Goal: Task Accomplishment & Management: Manage account settings

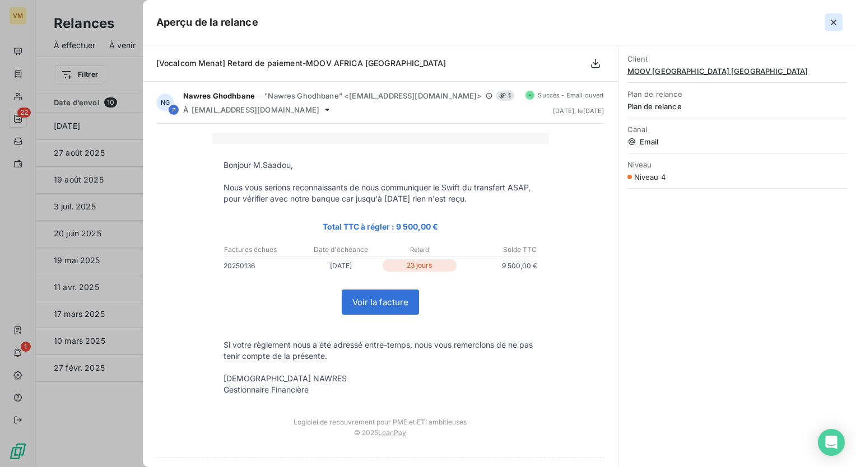
click at [833, 26] on icon "button" at bounding box center [833, 22] width 11 height 11
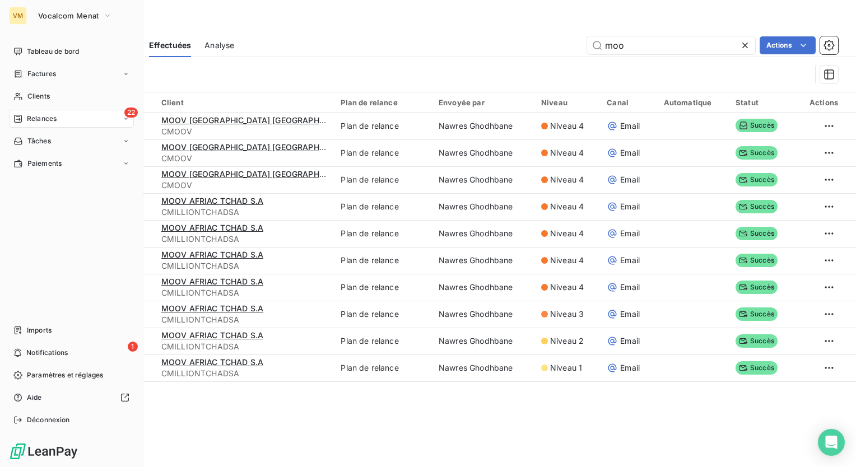
click at [39, 115] on span "Relances" at bounding box center [42, 119] width 30 height 10
click at [67, 136] on div "À effectuer" at bounding box center [77, 141] width 111 height 18
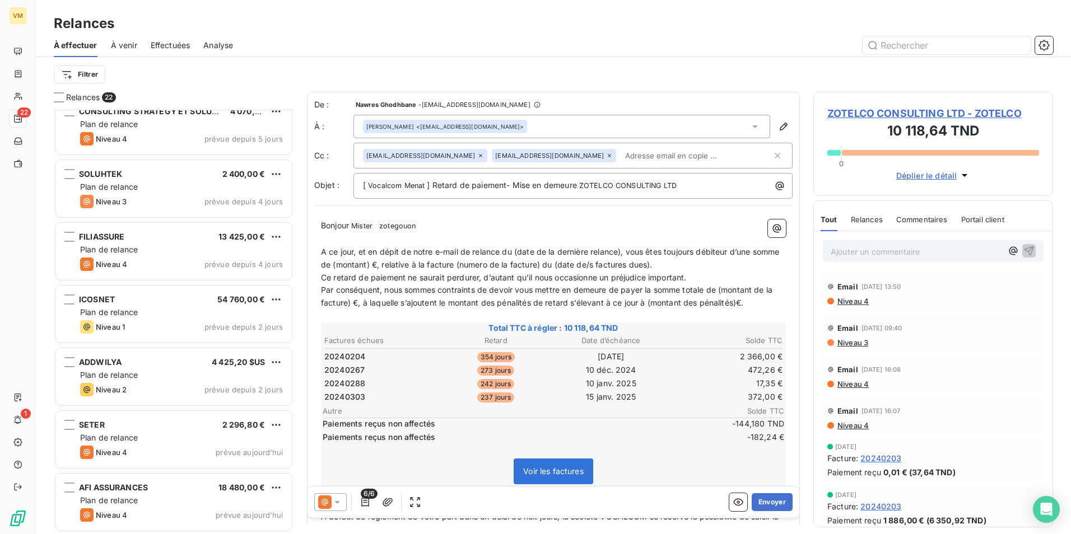
scroll to position [956, 0]
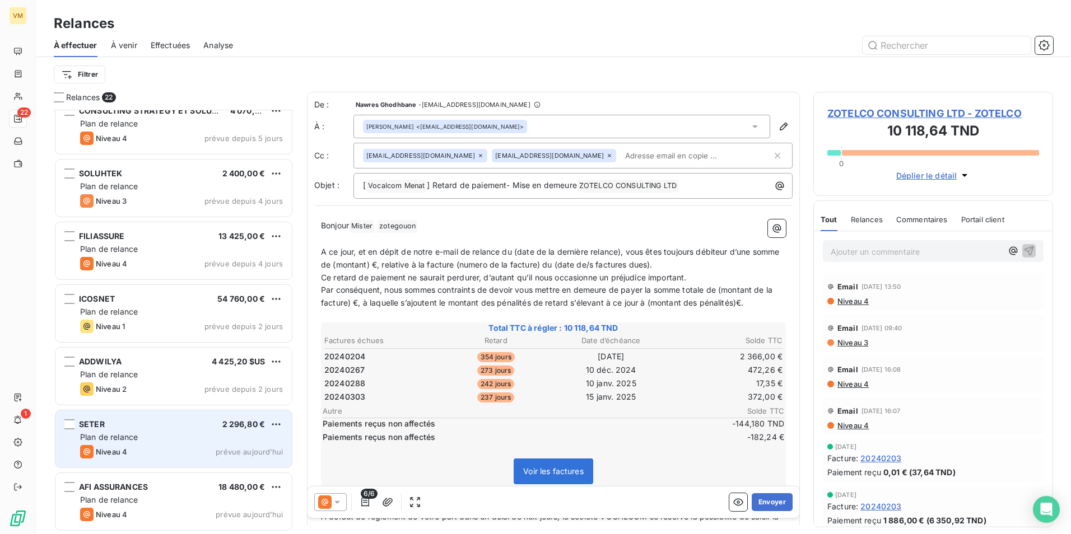
click at [240, 446] on div "Niveau 4 prévue aujourd’hui" at bounding box center [181, 451] width 203 height 13
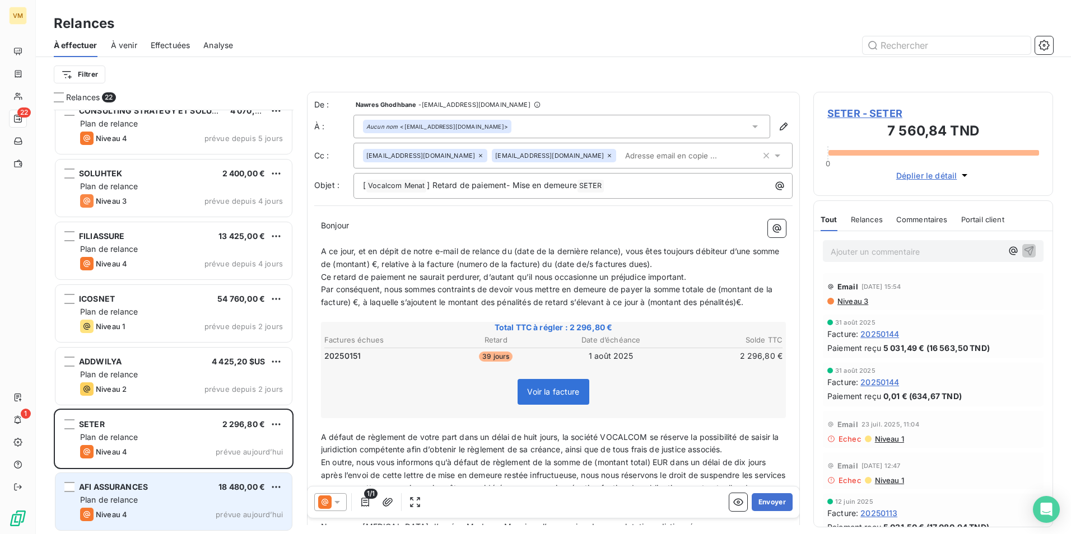
click at [203, 467] on div "Plan de relance" at bounding box center [181, 500] width 203 height 11
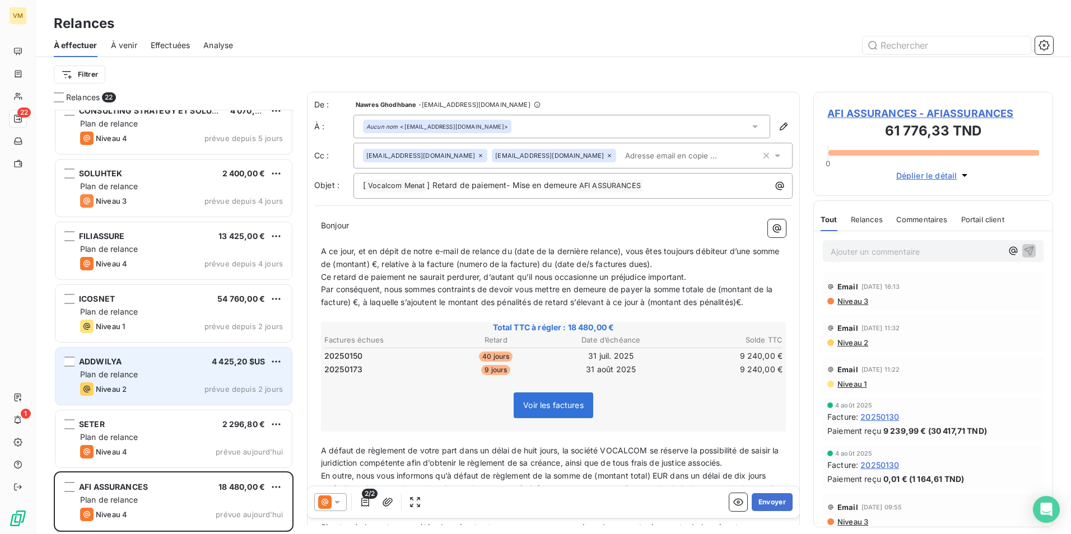
click at [199, 381] on div "ADDWILYA 4 425,20 $US Plan de relance Niveau 2 prévue depuis 2 jours" at bounding box center [173, 376] width 236 height 57
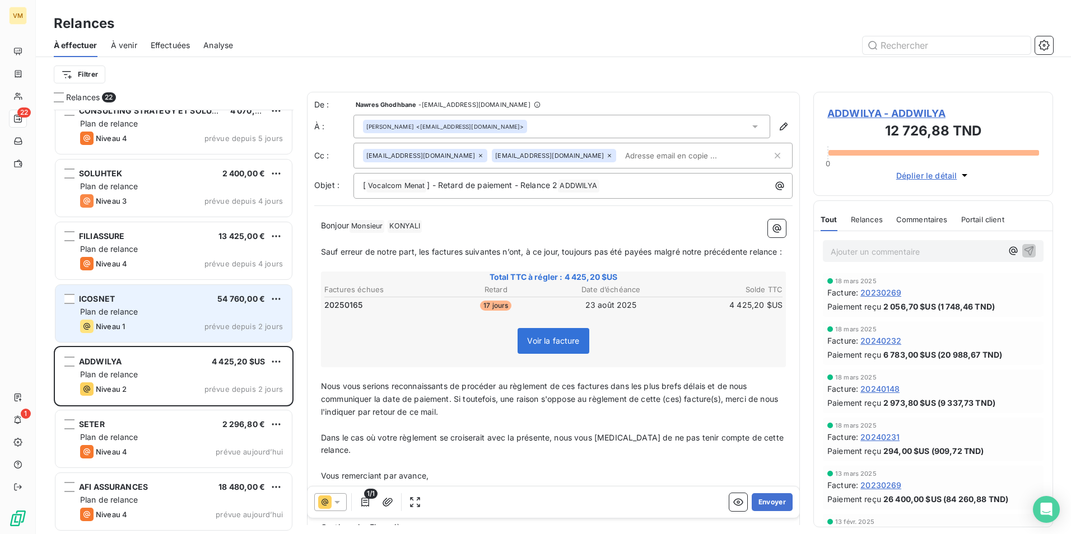
click at [185, 307] on div "Plan de relance" at bounding box center [181, 311] width 203 height 11
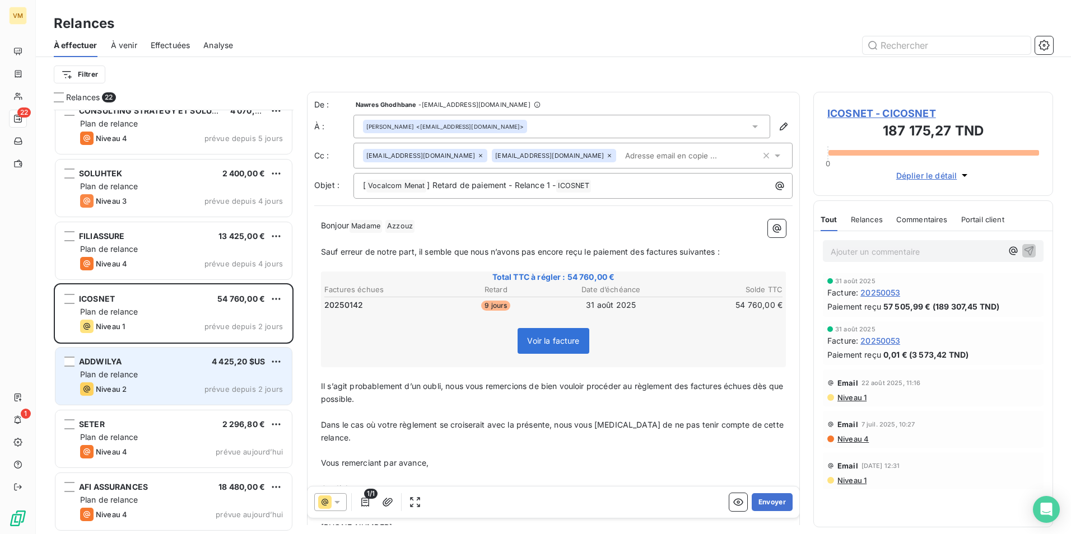
click at [178, 395] on div "Niveau 2 prévue depuis 2 jours" at bounding box center [181, 389] width 203 height 13
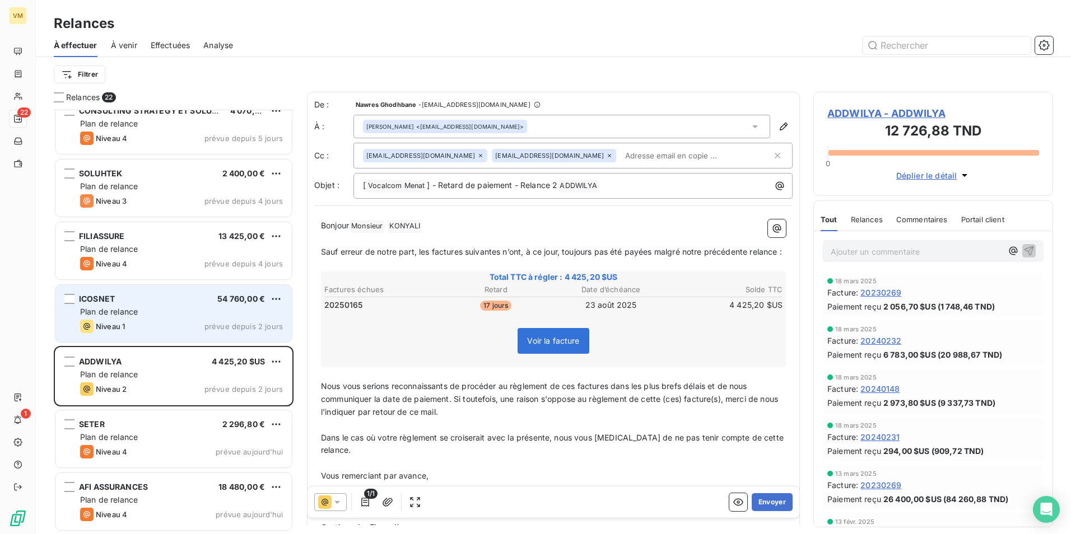
click at [251, 298] on span "54 760,00 €" at bounding box center [241, 299] width 48 height 10
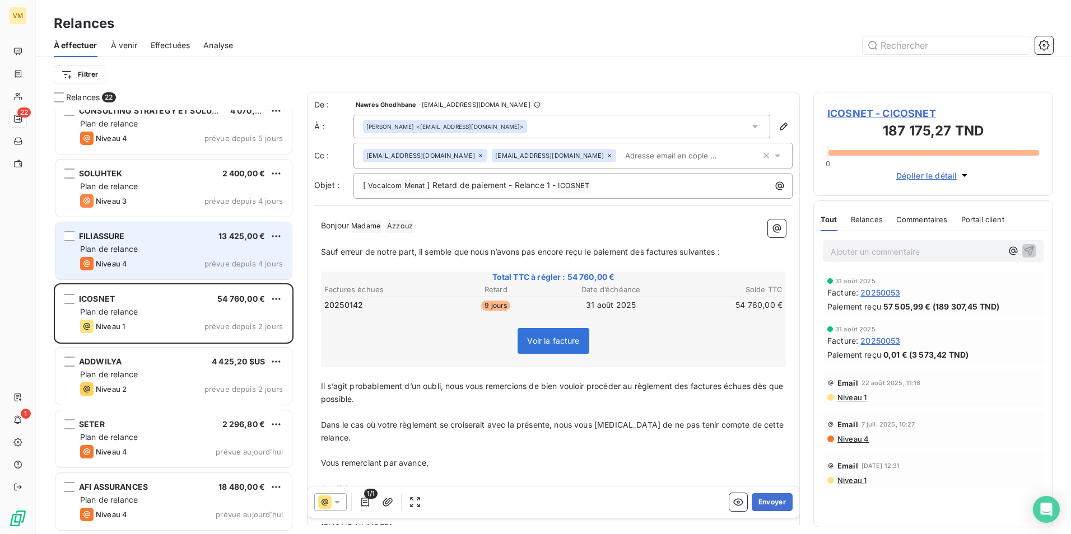
click at [225, 248] on div "Plan de relance" at bounding box center [181, 249] width 203 height 11
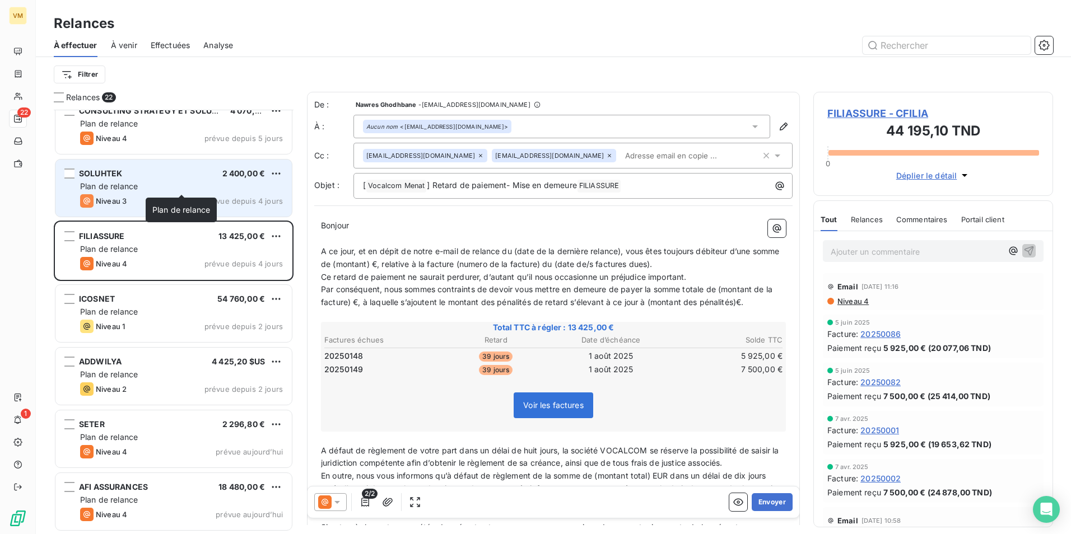
click at [204, 186] on div "Plan de relance" at bounding box center [181, 186] width 203 height 11
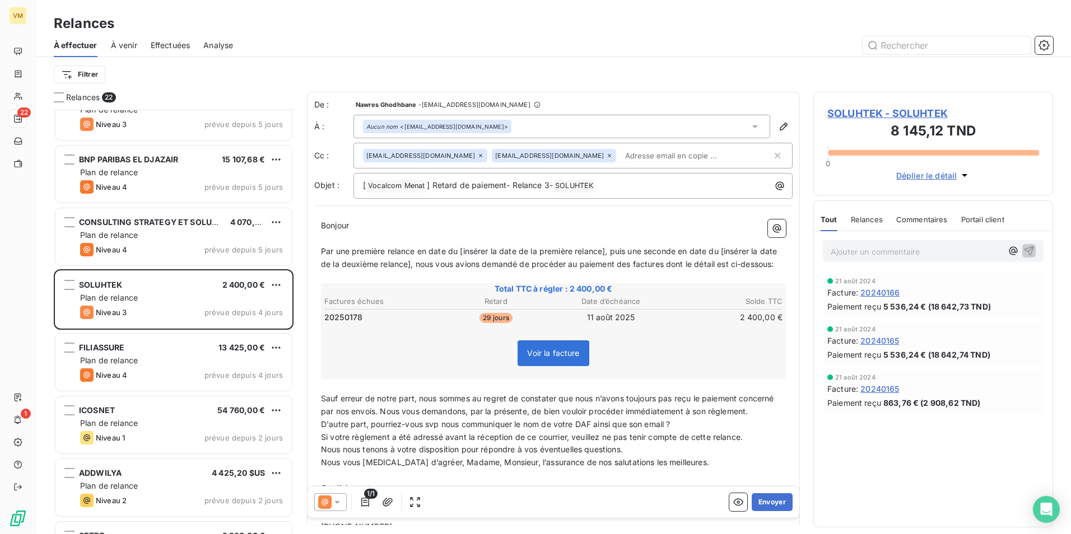
scroll to position [844, 0]
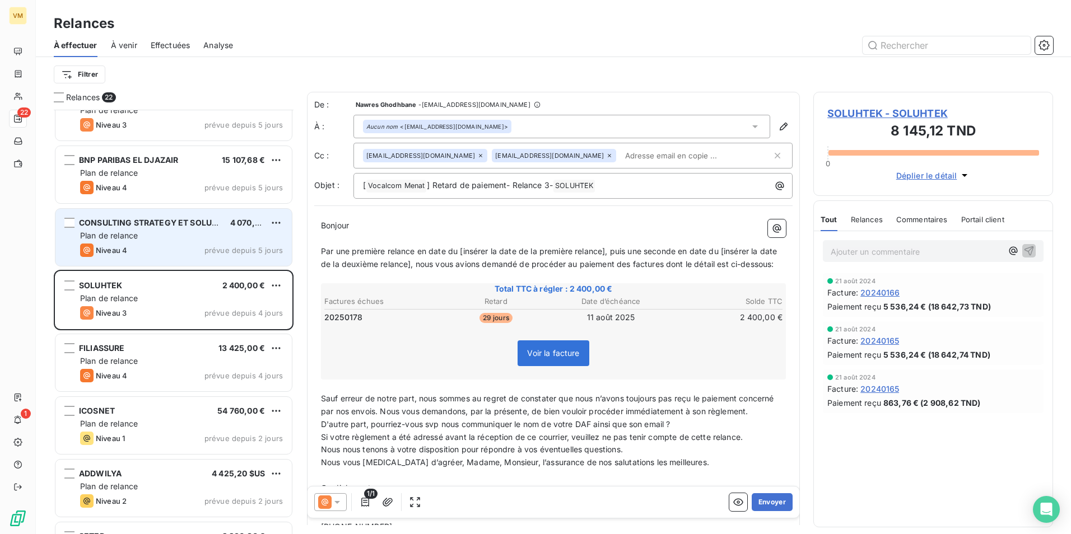
click at [207, 237] on div "Plan de relance" at bounding box center [181, 235] width 203 height 11
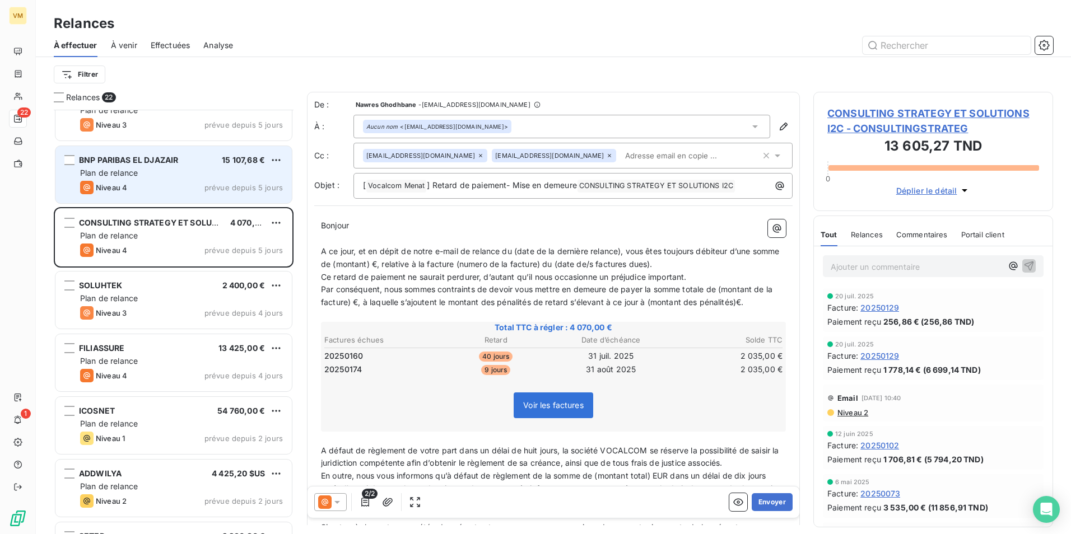
click at [195, 184] on div "Niveau 4 prévue depuis 5 jours" at bounding box center [181, 187] width 203 height 13
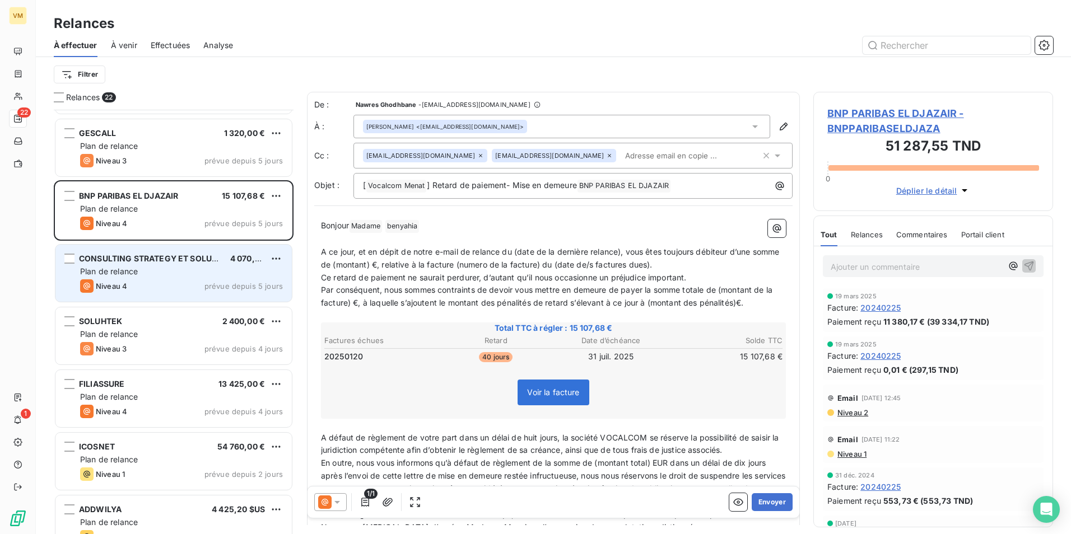
scroll to position [788, 0]
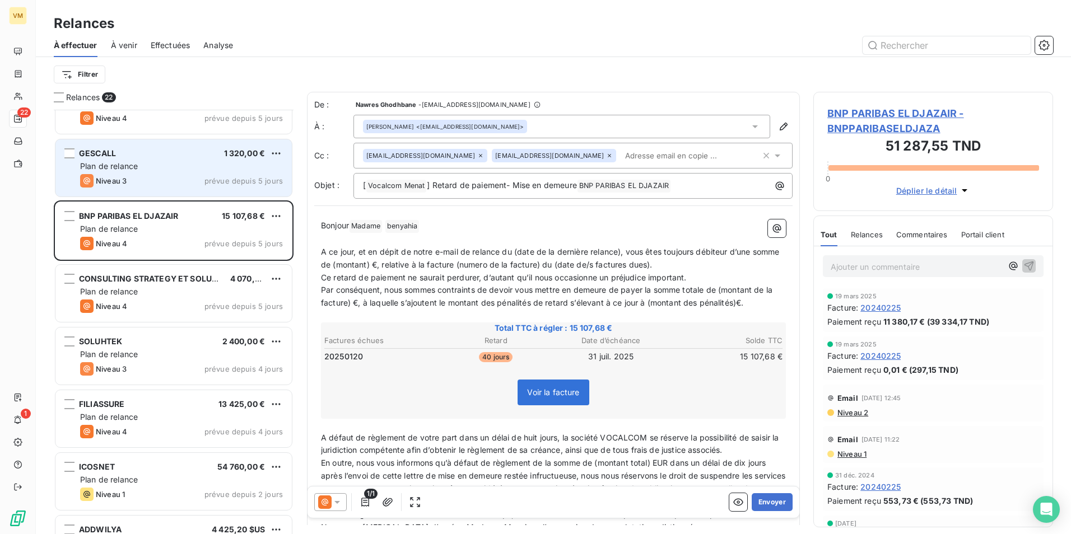
click at [208, 167] on div "Plan de relance" at bounding box center [181, 166] width 203 height 11
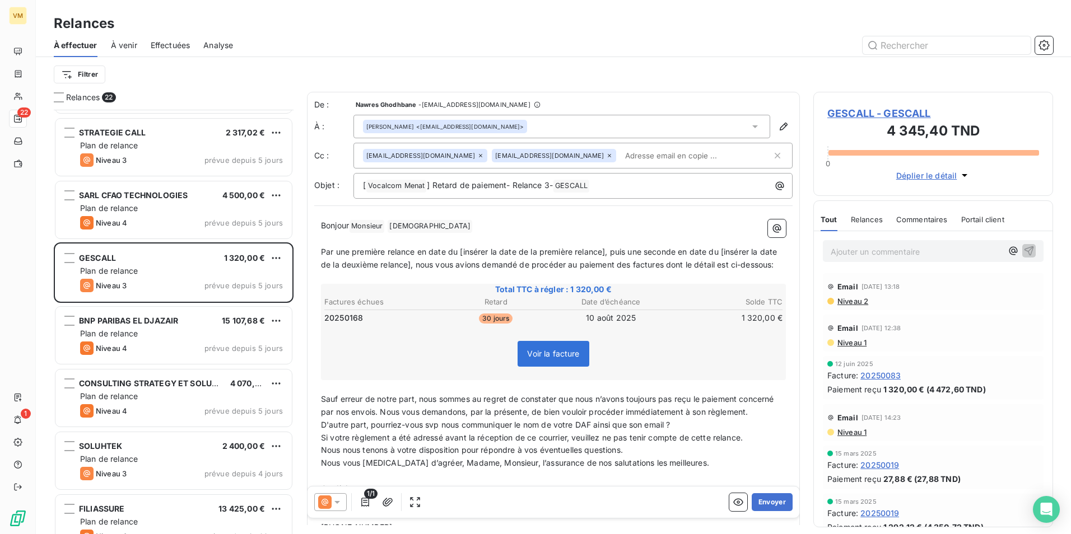
scroll to position [676, 0]
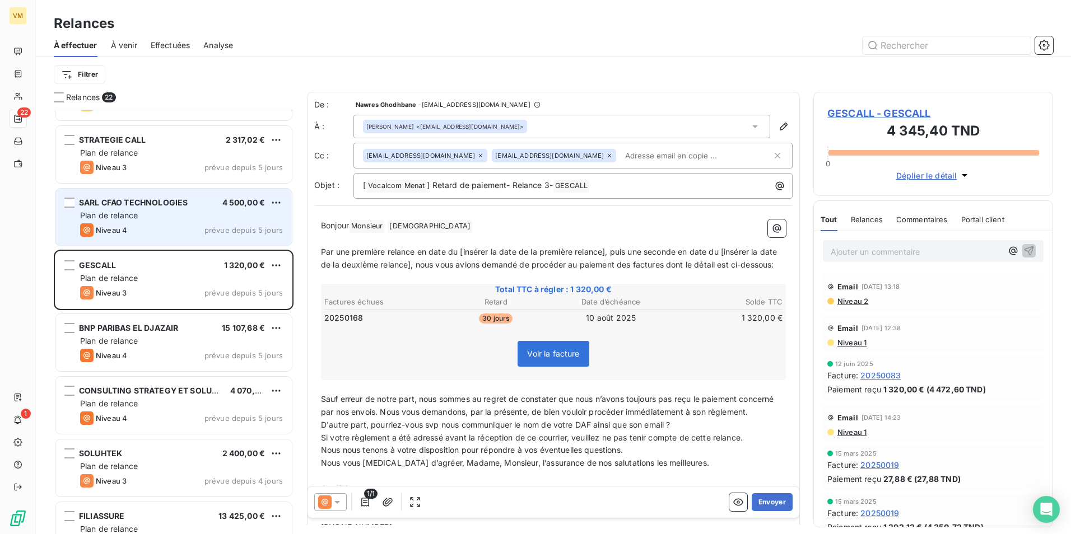
click at [185, 229] on div "Niveau 4 prévue depuis 5 jours" at bounding box center [181, 229] width 203 height 13
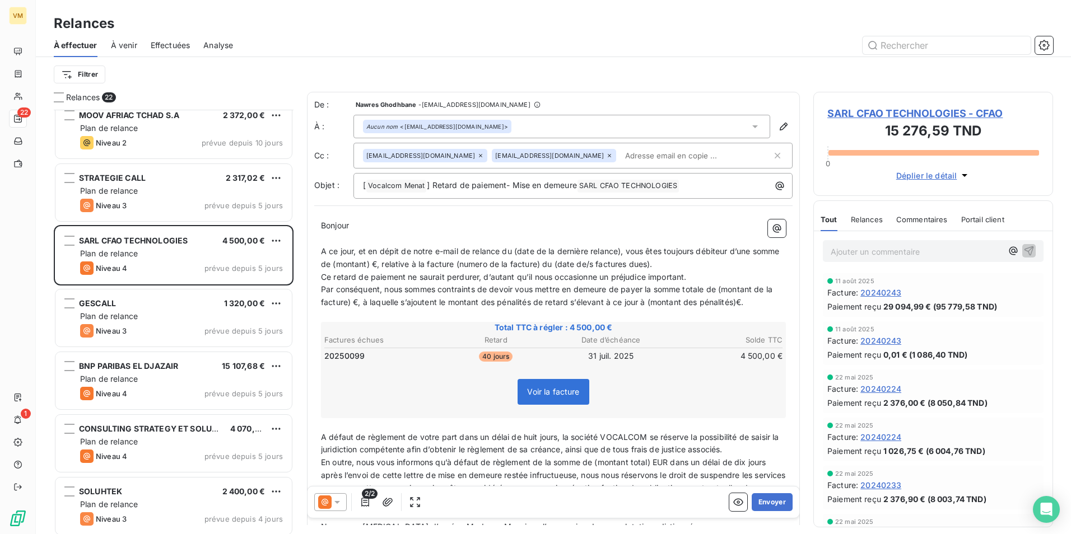
scroll to position [620, 0]
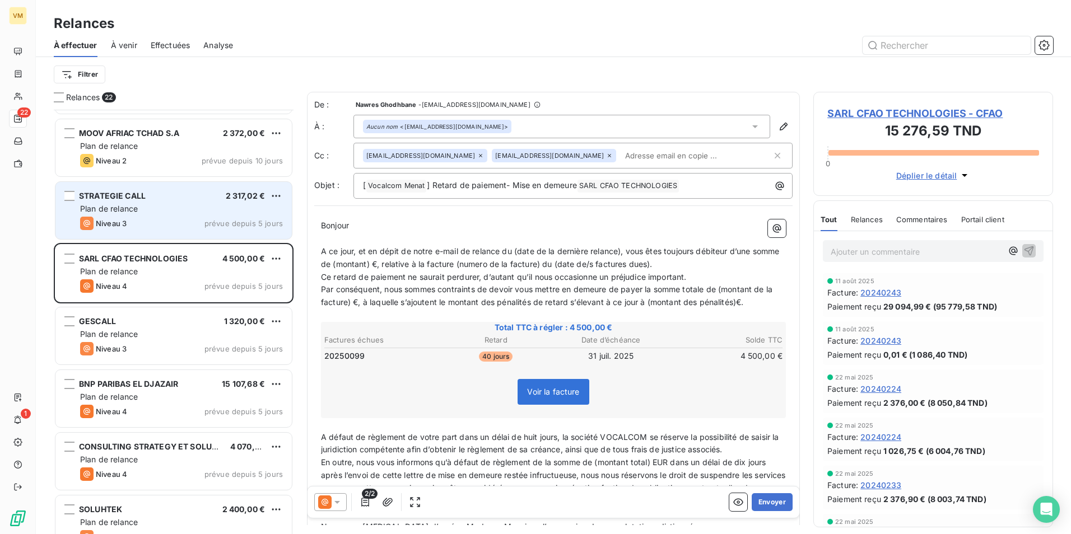
click at [222, 213] on div "Plan de relance" at bounding box center [181, 208] width 203 height 11
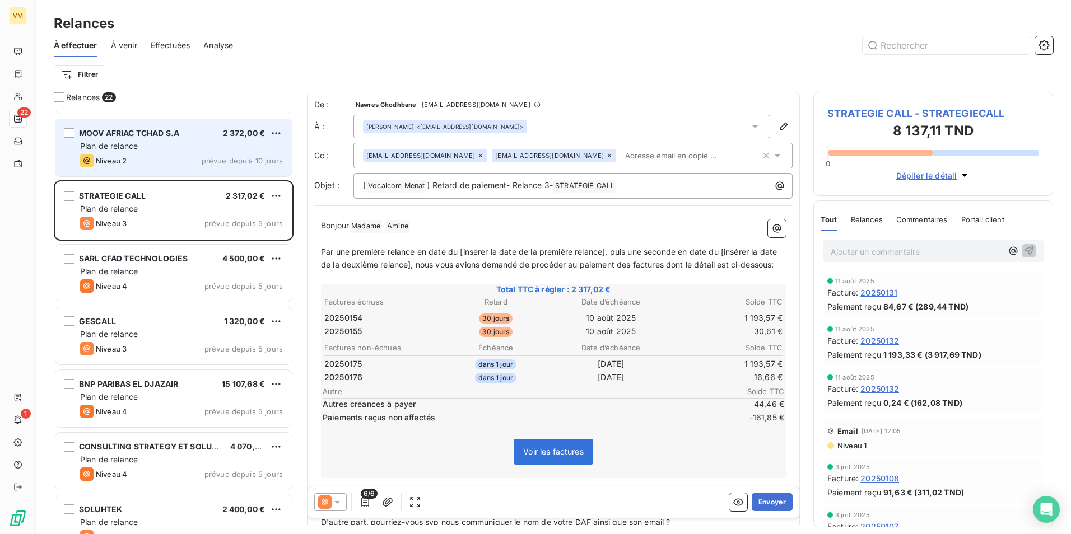
click at [212, 152] on div "MOOV AFRIAC TCHAD S.A 2 372,00 € Plan de relance Niveau 2 prévue depuis 10 jours" at bounding box center [173, 147] width 236 height 57
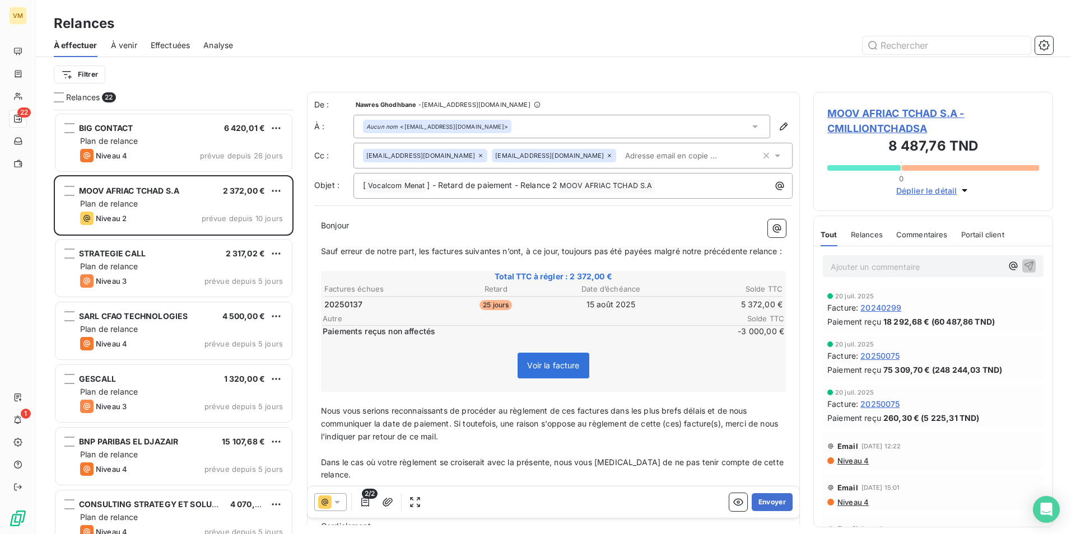
scroll to position [508, 0]
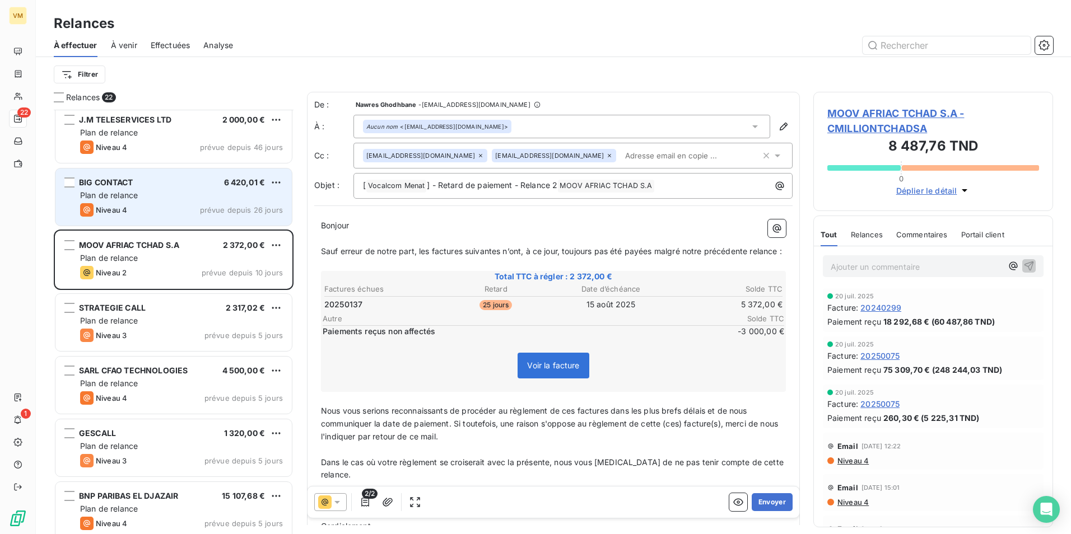
click at [198, 198] on div "Plan de relance" at bounding box center [181, 195] width 203 height 11
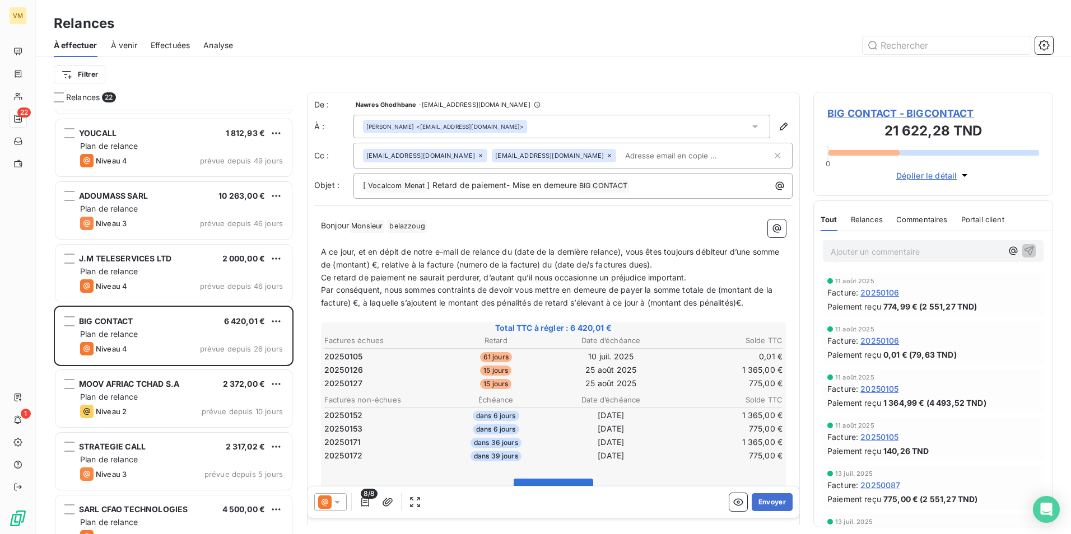
scroll to position [340, 0]
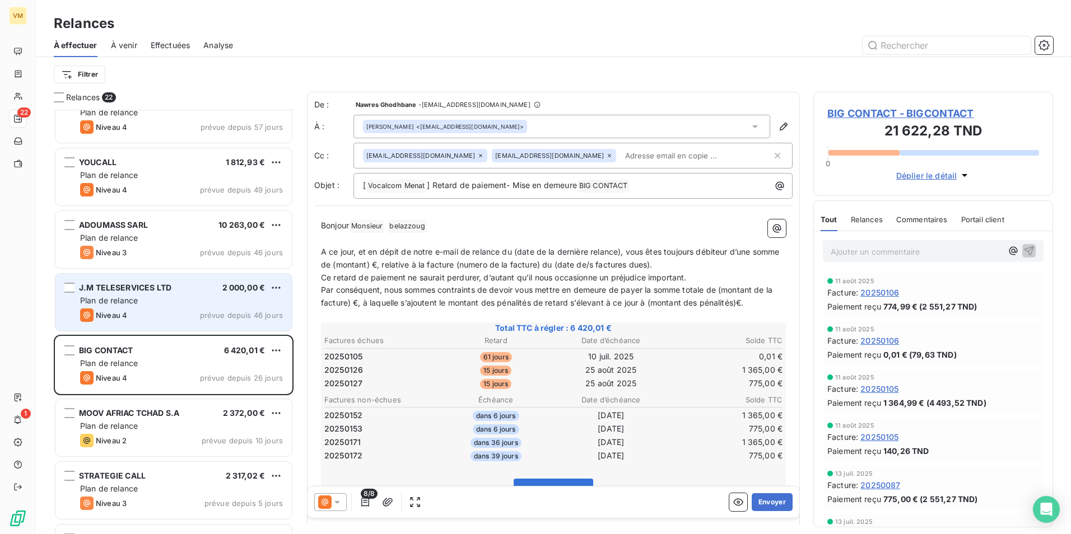
click at [188, 283] on div "J.M TELESERVICES LTD 2 000,00 €" at bounding box center [181, 288] width 203 height 10
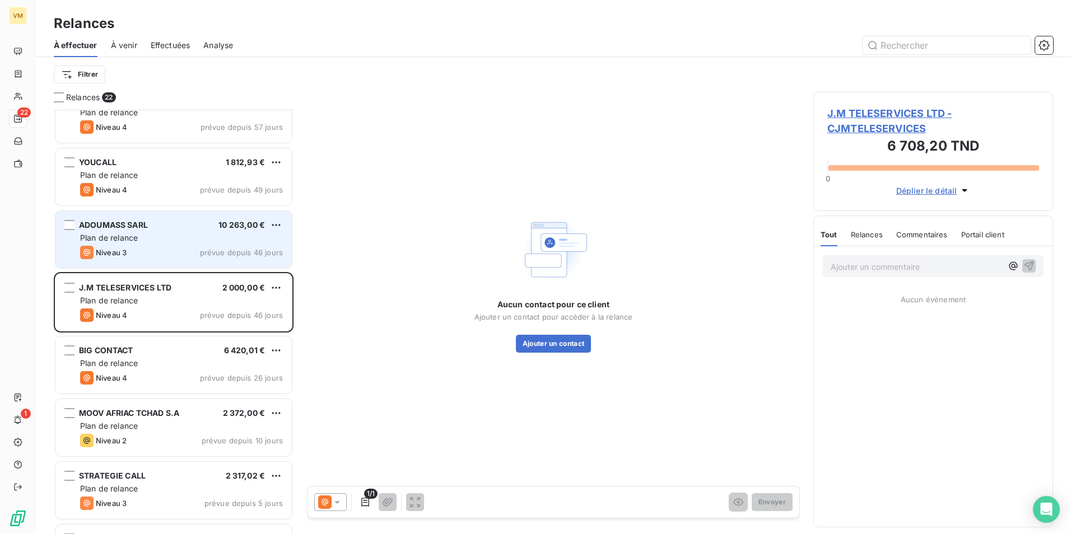
click at [190, 231] on div "ADOUMASS SARL 10 263,00 € Plan de relance Niveau 3 prévue depuis 46 jours" at bounding box center [173, 239] width 236 height 57
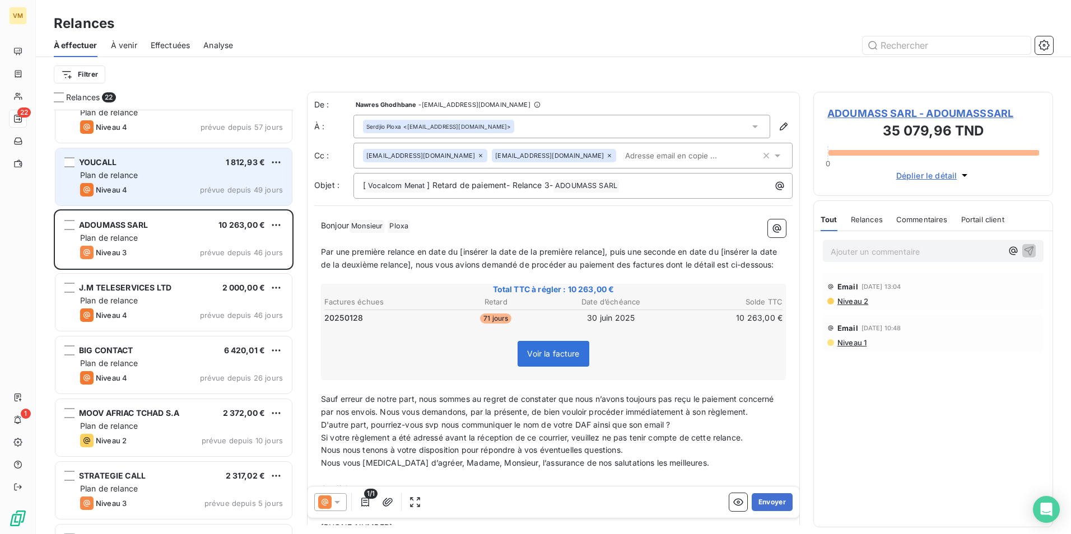
click at [190, 183] on div "Niveau 4 prévue depuis 49 jours" at bounding box center [181, 189] width 203 height 13
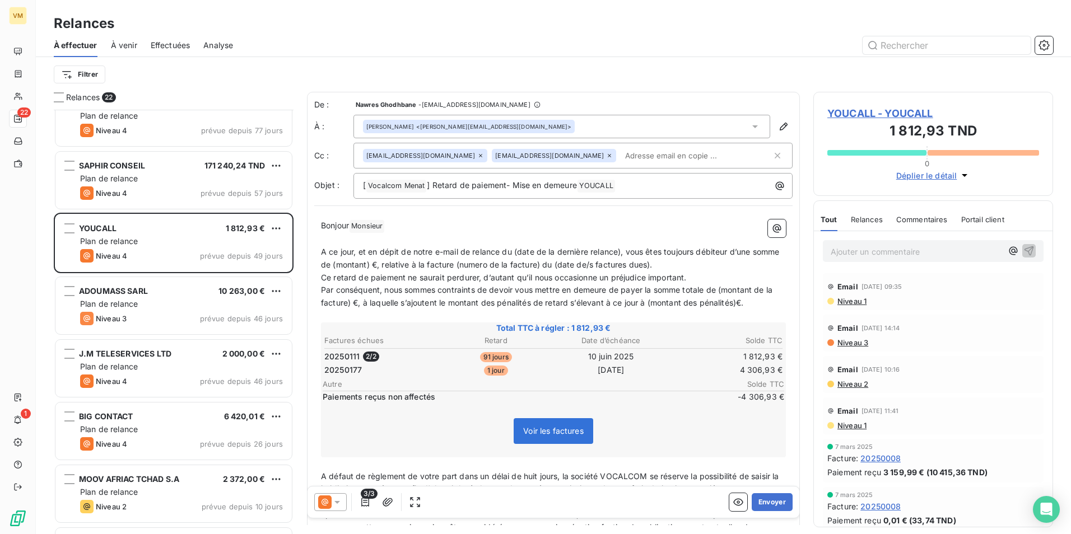
scroll to position [228, 0]
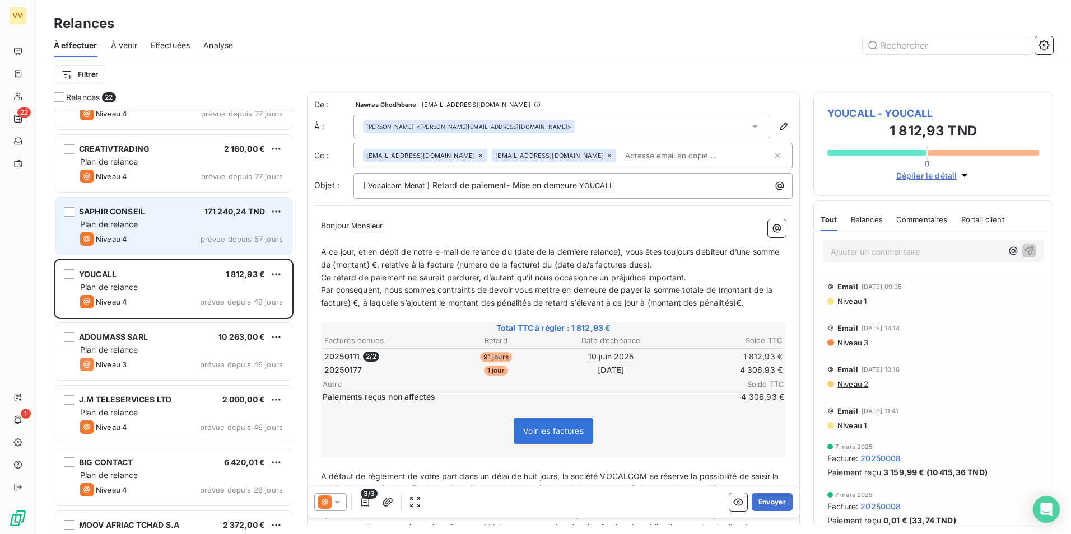
click at [201, 225] on div "Plan de relance" at bounding box center [181, 224] width 203 height 11
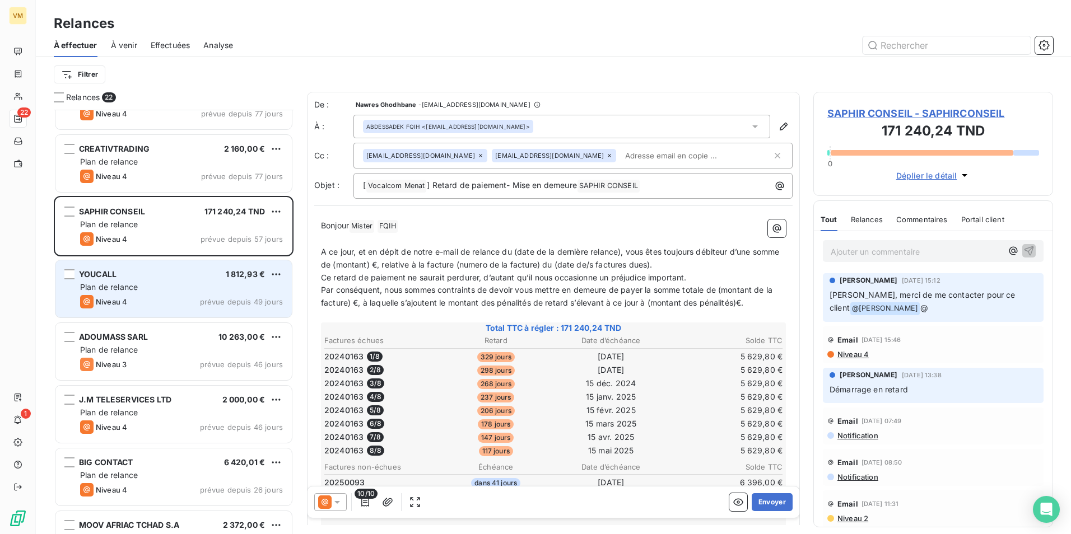
drag, startPoint x: 185, startPoint y: 270, endPoint x: 185, endPoint y: 262, distance: 7.8
click at [185, 269] on div "YOUCALL 1 812,93 €" at bounding box center [181, 274] width 203 height 10
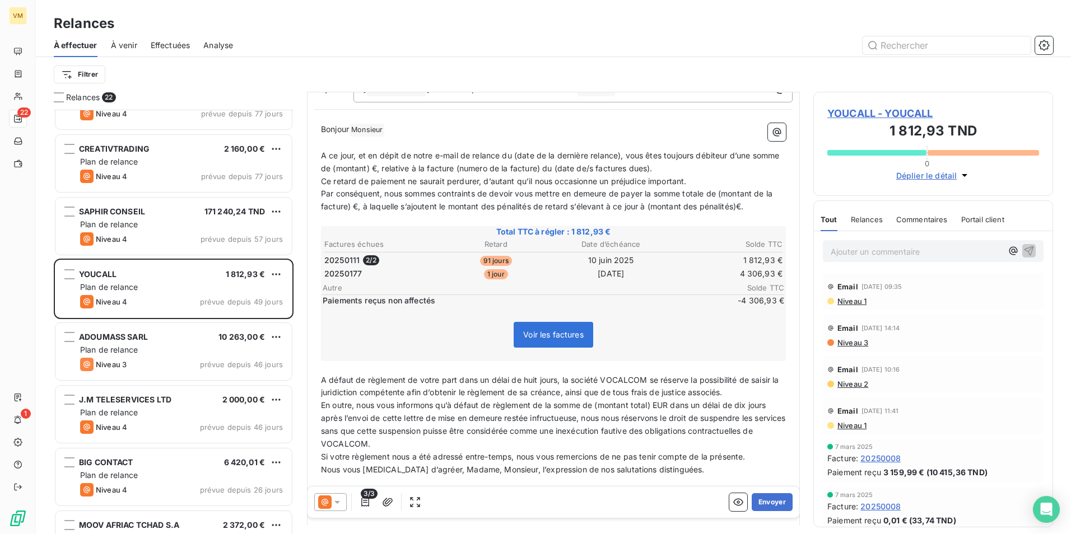
scroll to position [113, 0]
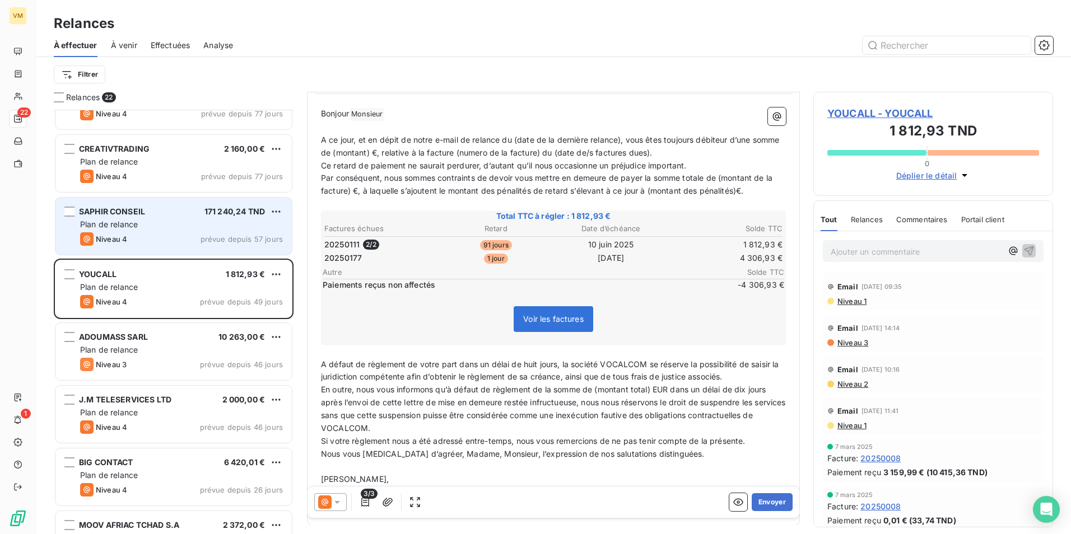
click at [218, 230] on div "SAPHIR CONSEIL 171 240,24 TND Plan de relance Niveau 4 prévue depuis 57 jours" at bounding box center [173, 226] width 236 height 57
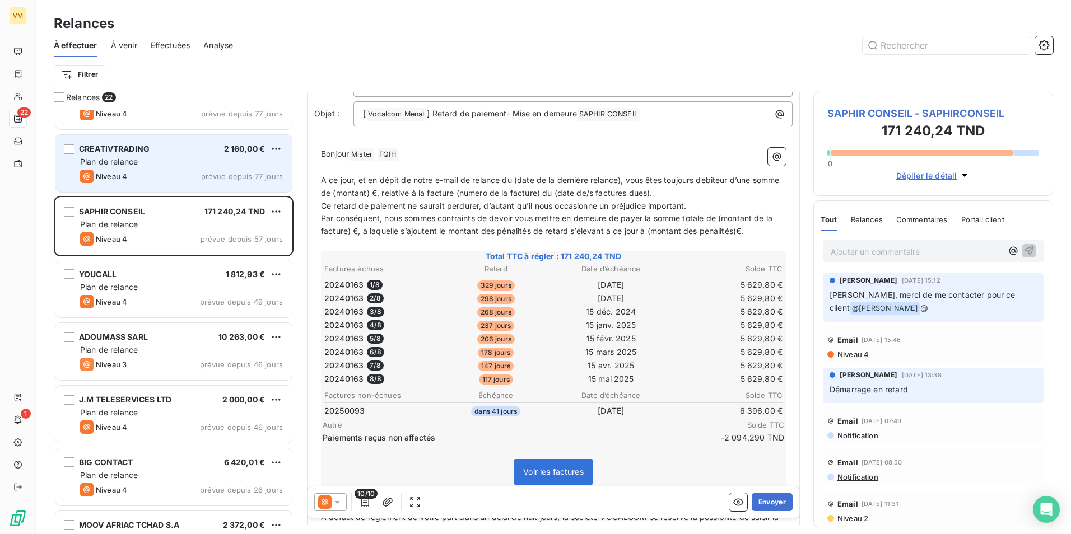
click at [255, 174] on span "prévue depuis 77 jours" at bounding box center [242, 176] width 82 height 9
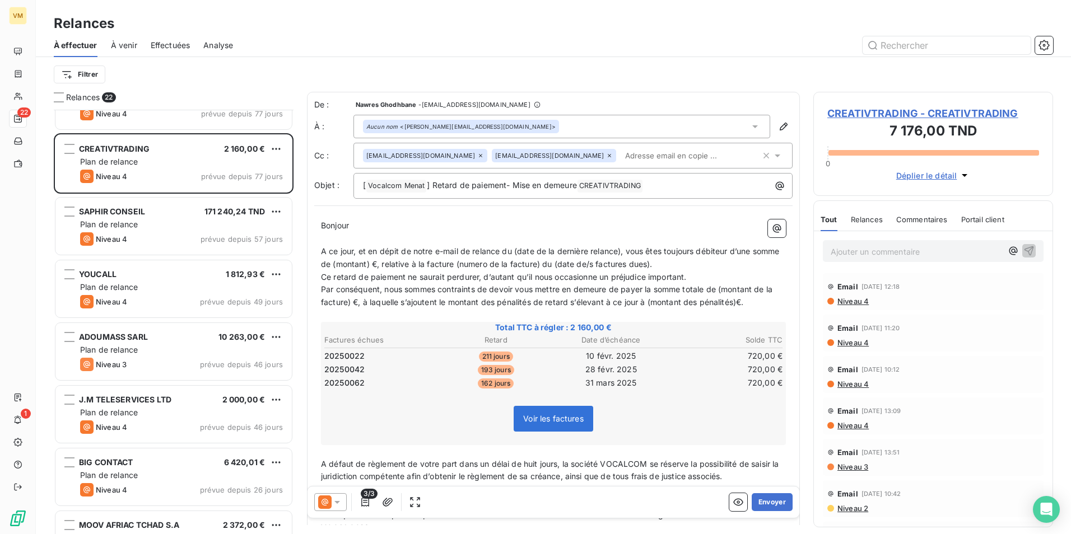
scroll to position [172, 0]
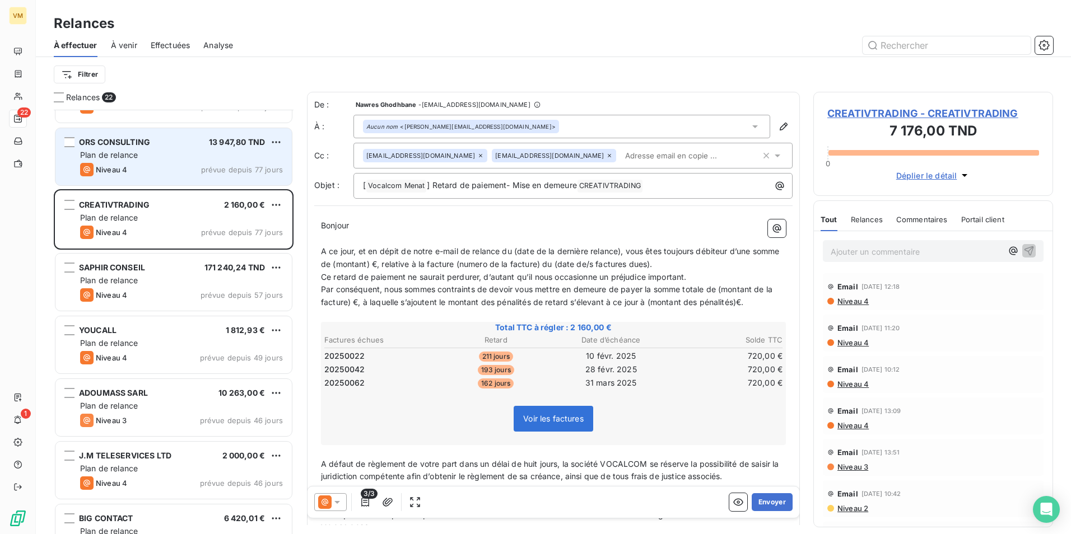
click at [212, 152] on div "Plan de relance" at bounding box center [181, 155] width 203 height 11
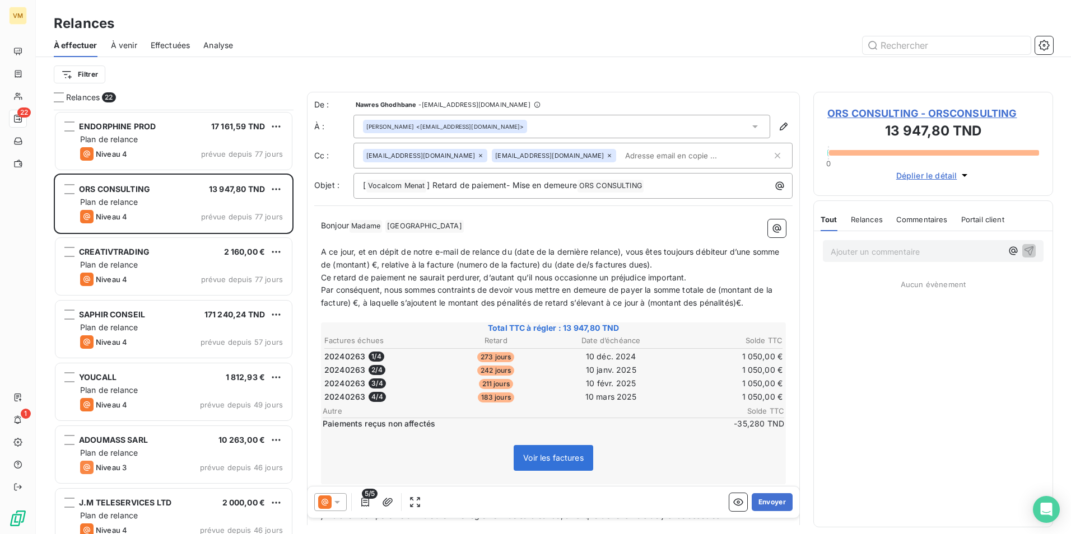
scroll to position [60, 0]
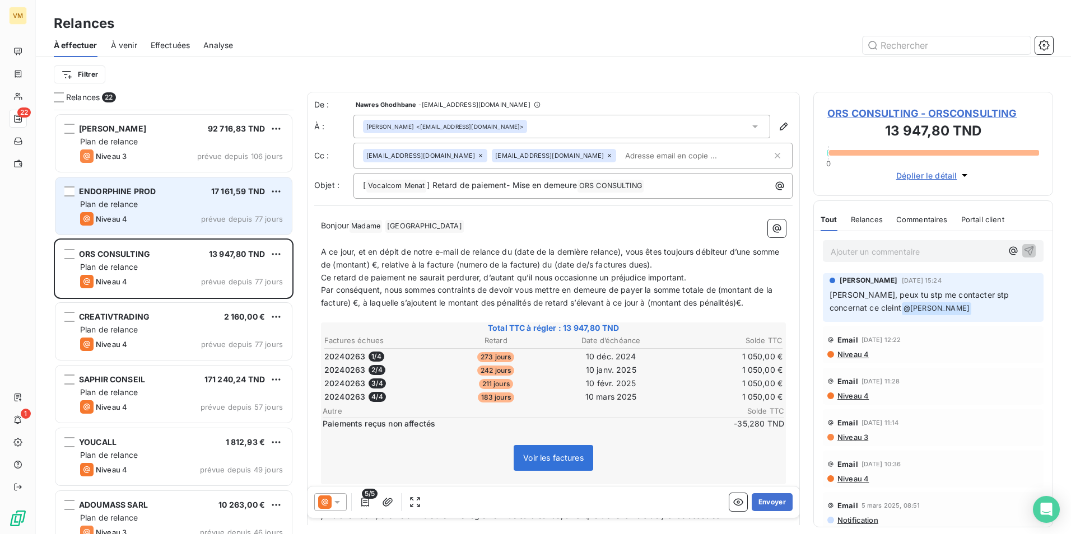
click at [188, 188] on div "ENDORPHINE PROD 17 161,59 TND" at bounding box center [181, 192] width 203 height 10
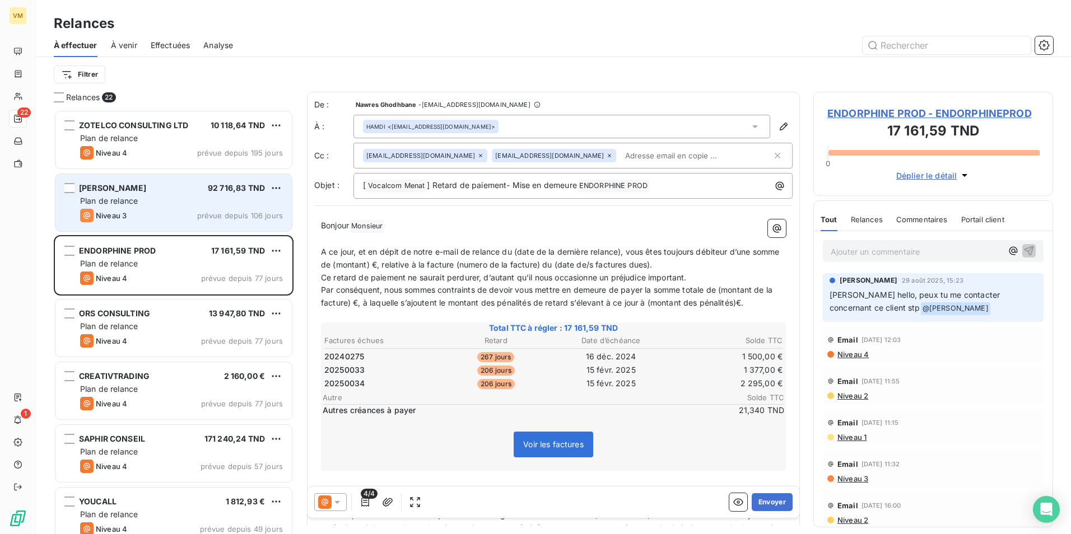
click at [207, 197] on div "Plan de relance" at bounding box center [181, 200] width 203 height 11
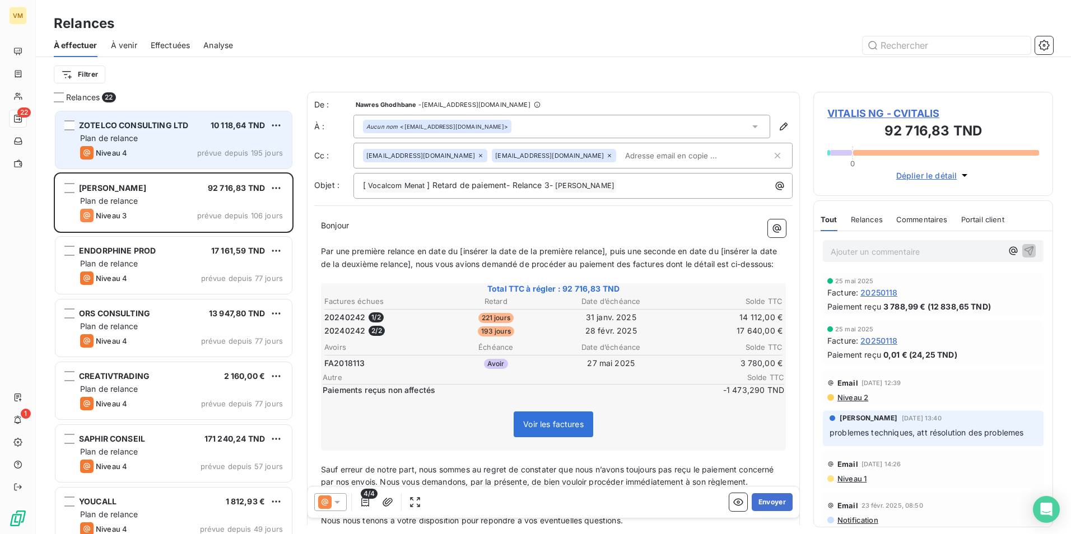
click at [179, 128] on span "ZOTELCO CONSULTING LTD" at bounding box center [133, 125] width 109 height 10
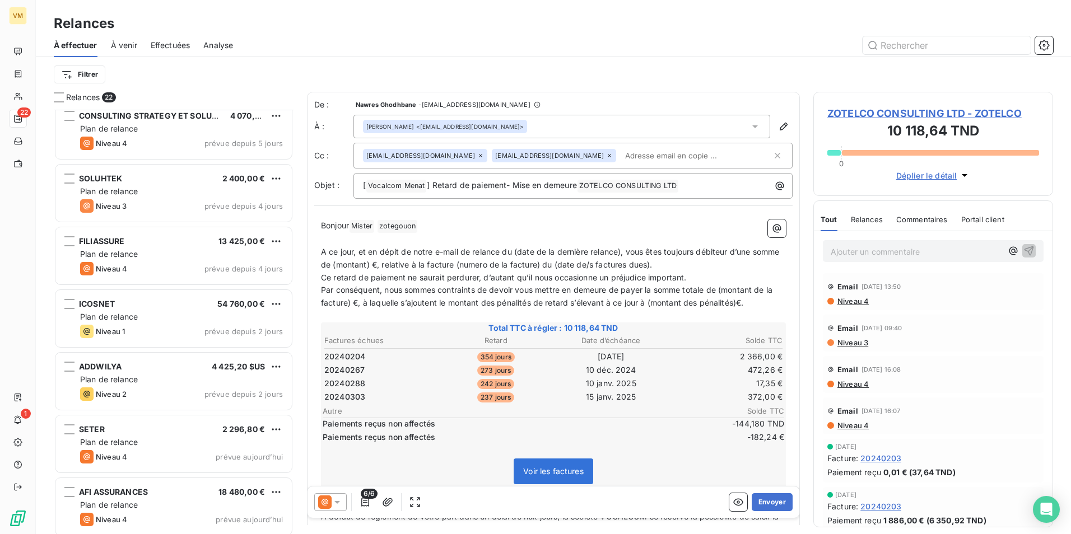
scroll to position [956, 0]
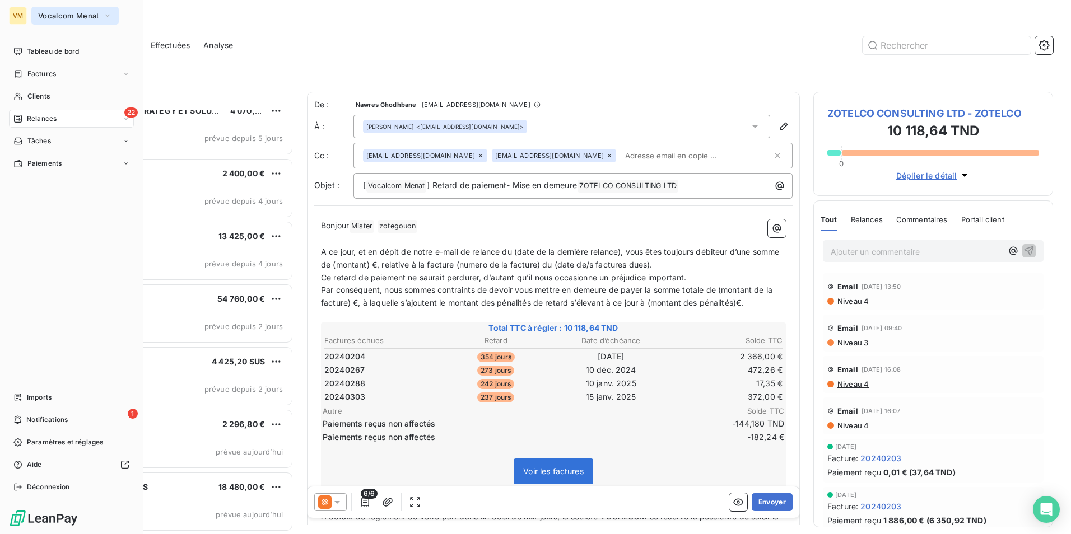
click at [41, 12] on span "Vocalcom Menat" at bounding box center [68, 15] width 60 height 9
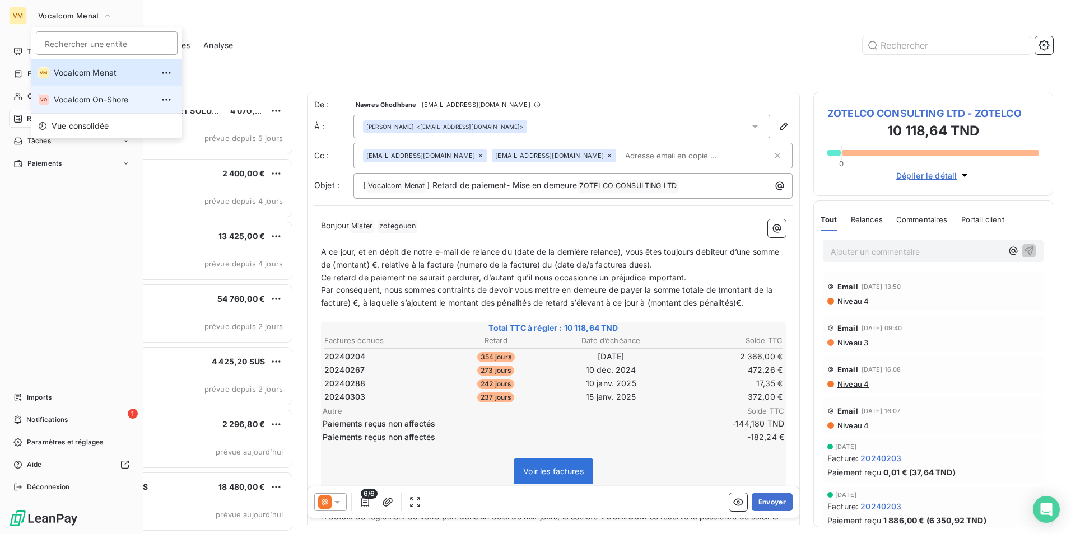
click at [68, 97] on span "Vocalcom On-Shore" at bounding box center [103, 99] width 99 height 11
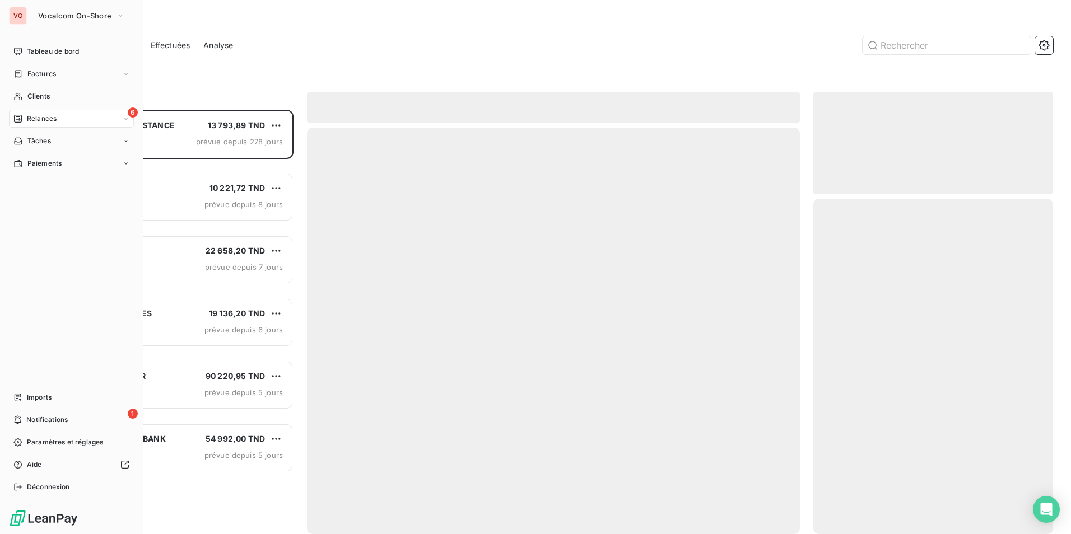
scroll to position [416, 231]
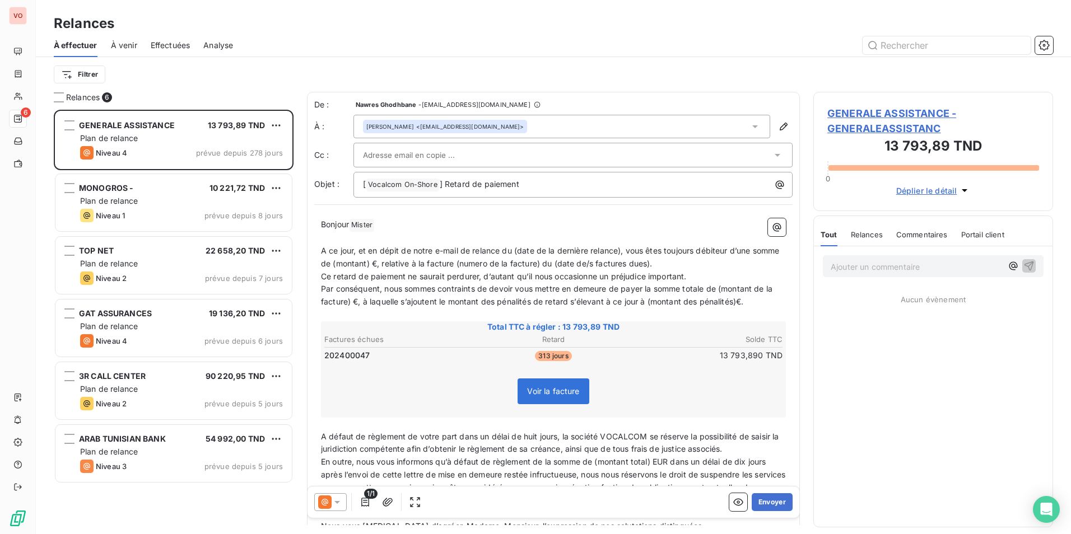
click at [352, 68] on div "Filtrer" at bounding box center [553, 74] width 999 height 21
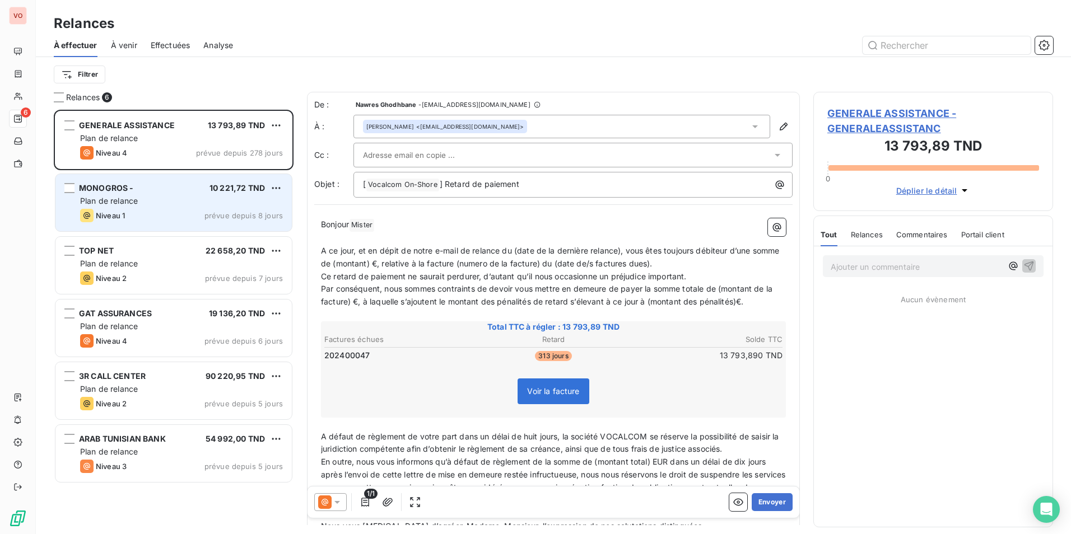
click at [194, 188] on div "MONOGROS - 10 221,72 TND" at bounding box center [181, 188] width 203 height 10
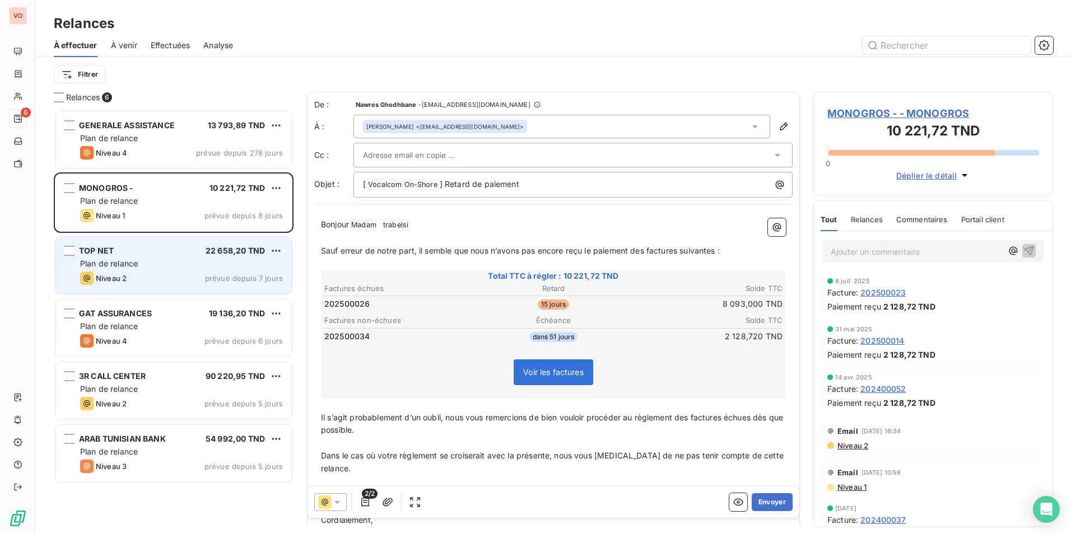
click at [127, 264] on span "Plan de relance" at bounding box center [109, 264] width 58 height 10
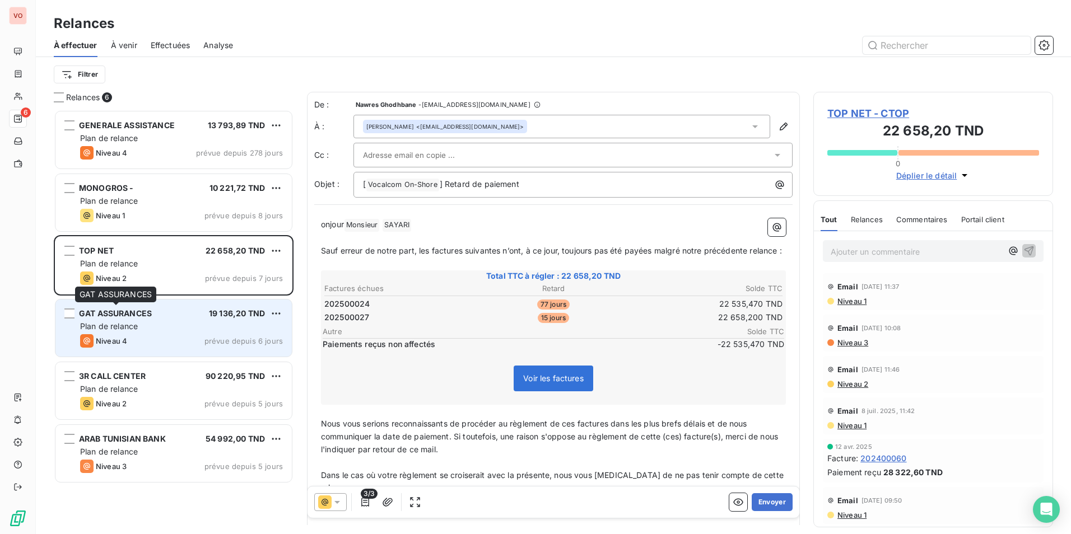
click at [148, 316] on span "GAT ASSURANCES" at bounding box center [115, 314] width 73 height 10
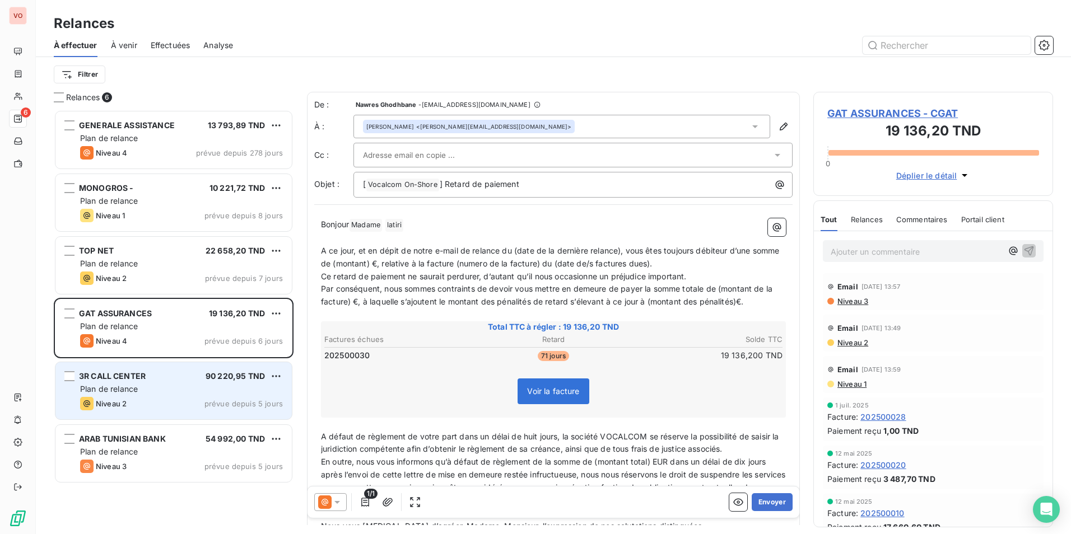
click at [166, 410] on div "Niveau 2 prévue depuis 5 jours" at bounding box center [181, 403] width 203 height 13
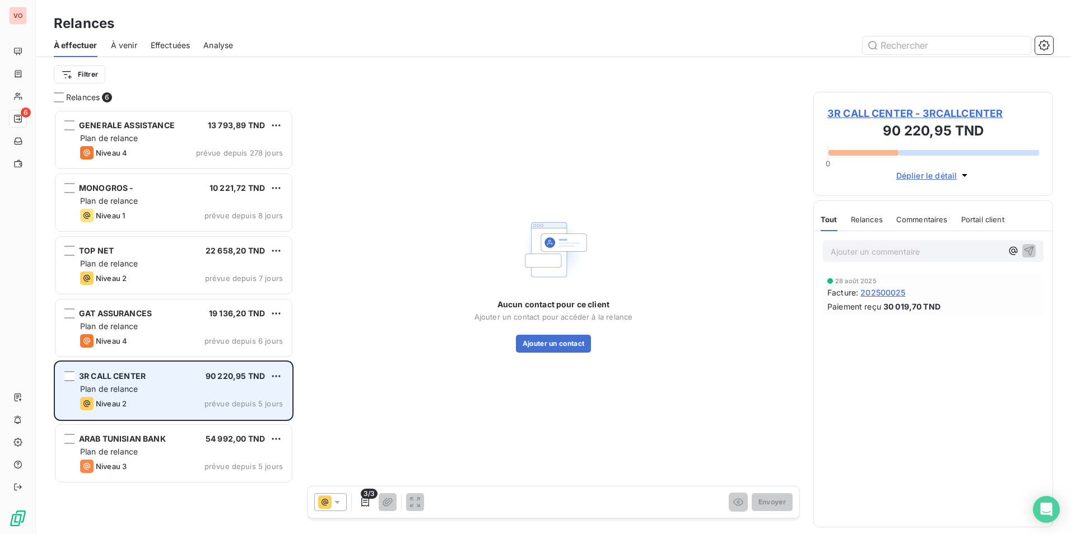
click at [166, 407] on div "Niveau 2 prévue depuis 5 jours" at bounding box center [181, 403] width 203 height 13
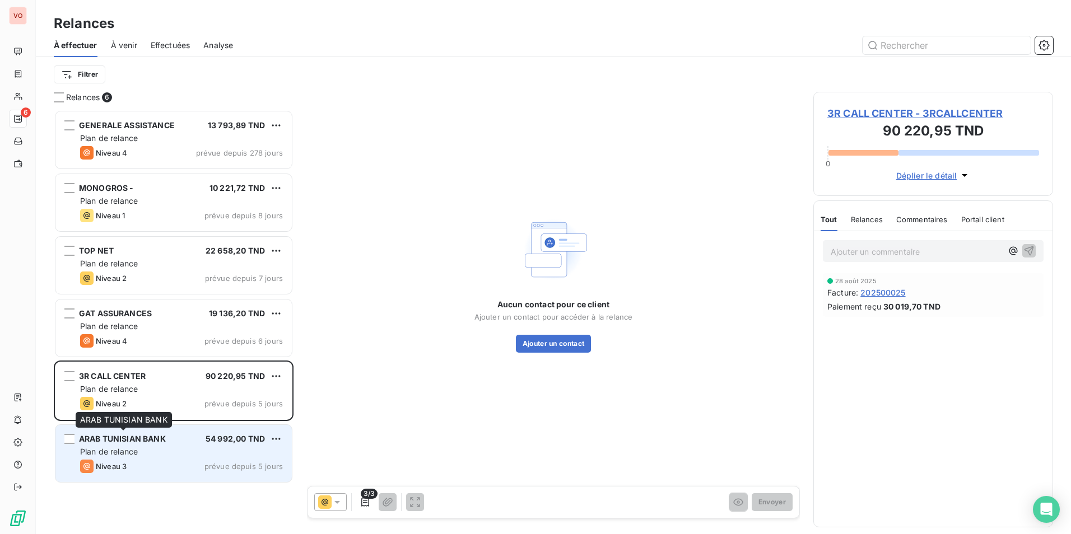
click at [163, 444] on div "ARAB TUNISIAN BANK" at bounding box center [122, 439] width 87 height 11
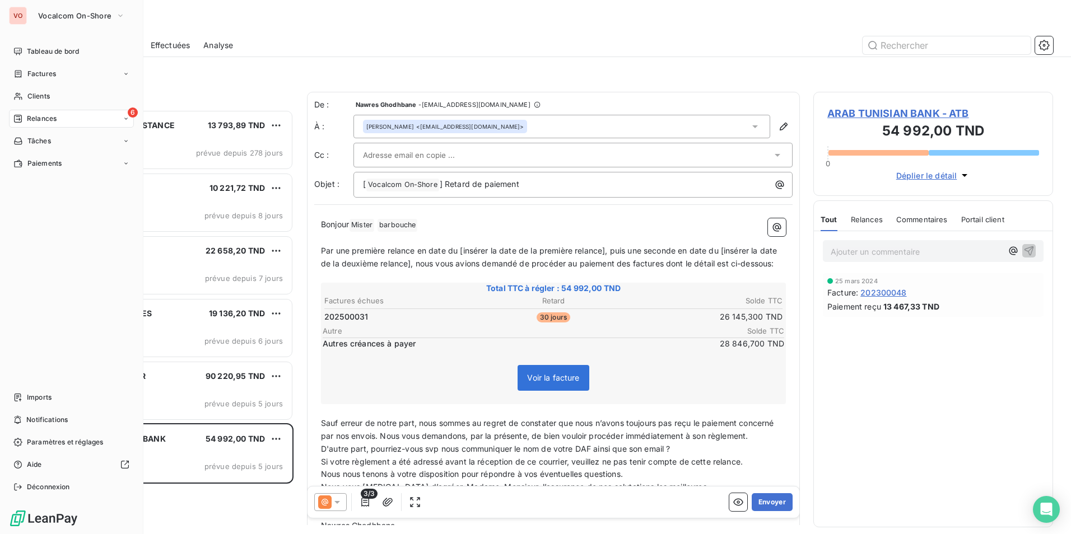
click at [91, 117] on div "6 Relances" at bounding box center [71, 119] width 125 height 18
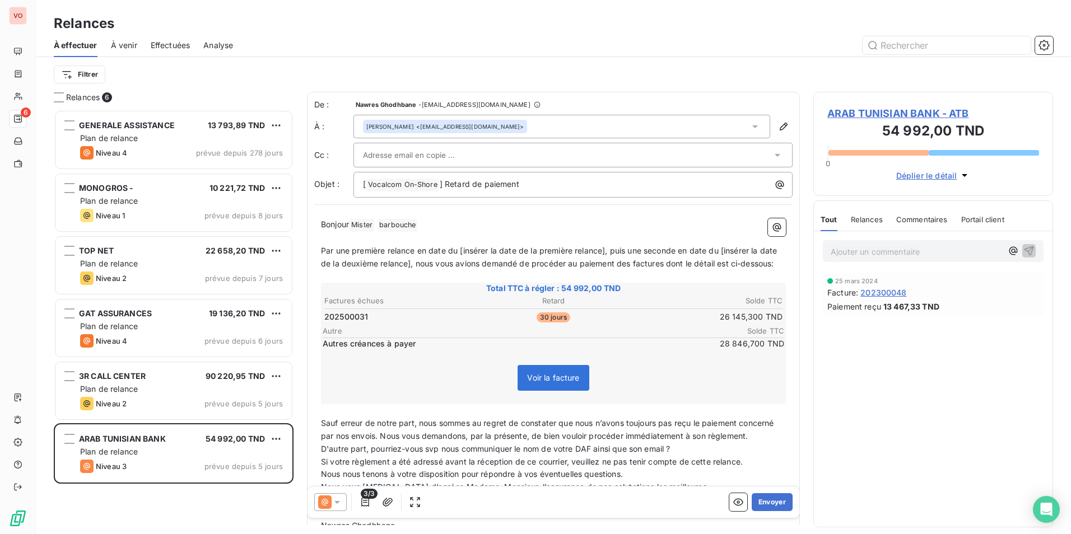
click at [487, 54] on div at bounding box center [649, 45] width 807 height 18
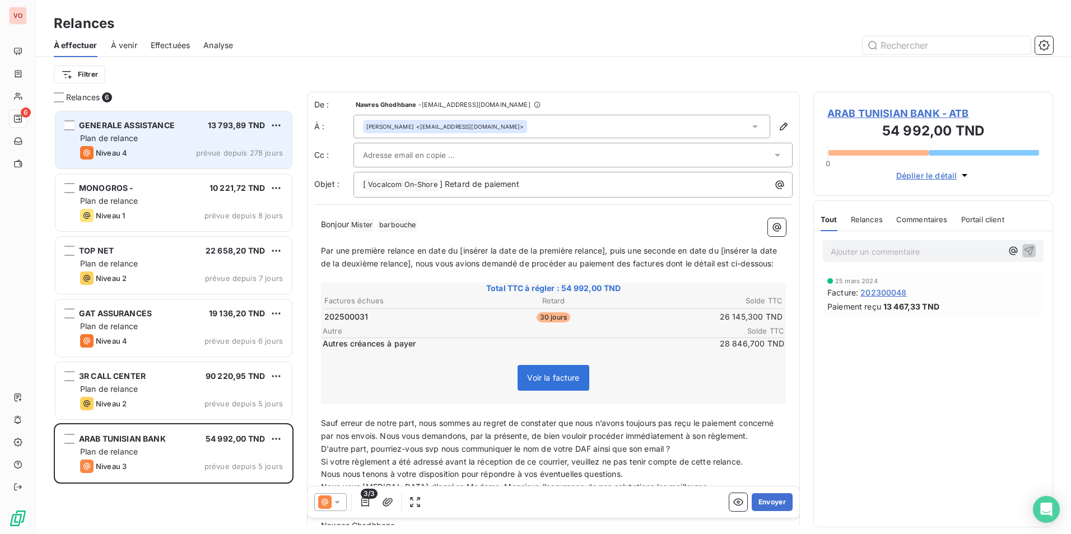
click at [138, 133] on span "Plan de relance" at bounding box center [109, 138] width 58 height 10
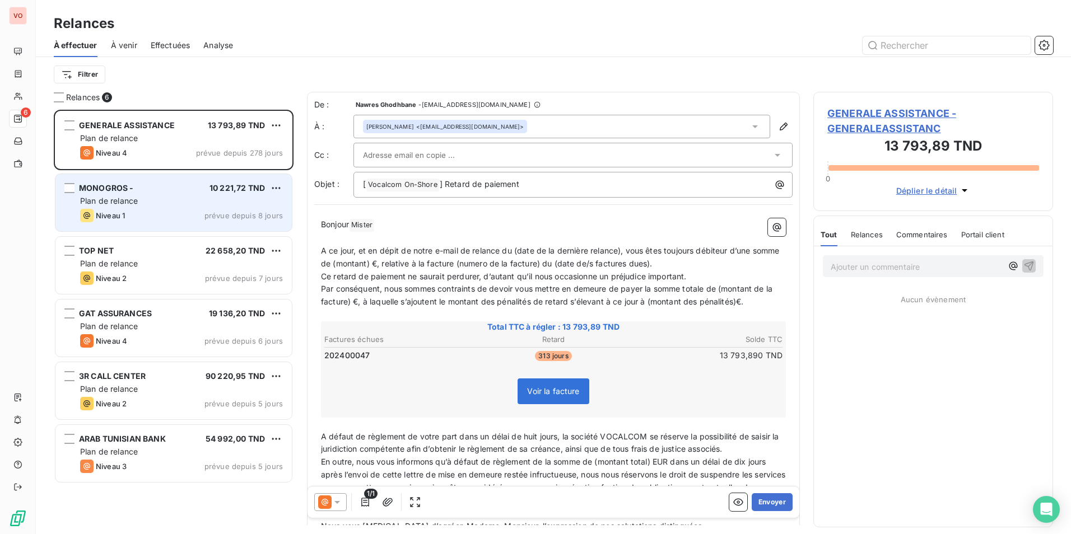
click at [173, 207] on div "MONOGROS - 10 221,72 TND Plan de relance Niveau 1 prévue depuis 8 jours" at bounding box center [173, 202] width 236 height 57
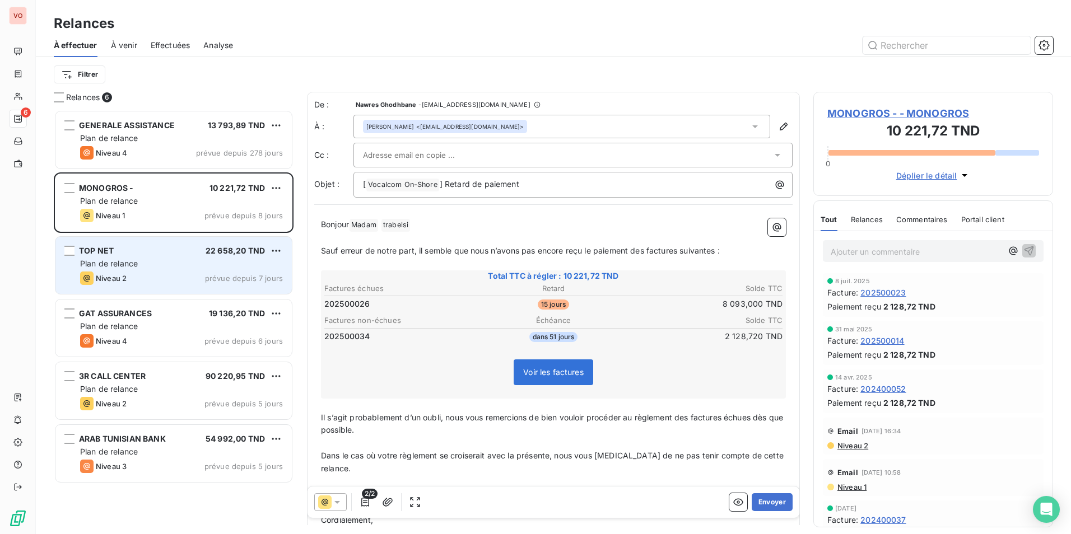
click at [211, 280] on span "prévue depuis 7 jours" at bounding box center [244, 278] width 78 height 9
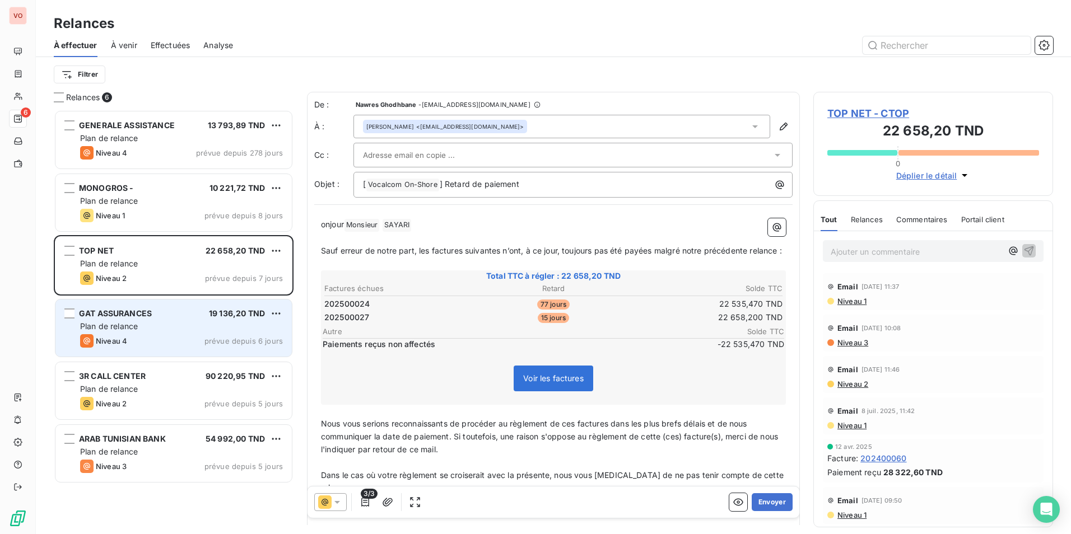
click at [204, 337] on div "Niveau 4 prévue depuis 6 jours" at bounding box center [181, 340] width 203 height 13
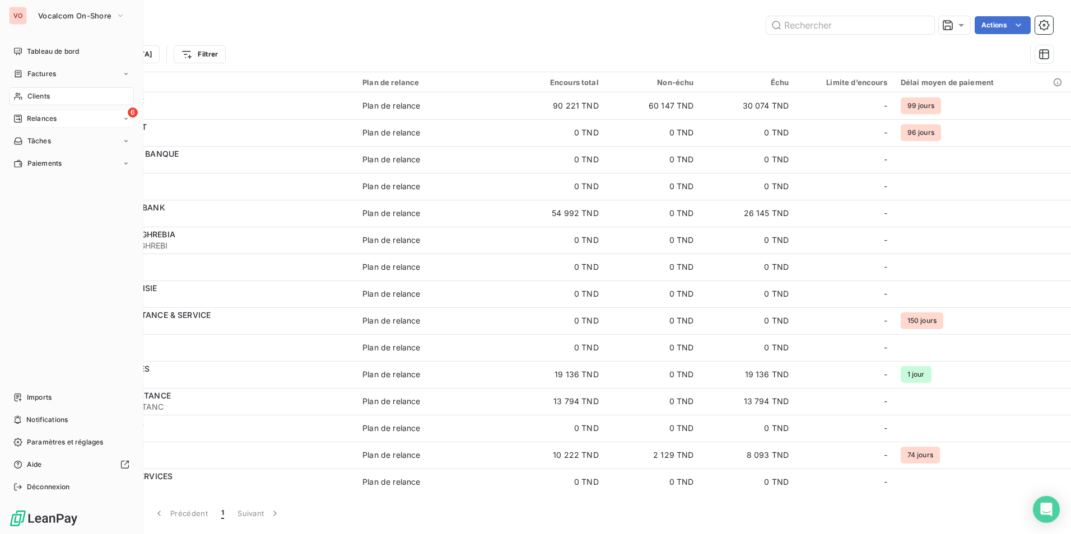
click at [30, 114] on span "Relances" at bounding box center [42, 119] width 30 height 10
click at [84, 136] on div "À effectuer" at bounding box center [77, 141] width 111 height 18
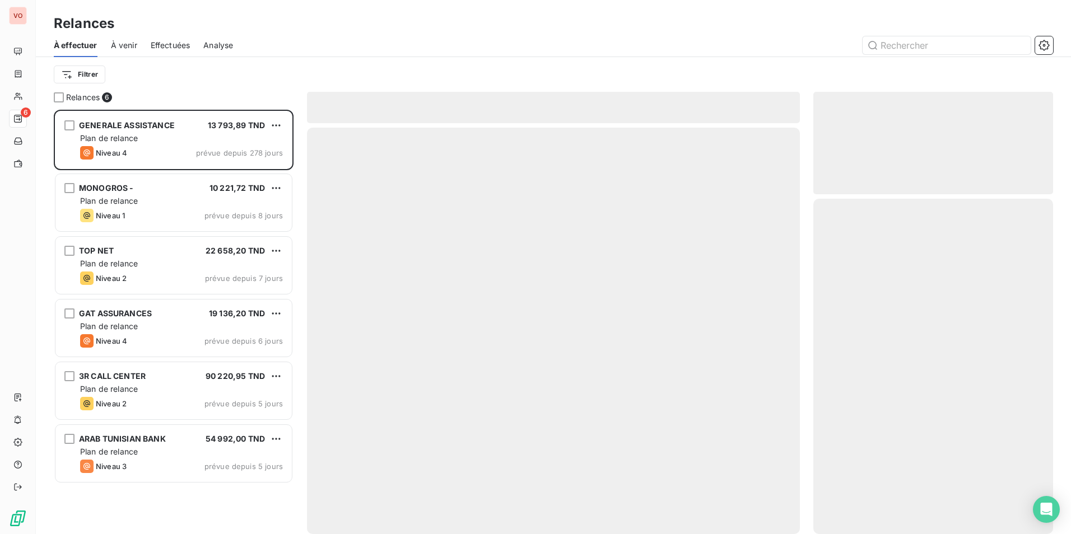
scroll to position [416, 231]
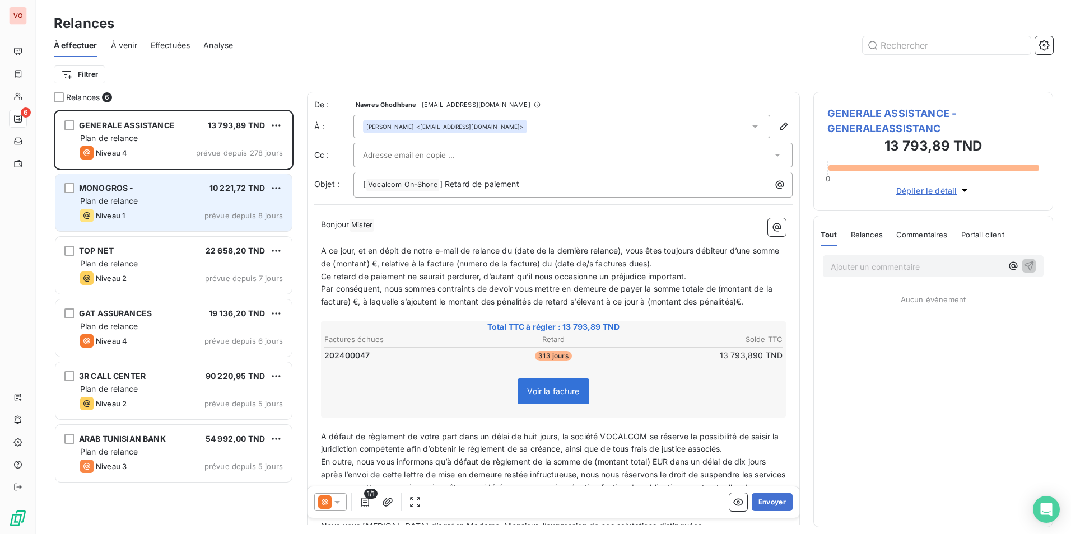
click at [213, 193] on div "10 221,72 TND" at bounding box center [236, 188] width 55 height 11
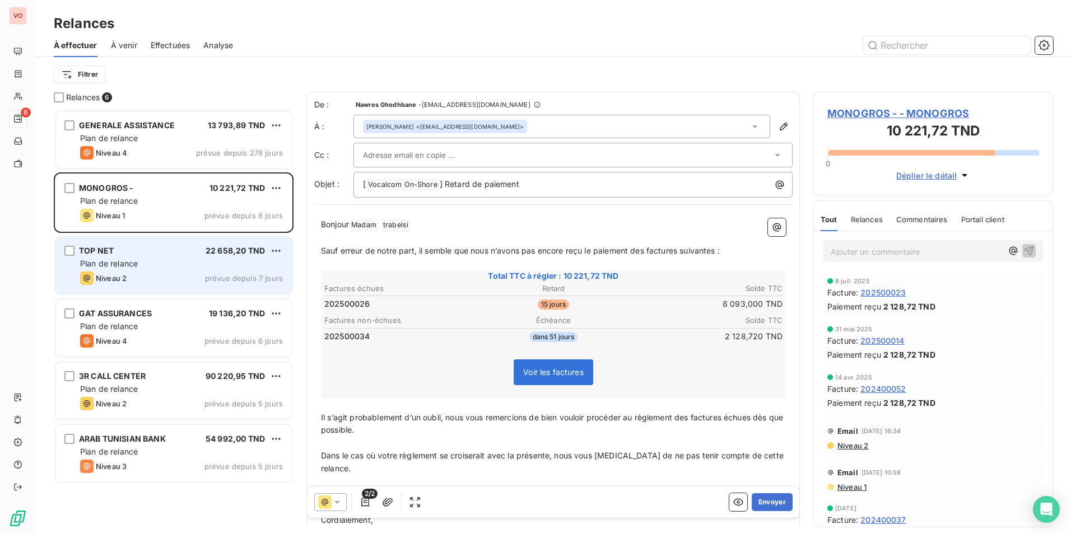
click at [129, 260] on span "Plan de relance" at bounding box center [109, 264] width 58 height 10
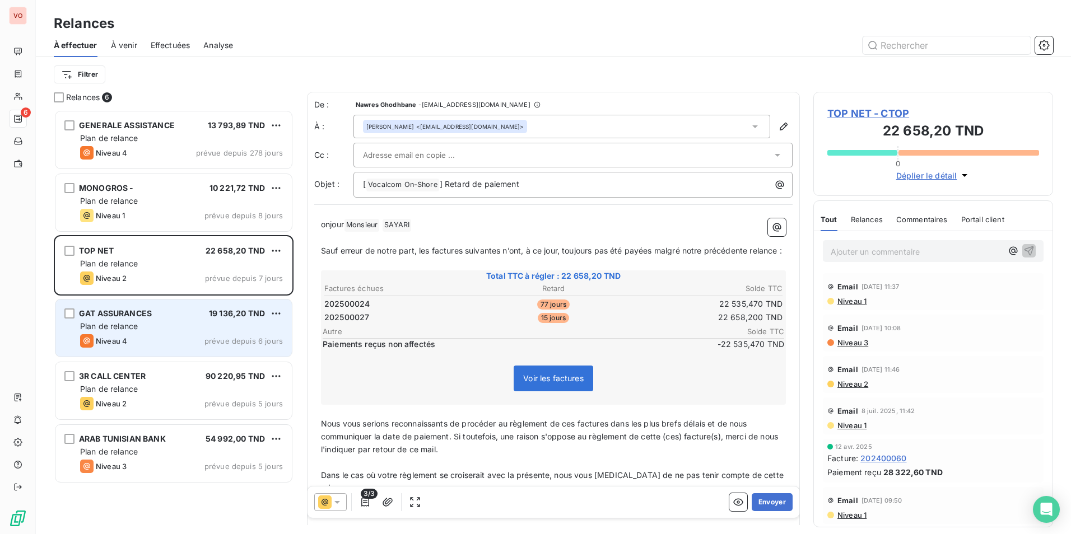
click at [138, 338] on div "Niveau 4 prévue depuis 6 jours" at bounding box center [181, 340] width 203 height 13
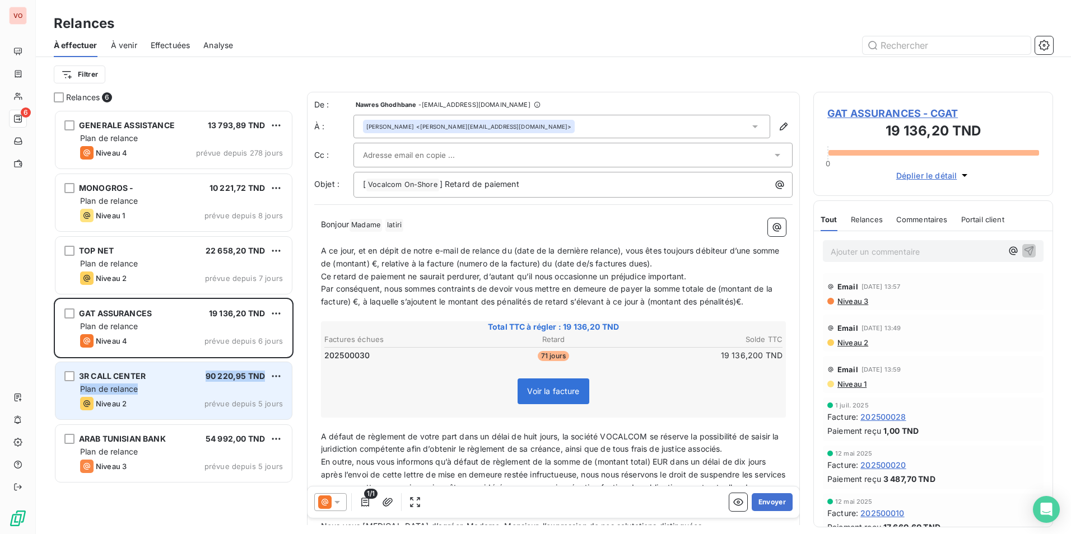
click at [148, 383] on div "3R CALL CENTER 90 220,95 TND Plan de relance Niveau 2 prévue depuis 5 jours" at bounding box center [173, 390] width 236 height 57
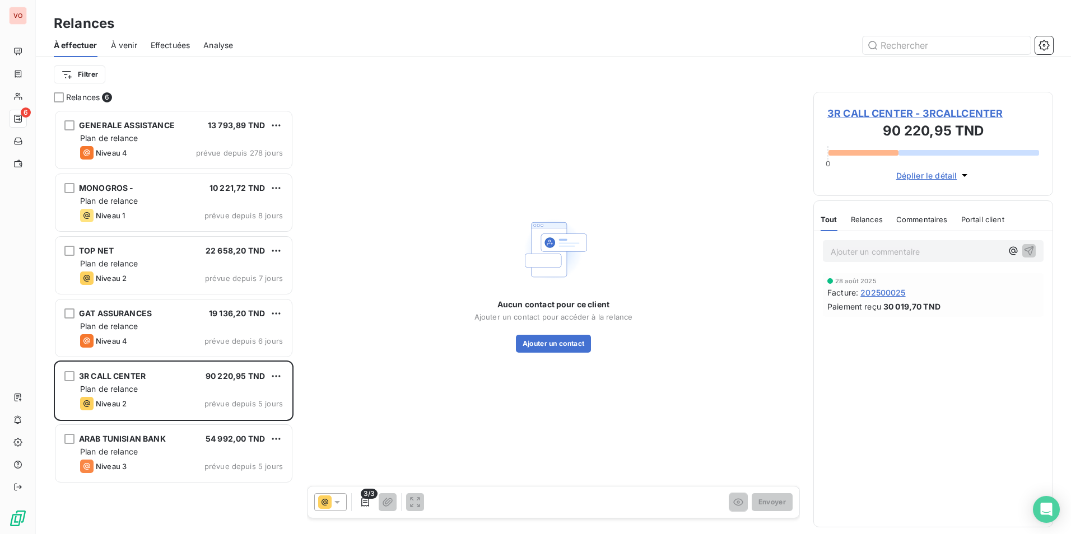
click at [474, 413] on div "Aucun contact pour ce client Ajouter un contact pour accéder à la relance Ajout…" at bounding box center [553, 283] width 493 height 383
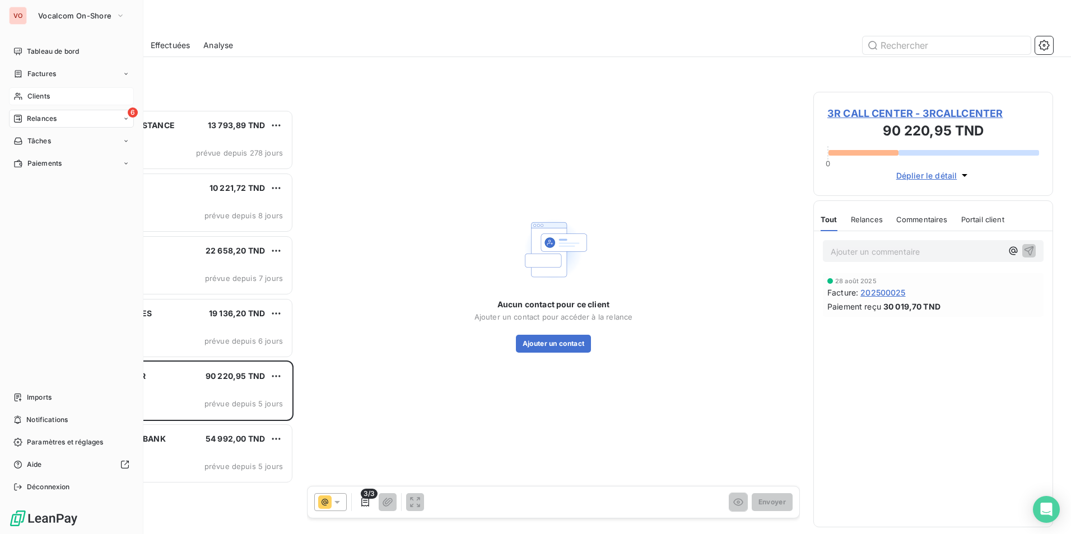
click at [64, 95] on div "Clients" at bounding box center [71, 96] width 125 height 18
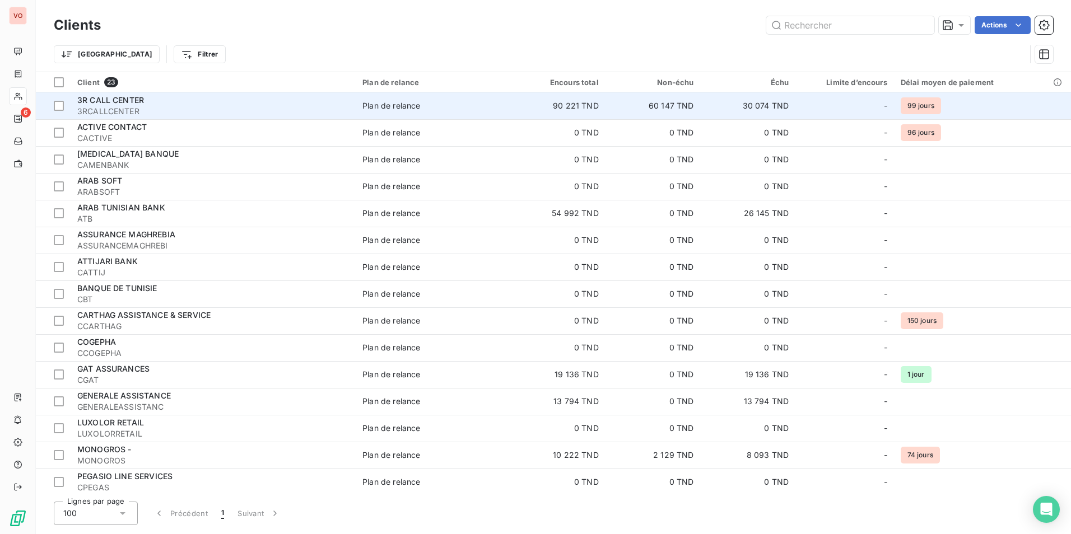
click at [254, 110] on span "3RCALLCENTER" at bounding box center [213, 111] width 272 height 11
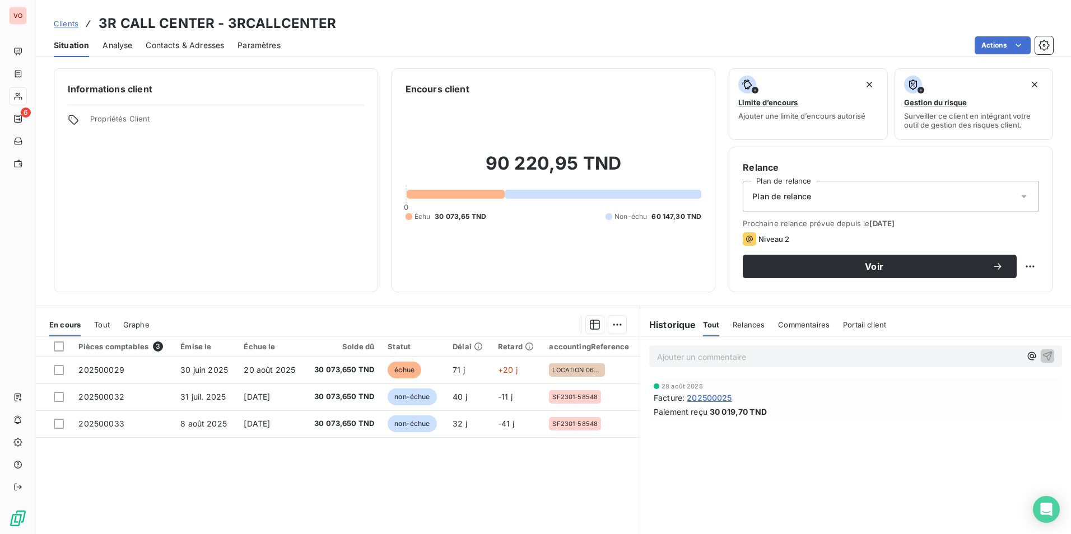
click at [166, 34] on div "Contacts & Adresses" at bounding box center [185, 46] width 78 height 24
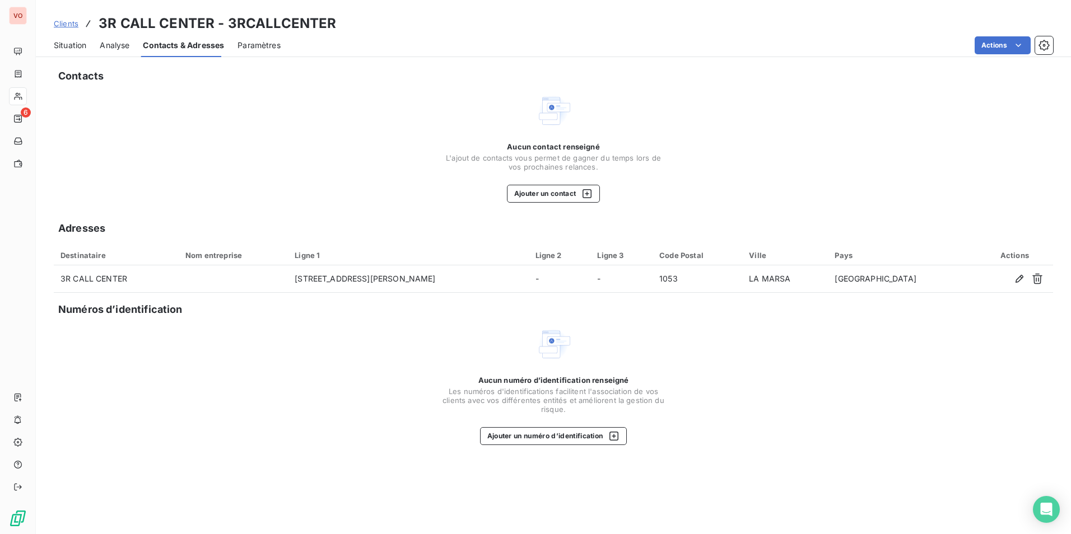
click at [174, 40] on span "Contacts & Adresses" at bounding box center [183, 45] width 81 height 11
click at [591, 191] on icon "button" at bounding box center [586, 193] width 11 height 11
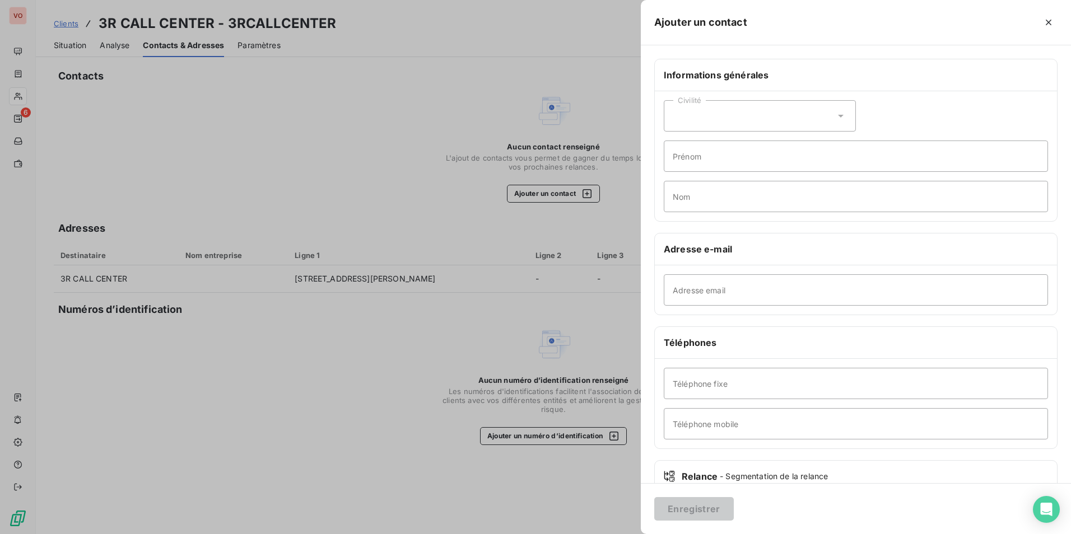
click at [827, 113] on div "Civilité" at bounding box center [760, 115] width 192 height 31
click at [782, 147] on li "Madame" at bounding box center [760, 144] width 192 height 20
paste input "compta@voicecom.com.tn"
type input "compta@voicecom.com.tn"
click at [714, 159] on input "Prénom" at bounding box center [856, 156] width 384 height 31
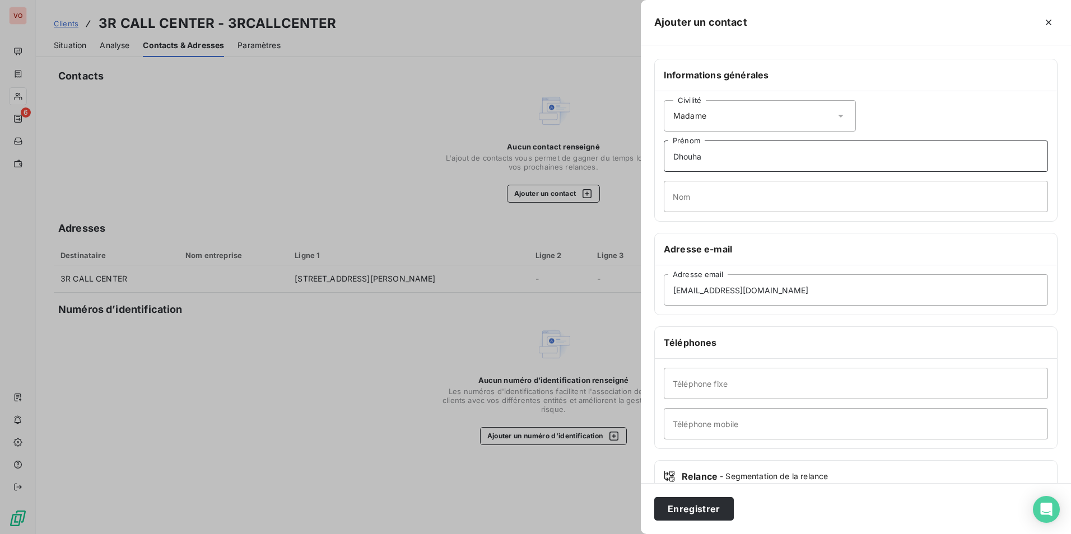
type input "Dhouha"
click at [679, 204] on input "Nom" at bounding box center [856, 196] width 384 height 31
type input "Abid"
click at [712, 516] on button "Enregistrer" at bounding box center [694, 509] width 80 height 24
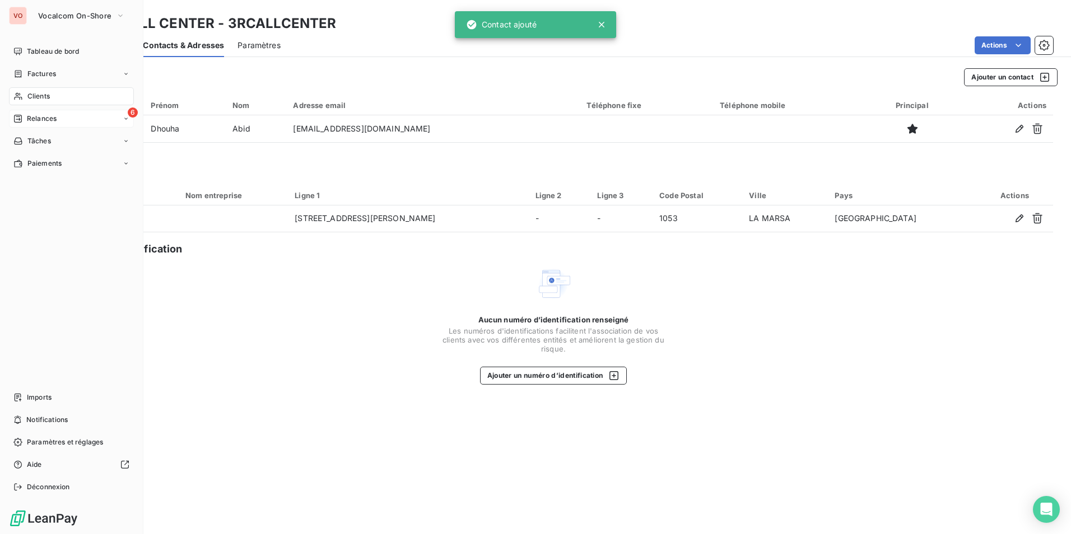
click at [30, 115] on span "Relances" at bounding box center [42, 119] width 30 height 10
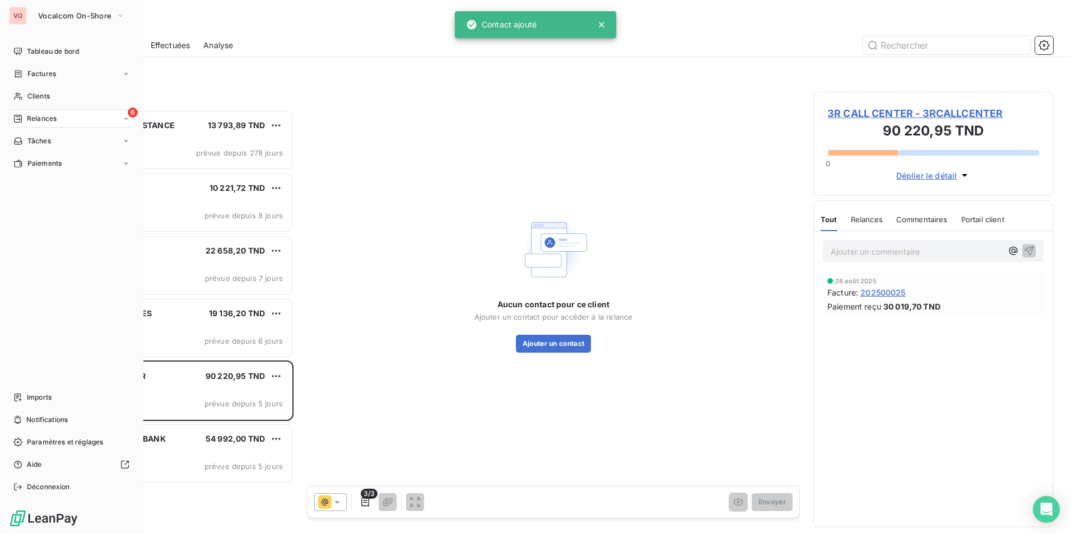
scroll to position [9, 9]
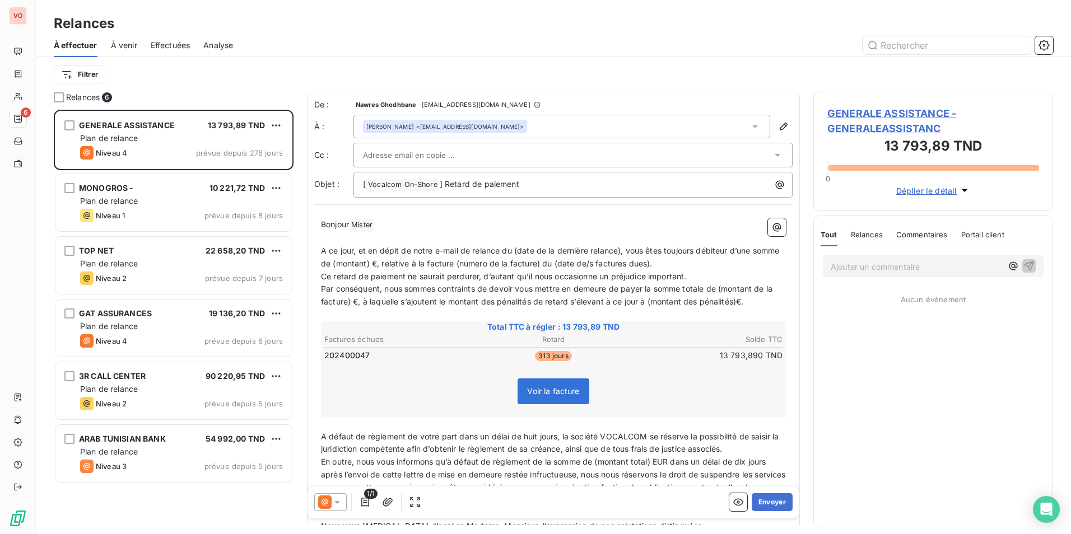
click at [270, 76] on div "Filtrer" at bounding box center [553, 74] width 999 height 21
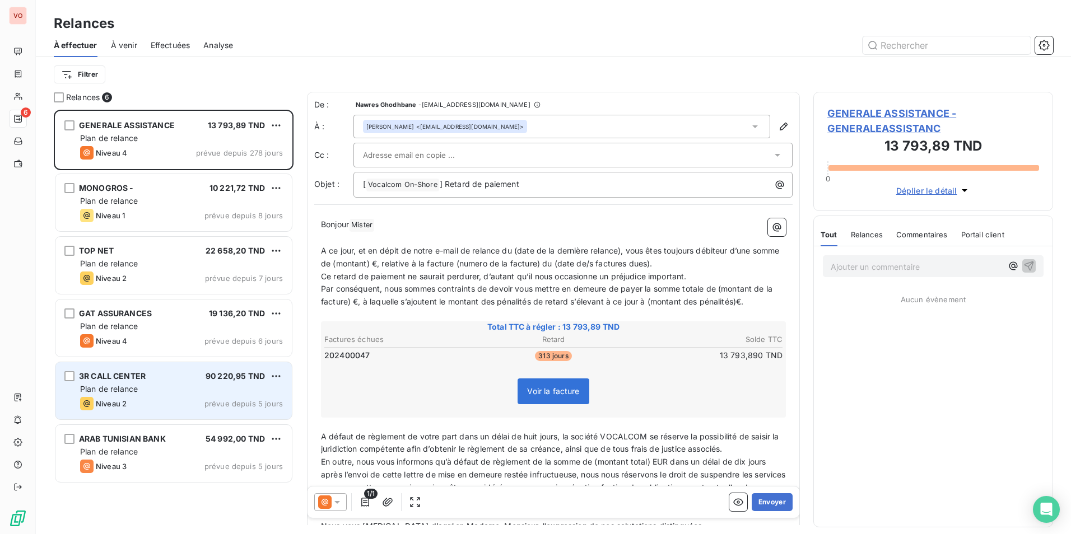
click at [262, 393] on div "Plan de relance" at bounding box center [181, 389] width 203 height 11
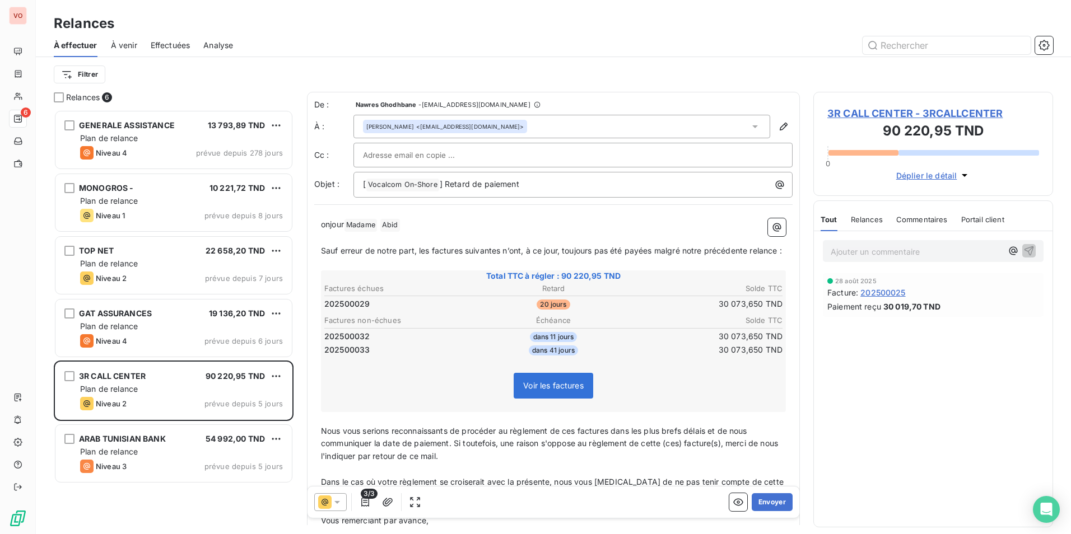
click at [589, 258] on p "Sauf erreur de notre part, les factures suivantes n’ont, à ce jour, toujours pa…" at bounding box center [553, 251] width 465 height 13
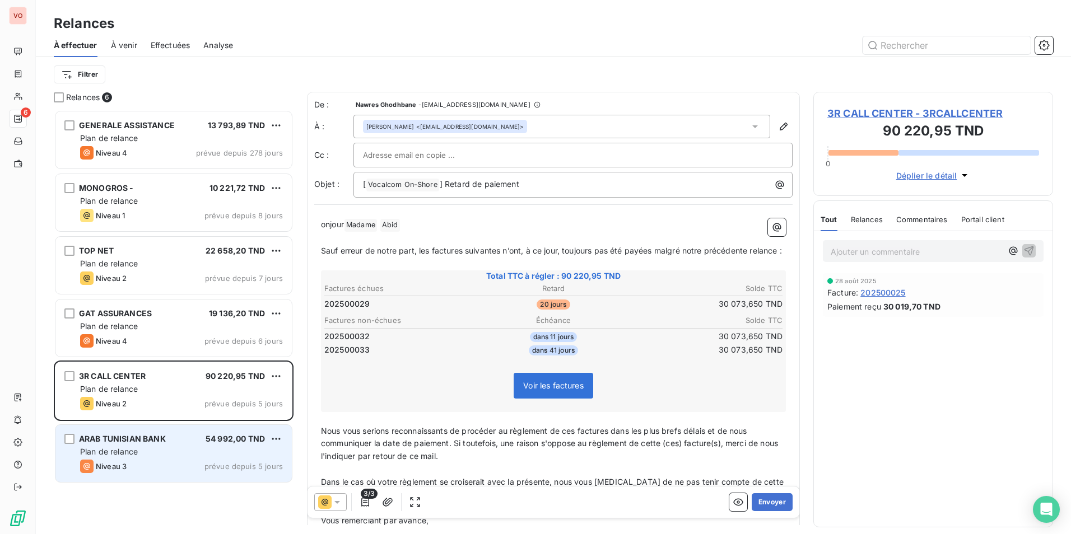
click at [147, 459] on div "ARAB TUNISIAN BANK 54 992,00 TND Plan de relance Niveau 3 prévue depuis 5 jours" at bounding box center [173, 453] width 236 height 57
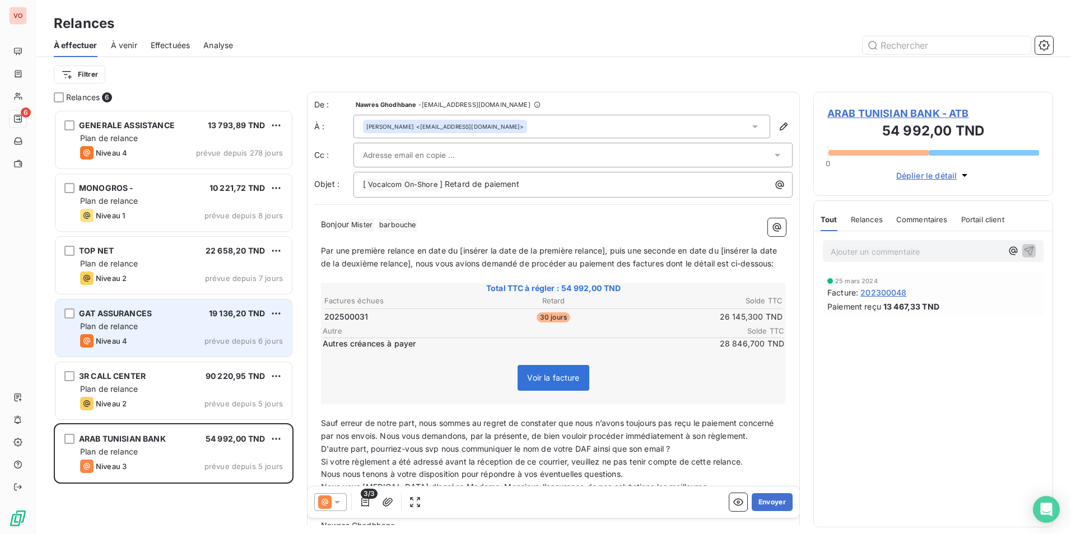
click at [146, 328] on div "Plan de relance" at bounding box center [181, 326] width 203 height 11
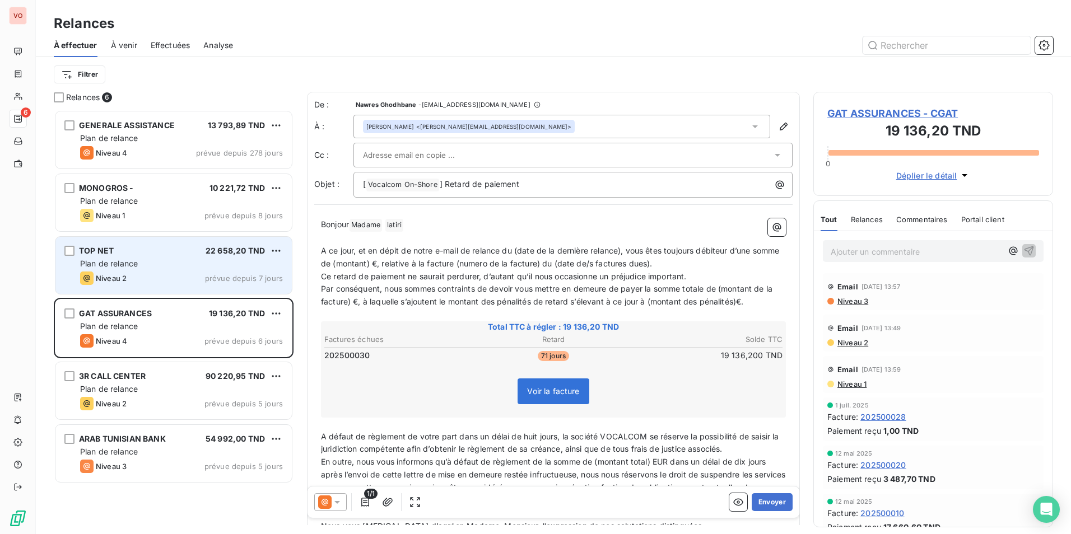
click at [146, 260] on div "Plan de relance" at bounding box center [181, 263] width 203 height 11
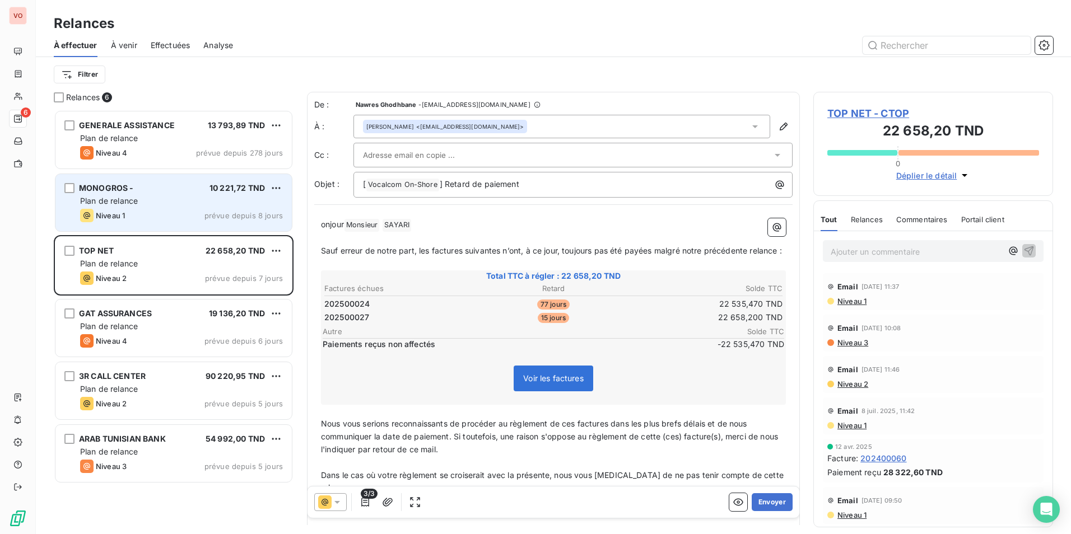
click at [160, 201] on div "Plan de relance" at bounding box center [181, 200] width 203 height 11
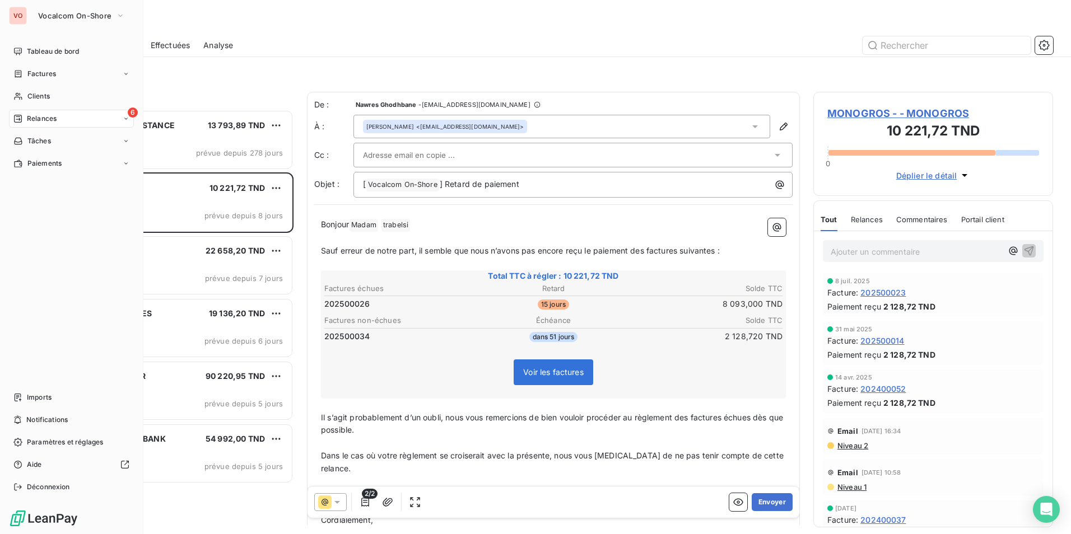
click at [59, 27] on div "VO Vocalcom On-Shore Tableau de bord Factures Clients 6 Relances Tâches Paiemen…" at bounding box center [71, 267] width 143 height 534
click at [73, 18] on span "Vocalcom On-Shore" at bounding box center [74, 15] width 73 height 9
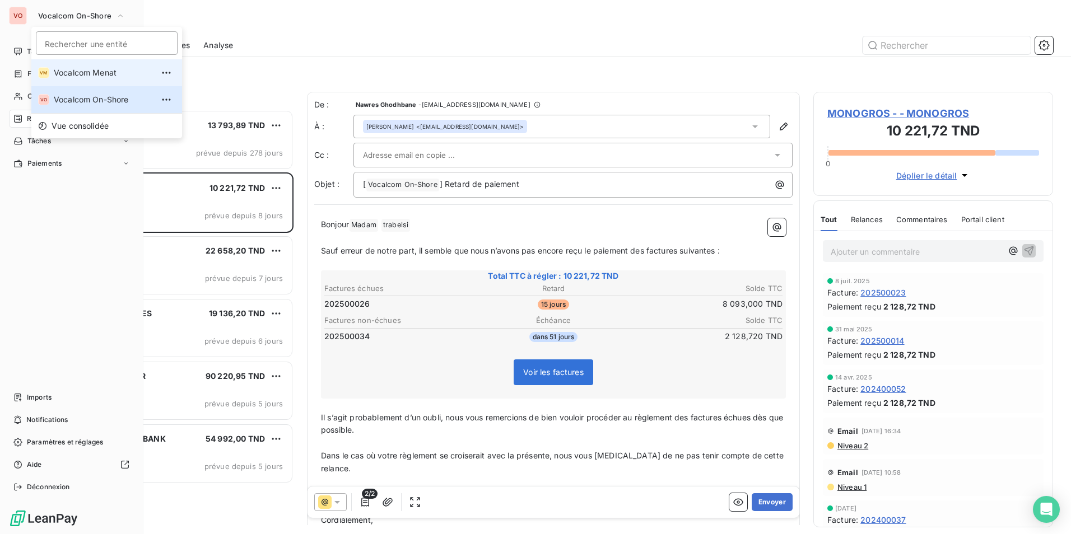
click at [87, 72] on span "Vocalcom Menat" at bounding box center [103, 72] width 99 height 11
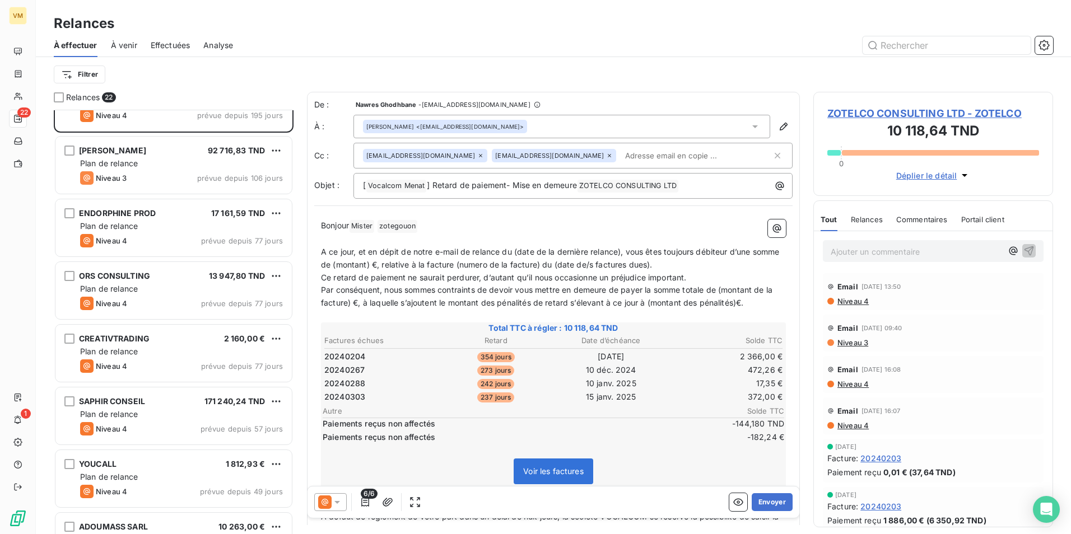
scroll to position [113, 0]
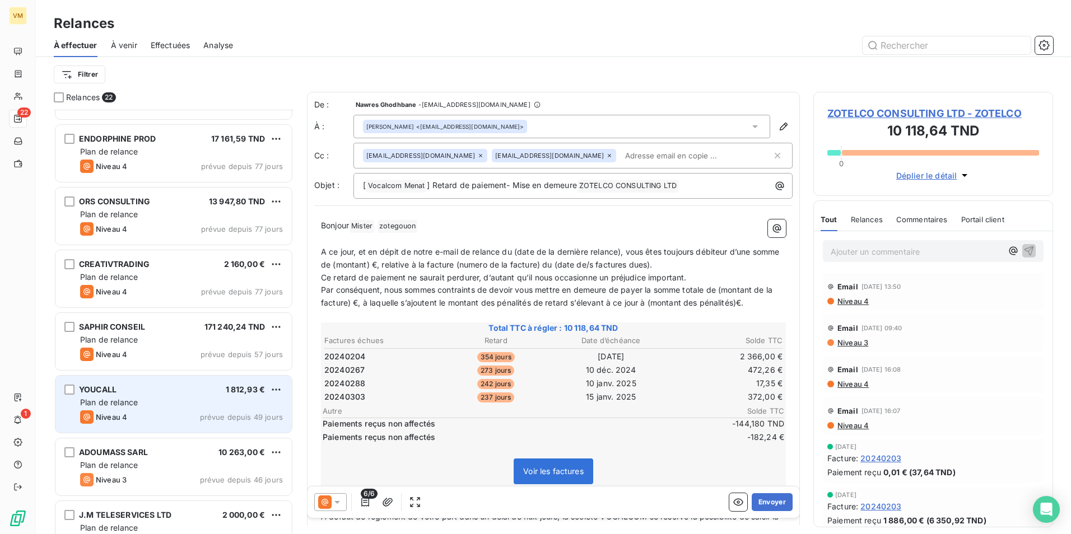
drag, startPoint x: 197, startPoint y: 413, endPoint x: 188, endPoint y: 420, distance: 11.2
click at [195, 414] on div "Niveau 4 prévue depuis 49 jours" at bounding box center [181, 417] width 203 height 13
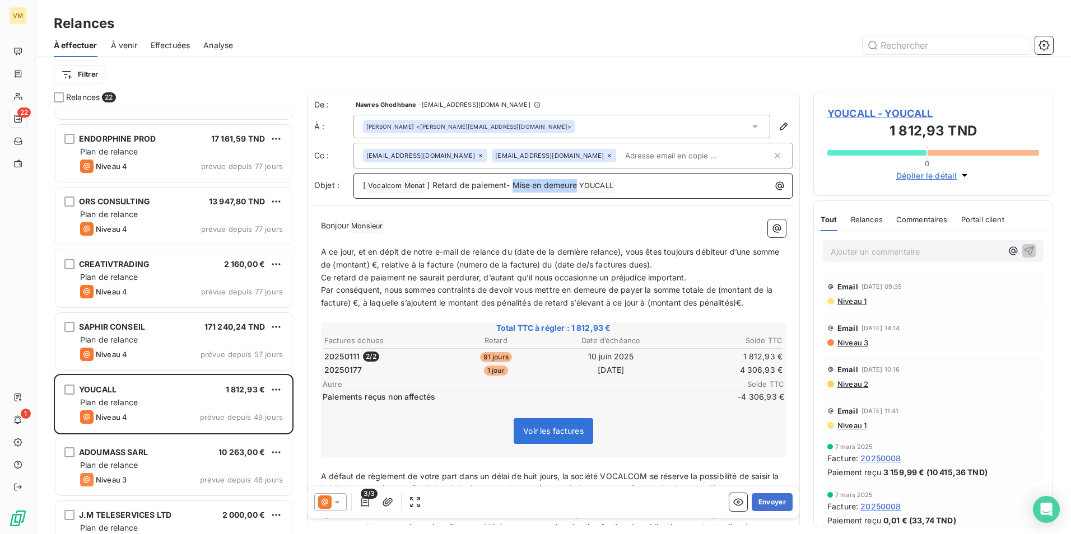
drag, startPoint x: 577, startPoint y: 186, endPoint x: 515, endPoint y: 182, distance: 62.3
click at [515, 182] on span "] Retard de paiement- Mise en demeure" at bounding box center [502, 185] width 150 height 10
click at [515, 185] on span "YOUCALL ﻿" at bounding box center [529, 186] width 38 height 13
click at [535, 244] on p "﻿" at bounding box center [553, 239] width 465 height 13
click at [516, 183] on span "YOUCALL ﻿" at bounding box center [529, 186] width 38 height 13
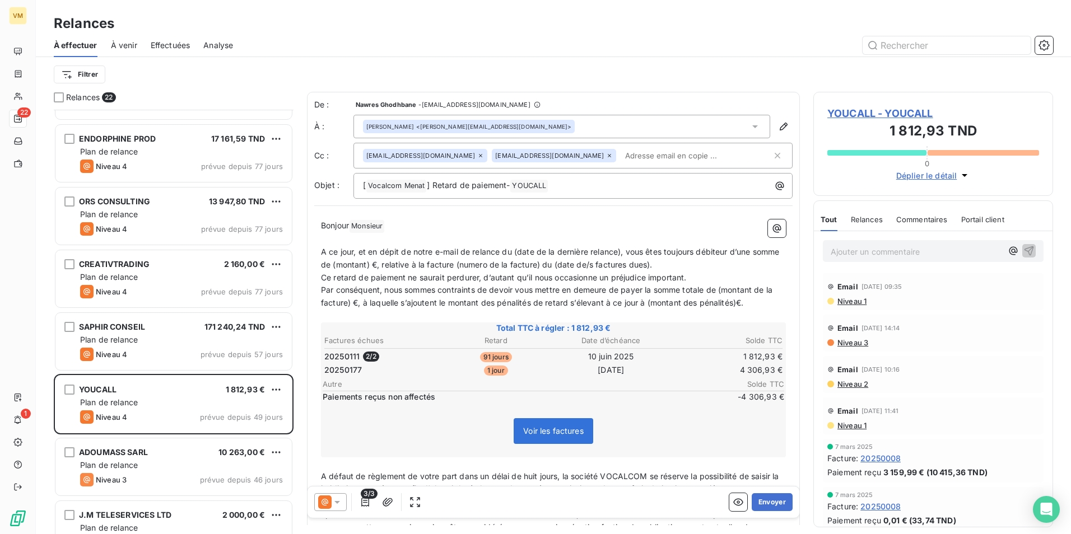
click at [523, 243] on p "﻿" at bounding box center [553, 239] width 465 height 13
click at [369, 229] on span "Monsieur ﻿" at bounding box center [367, 226] width 35 height 13
click at [349, 230] on span "Bonjour" at bounding box center [335, 226] width 28 height 10
drag, startPoint x: 621, startPoint y: 249, endPoint x: 595, endPoint y: 251, distance: 25.3
click at [595, 251] on span "A ce jour, et en dépit de notre e-mail de relance du (date de la dernière relan…" at bounding box center [551, 257] width 461 height 22
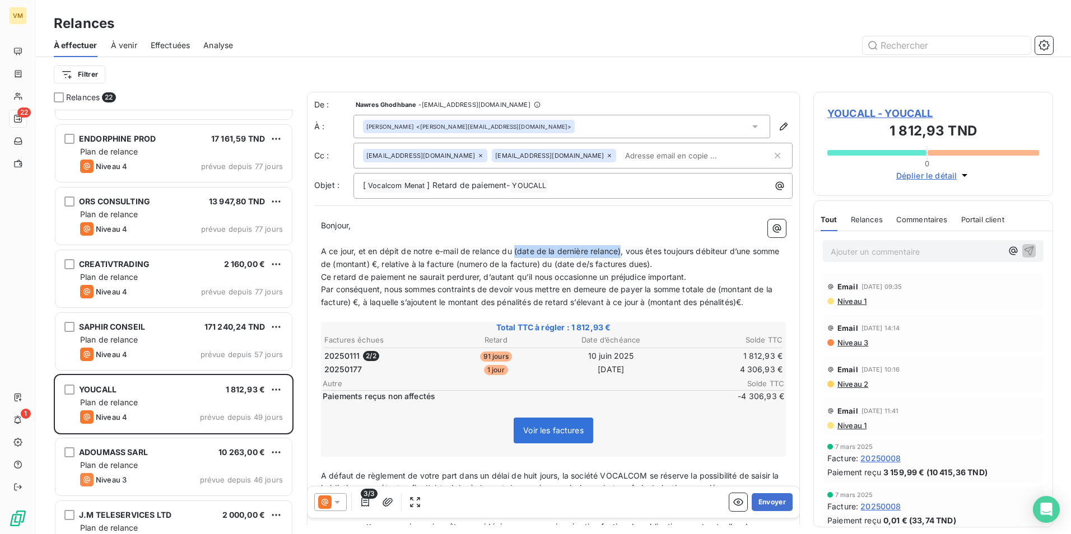
drag, startPoint x: 622, startPoint y: 249, endPoint x: 516, endPoint y: 253, distance: 106.5
click at [516, 253] on span "A ce jour, et en dépit de notre e-mail de relance du (date de la dernière relan…" at bounding box center [551, 257] width 461 height 22
drag, startPoint x: 524, startPoint y: 254, endPoint x: 524, endPoint y: 260, distance: 6.7
click at [524, 254] on span "A ce jour, et en dépit de notre e-mail de relance du 05/09/2025, vous êtes touj…" at bounding box center [541, 257] width 441 height 22
click at [623, 266] on p "A ce jour, et en dépit de notre e-mail de relance du 29/08/2025, vous êtes touj…" at bounding box center [553, 258] width 465 height 26
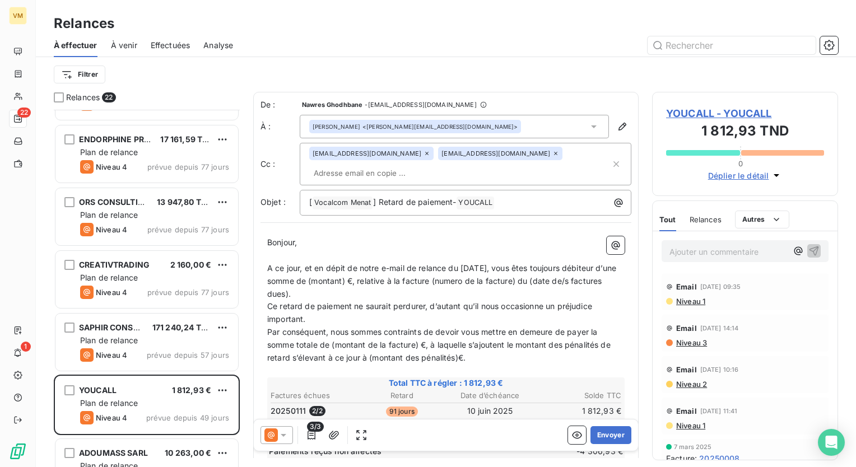
scroll to position [349, 177]
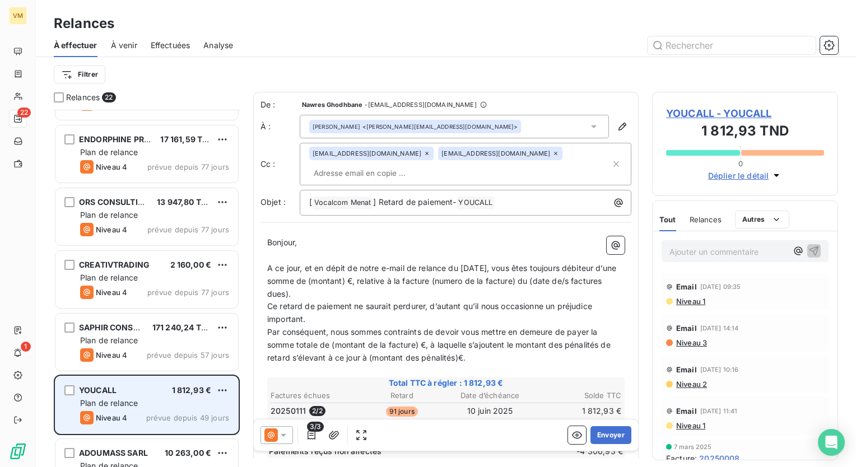
click at [157, 408] on div "Plan de relance" at bounding box center [154, 403] width 149 height 11
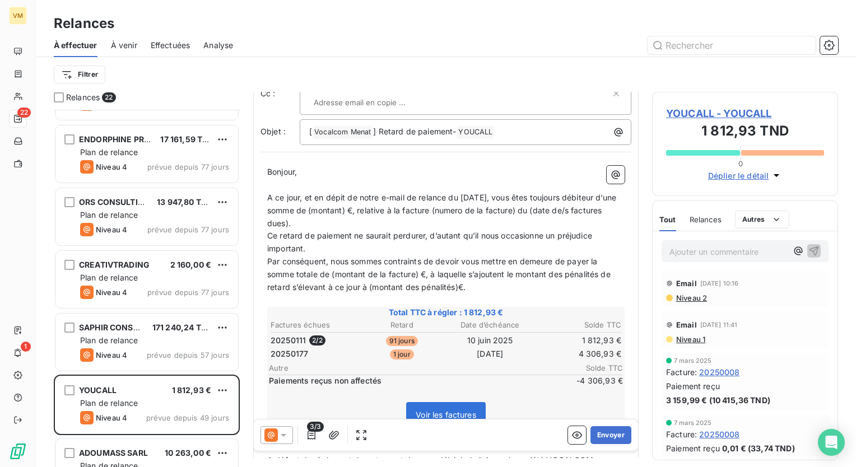
scroll to position [224, 0]
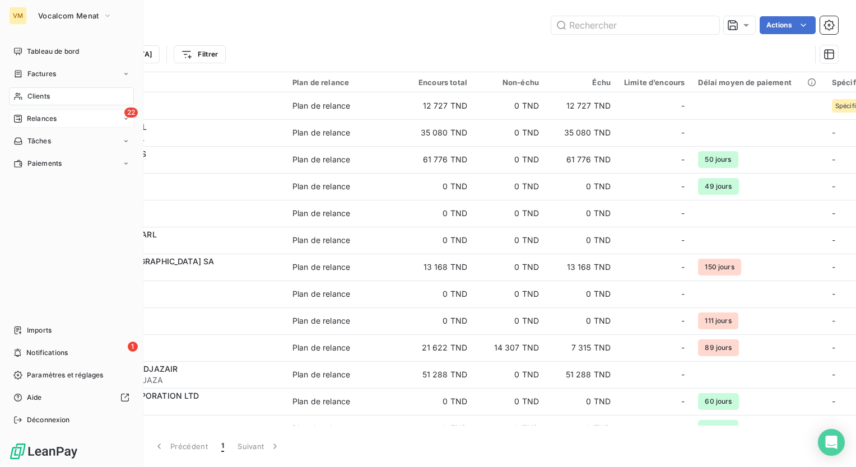
click at [24, 113] on div "22 Relances" at bounding box center [71, 119] width 125 height 18
click at [50, 136] on span "À effectuer" at bounding box center [45, 141] width 36 height 10
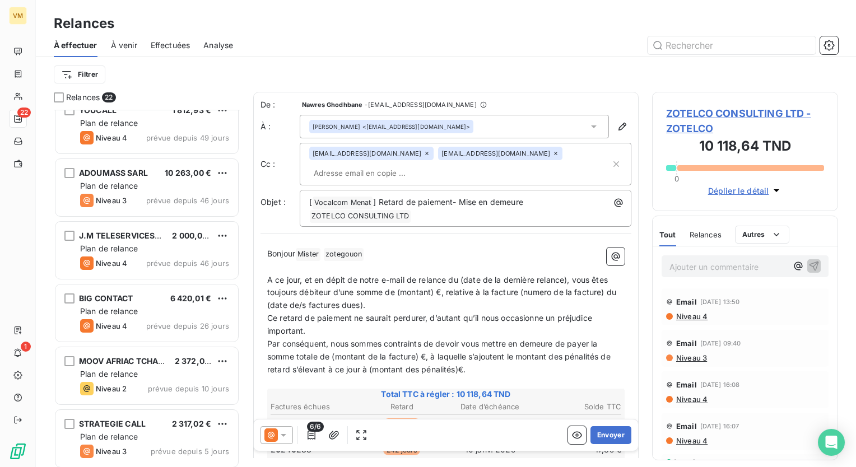
scroll to position [392, 0]
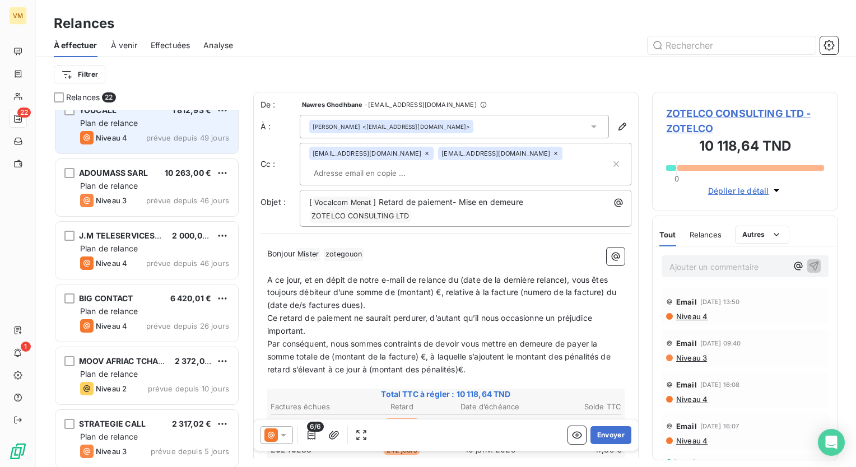
click at [178, 113] on span "1 812,93 €" at bounding box center [192, 110] width 40 height 10
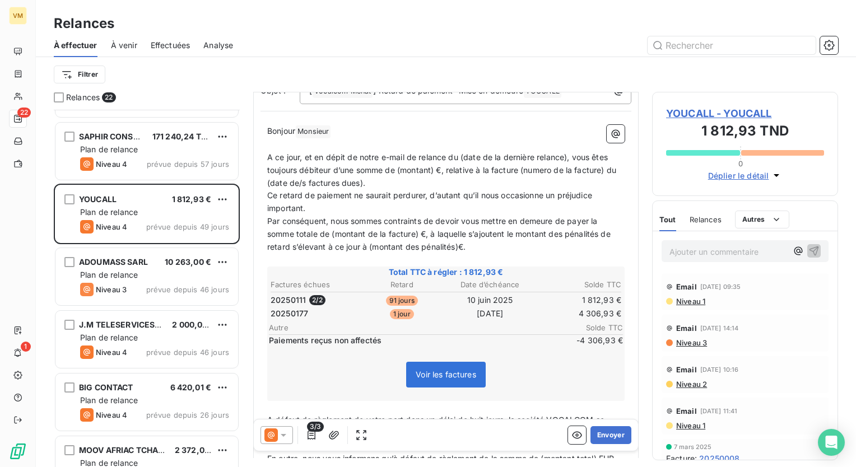
scroll to position [224, 0]
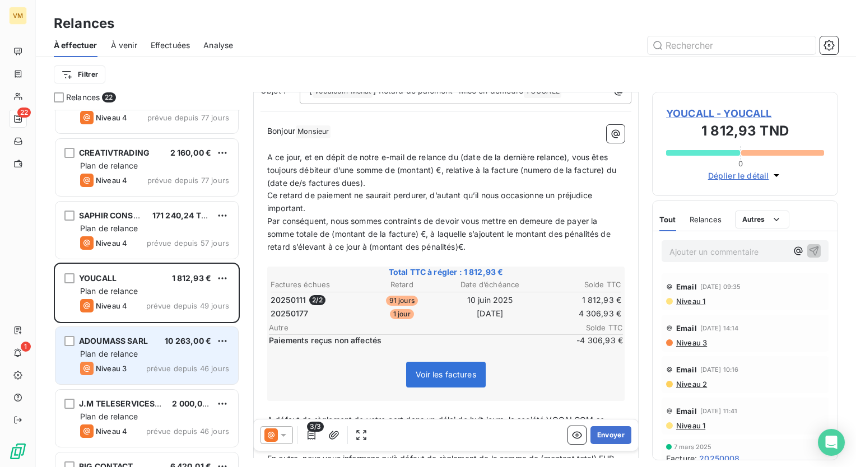
click at [159, 373] on div "Niveau 3 prévue depuis 46 jours" at bounding box center [154, 368] width 149 height 13
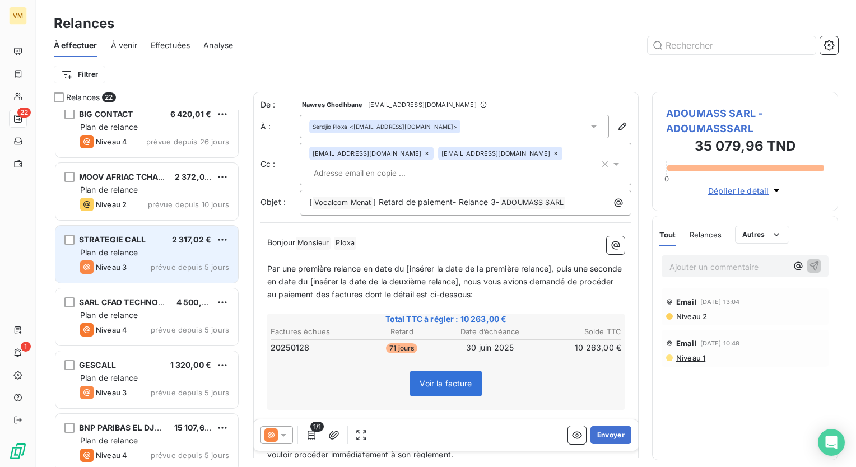
scroll to position [575, 0]
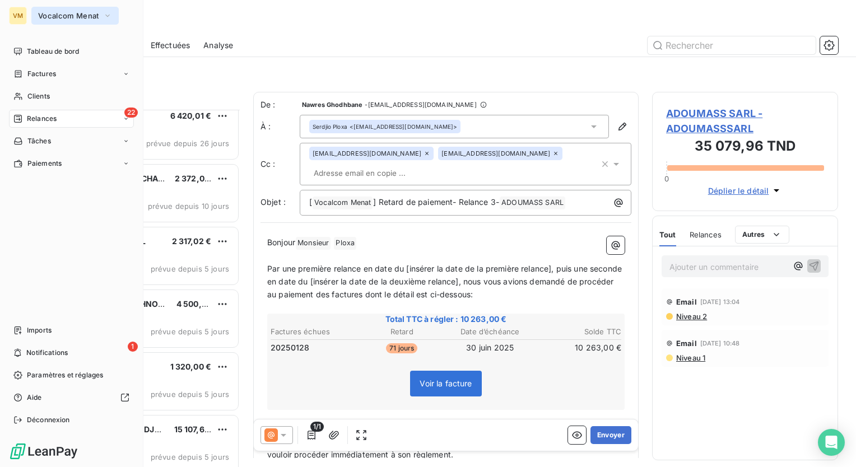
click at [56, 20] on span "Vocalcom Menat" at bounding box center [68, 15] width 60 height 9
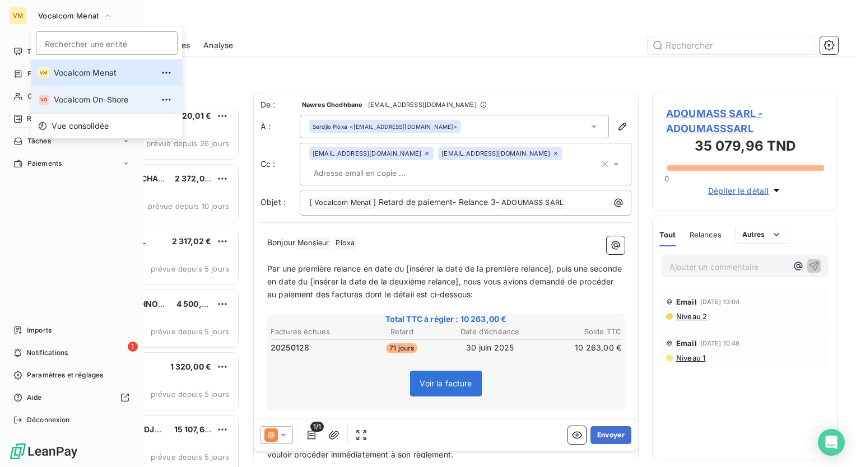
click at [97, 102] on span "Vocalcom On-Shore" at bounding box center [103, 99] width 99 height 11
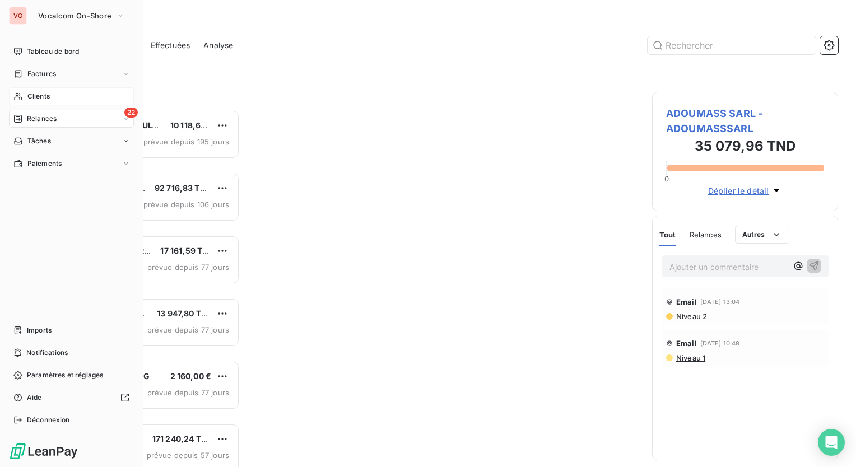
scroll to position [349, 177]
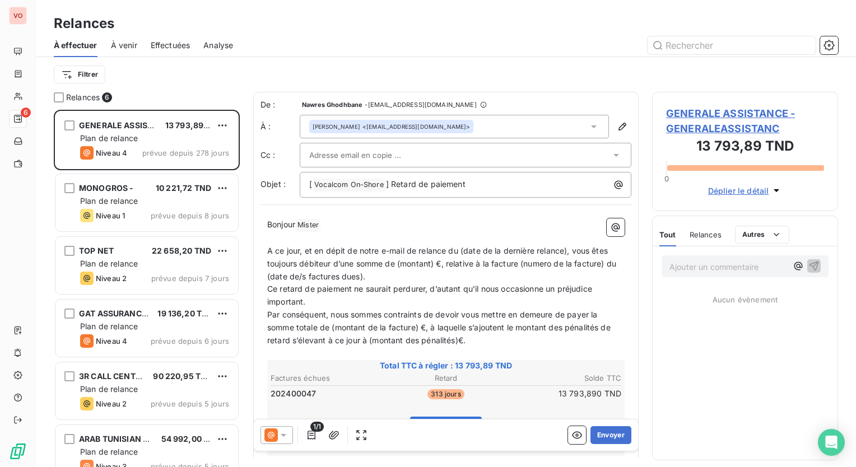
click at [199, 81] on div "Filtrer" at bounding box center [446, 74] width 784 height 21
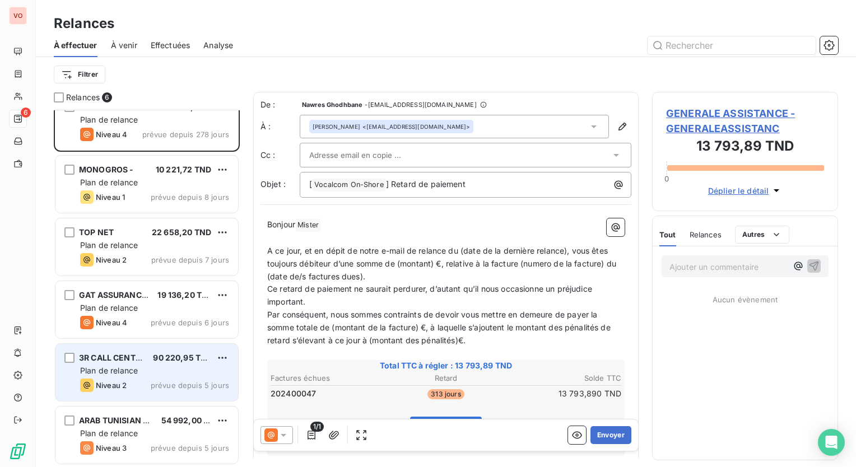
scroll to position [0, 0]
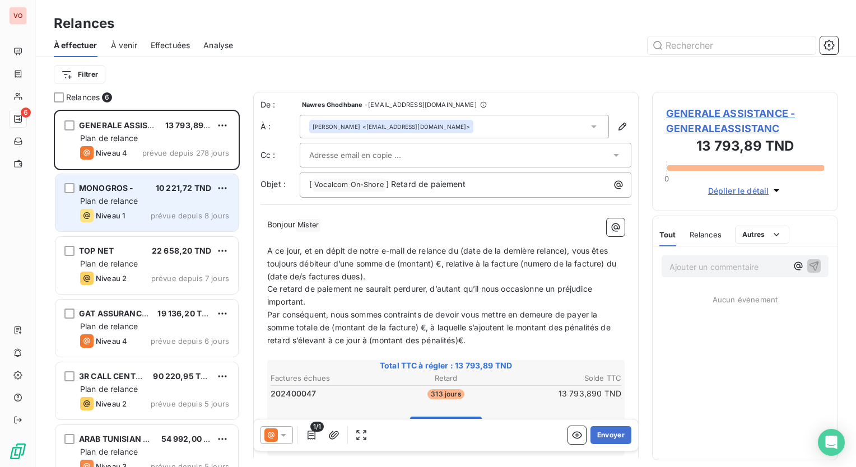
click at [206, 213] on span "prévue depuis 8 jours" at bounding box center [190, 215] width 78 height 9
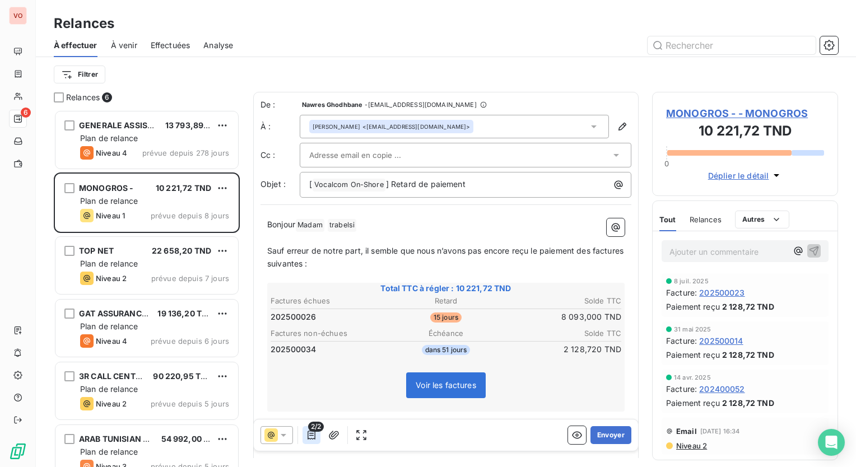
click at [314, 441] on button "button" at bounding box center [311, 435] width 18 height 18
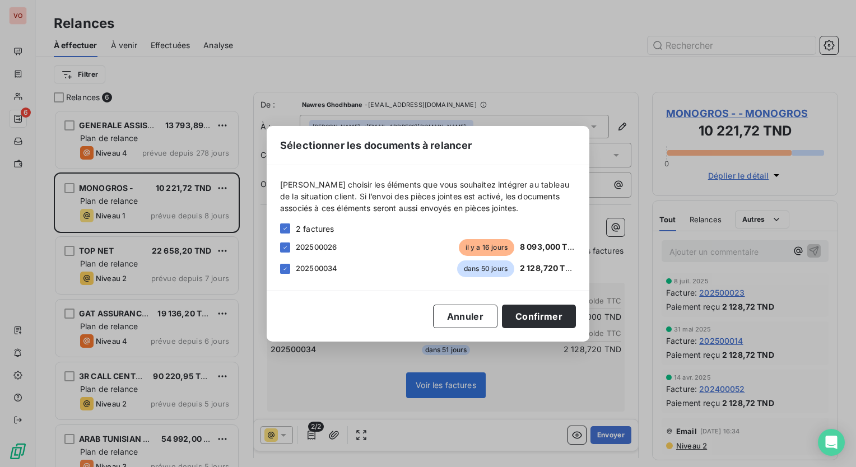
click at [602, 97] on div "Sélectionner les documents à relancer Veuillez choisir les éléments que vous so…" at bounding box center [428, 233] width 856 height 467
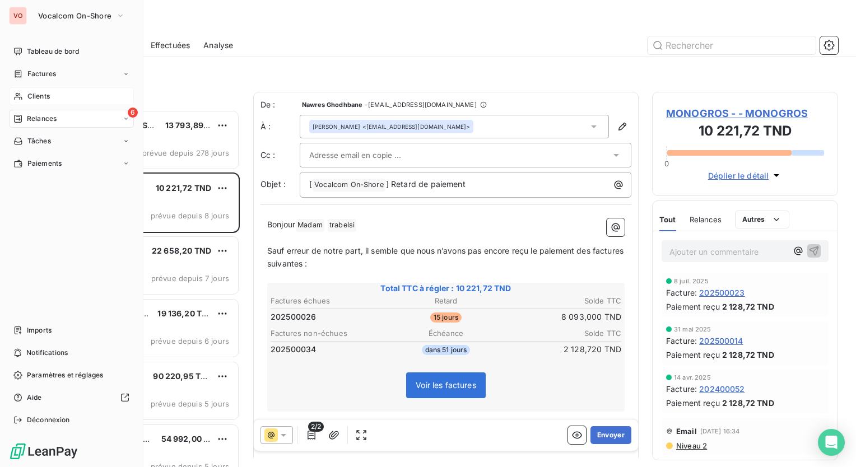
click at [74, 95] on div "Clients" at bounding box center [71, 96] width 125 height 18
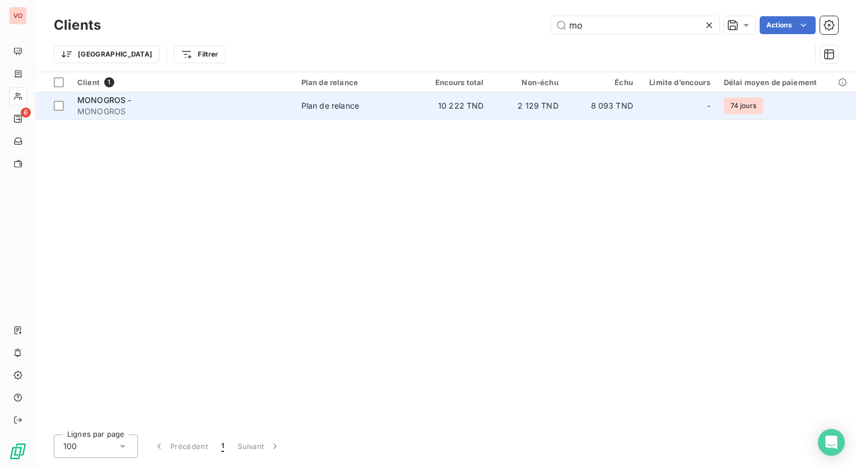
type input "mo"
click at [420, 94] on td "10 222 TND" at bounding box center [453, 105] width 74 height 27
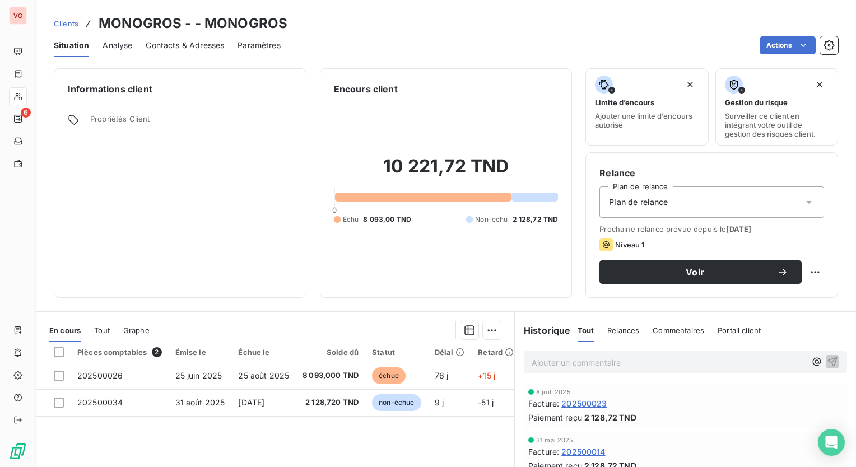
click at [184, 46] on span "Contacts & Adresses" at bounding box center [185, 45] width 78 height 11
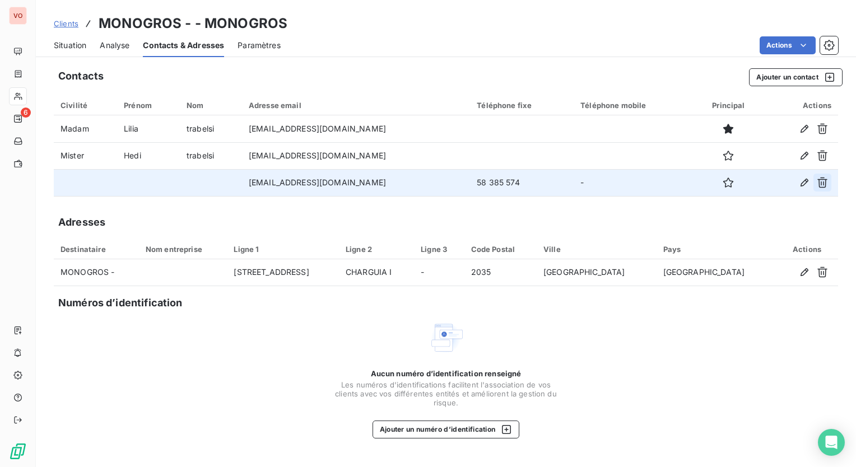
click at [829, 181] on button "button" at bounding box center [822, 183] width 18 height 18
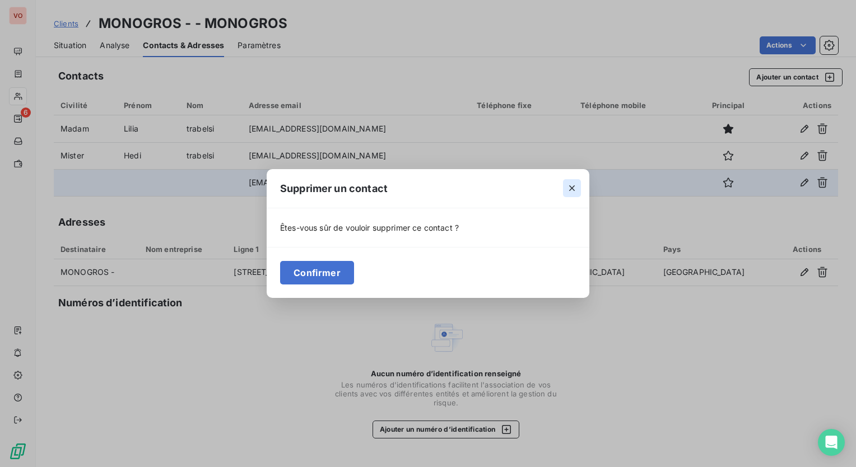
click at [575, 187] on icon "button" at bounding box center [571, 188] width 11 height 11
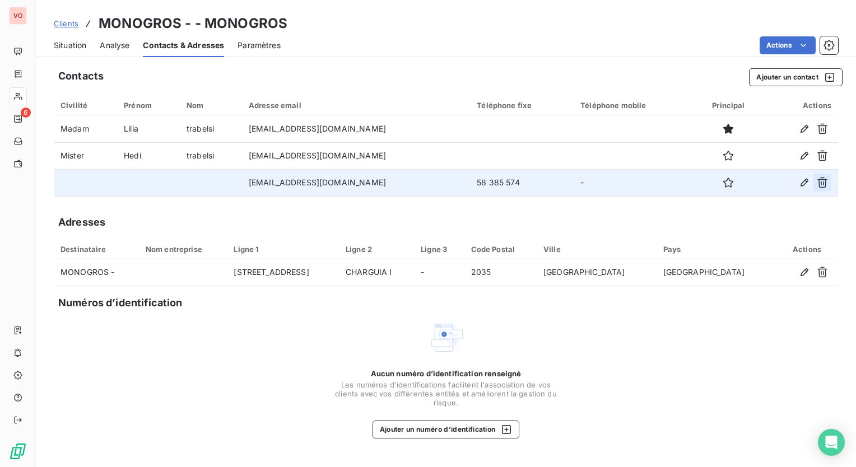
click at [825, 185] on icon "button" at bounding box center [822, 183] width 10 height 11
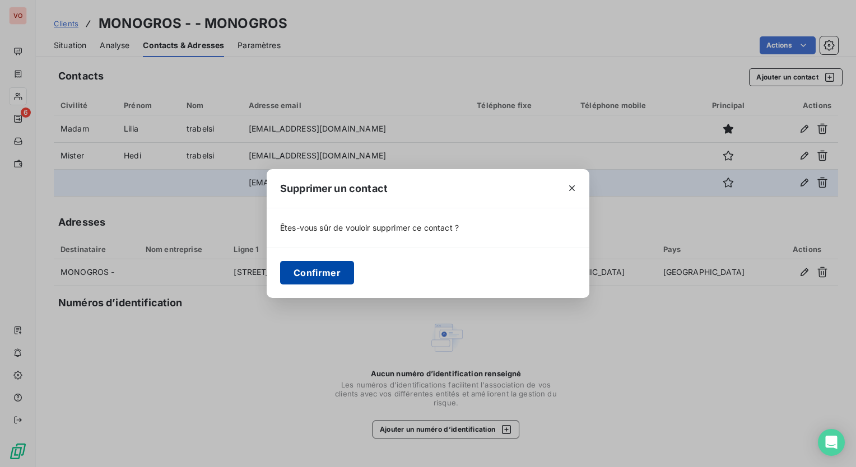
click at [305, 281] on button "Confirmer" at bounding box center [317, 273] width 74 height 24
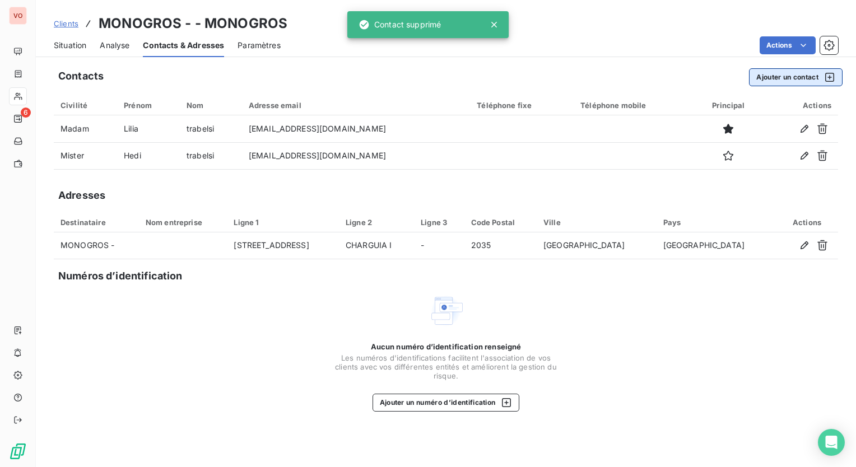
click at [771, 77] on button "Ajouter un contact" at bounding box center [796, 77] width 94 height 18
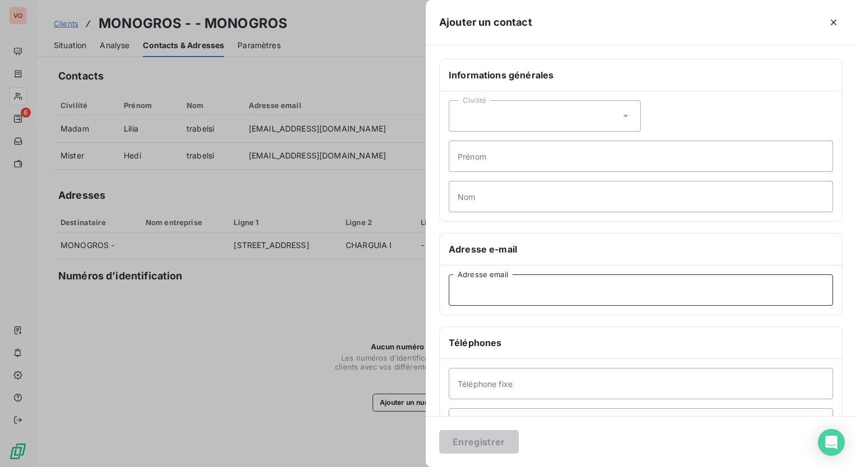
paste input "Anis Ben Abdallah <Anis.BENABDALLAH@mgs.com.tn>"
drag, startPoint x: 474, startPoint y: 290, endPoint x: 451, endPoint y: 290, distance: 23.0
click at [451, 290] on input "Anis Ben Abdallah <Anis.BENABDALLAH@mgs.com.tn>" at bounding box center [641, 289] width 384 height 31
type input "Ben Abdallah <Anis.BENABDALLAH@mgs.com.tn>"
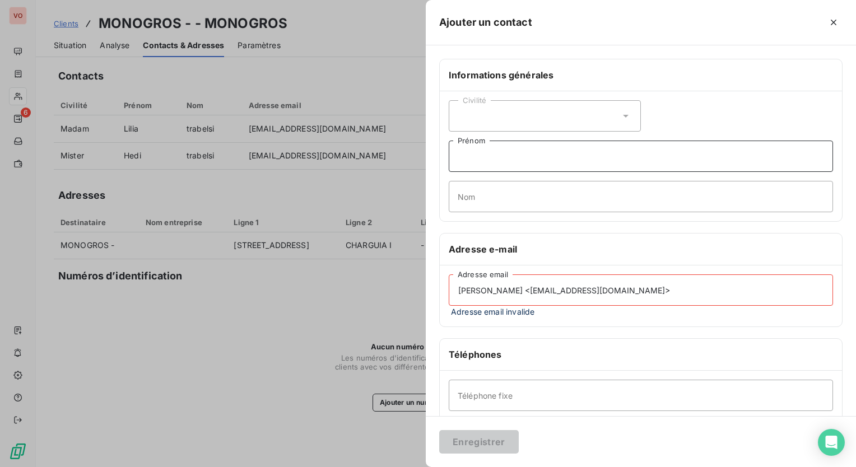
paste input "Anis"
type input "Anis"
drag, startPoint x: 507, startPoint y: 293, endPoint x: 461, endPoint y: 293, distance: 45.9
click at [461, 293] on input "Ben Abdallah <Anis.BENABDALLAH@mgs.com.tn>" at bounding box center [641, 289] width 384 height 31
type input "<Anis.BENABDALLAH@mgs.com.tn>"
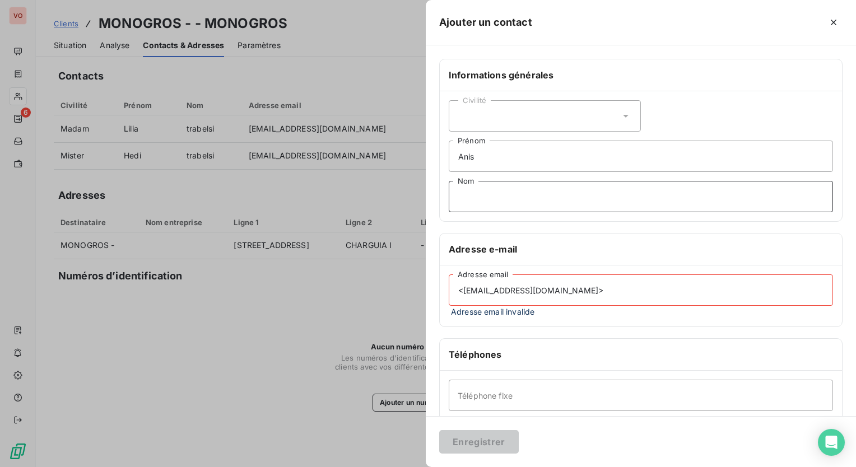
paste input "Ben Abdallah"
type input "Ben Abdallah"
drag, startPoint x: 468, startPoint y: 291, endPoint x: 468, endPoint y: 309, distance: 17.9
click at [468, 292] on input "<Anis.BENABDALLAH@mgs.com.tn>" at bounding box center [641, 289] width 384 height 31
click at [611, 291] on input "Anis.BENABDALLAH@mgs.com.tn>" at bounding box center [641, 289] width 384 height 31
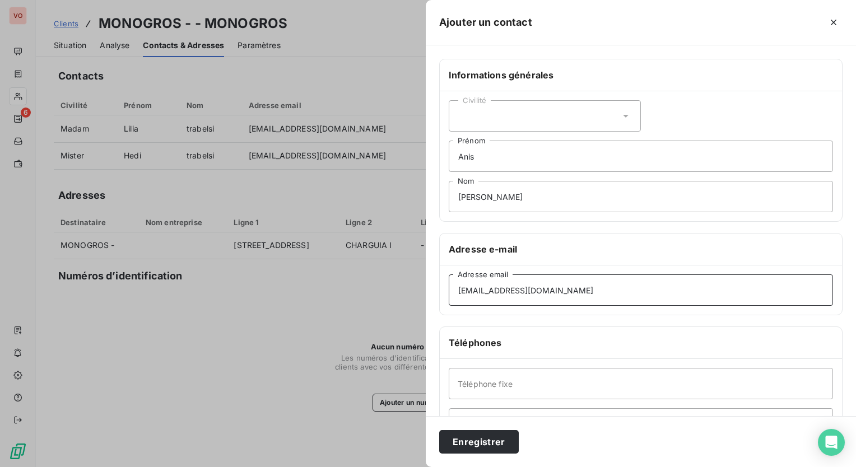
type input "Anis.BENABDALLAH@mgs.com.tn"
click at [615, 115] on div "Civilité" at bounding box center [545, 115] width 192 height 31
click at [543, 155] on li "Monsieur" at bounding box center [545, 164] width 192 height 20
click at [334, 301] on div at bounding box center [428, 233] width 856 height 467
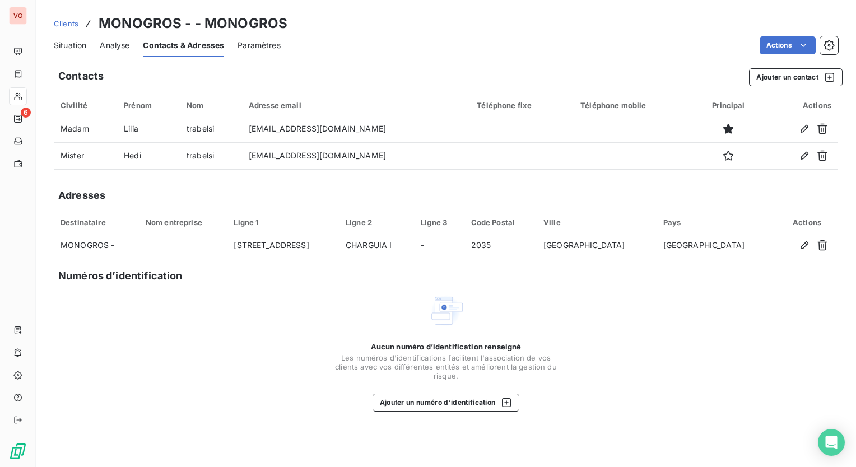
click at [384, 68] on div "Contacts Ajouter un contact" at bounding box center [450, 77] width 784 height 18
click at [798, 86] on div "Contacts Ajouter un contact Civilité Prénom Nom Adresse email Téléphone fixe Té…" at bounding box center [446, 265] width 820 height 406
click at [799, 78] on button "Ajouter un contact" at bounding box center [796, 77] width 94 height 18
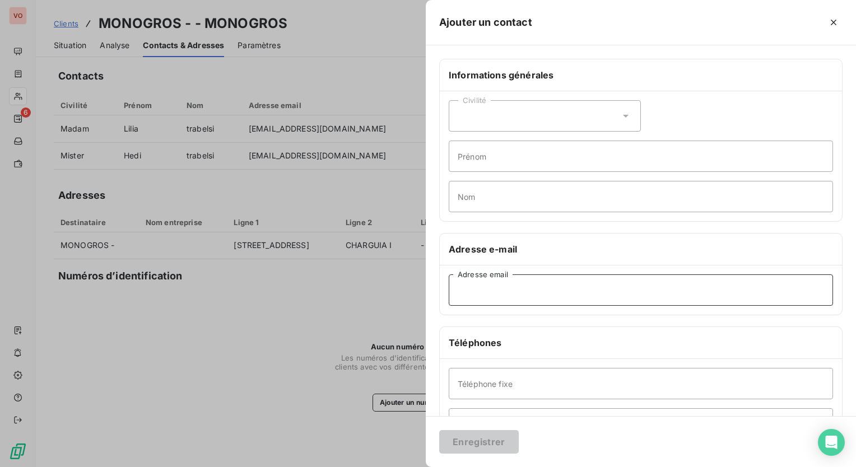
paste input "Ben Abdallah"
type input "Ben Abdallah"
drag, startPoint x: 523, startPoint y: 292, endPoint x: 450, endPoint y: 292, distance: 72.3
click at [450, 292] on input "Ben Abdallah" at bounding box center [641, 289] width 384 height 31
paste input "Ben Abdallah"
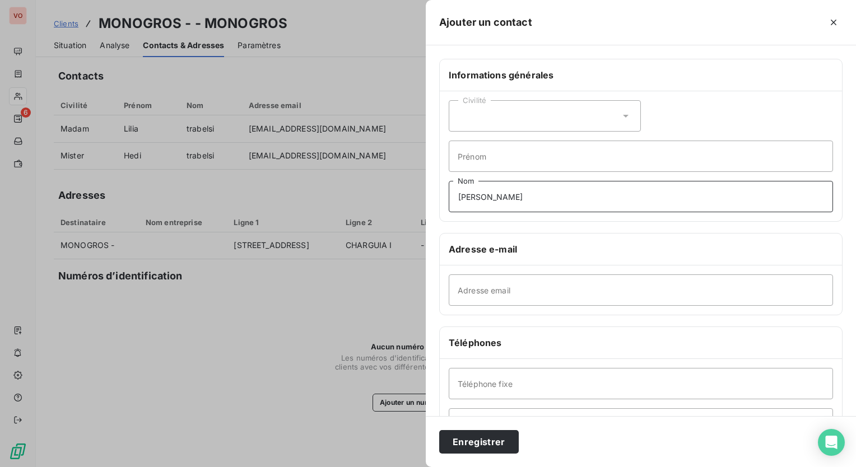
type input "Ben Abdallah"
click at [528, 155] on input "Prénom" at bounding box center [641, 156] width 384 height 31
type input "Anis"
click at [627, 109] on div "Civilité" at bounding box center [545, 115] width 192 height 31
click at [558, 156] on li "Monsieur" at bounding box center [545, 164] width 192 height 20
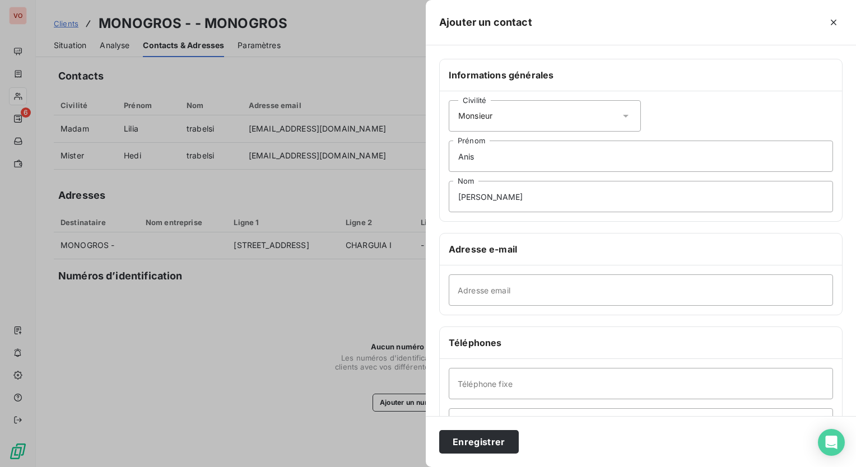
click at [690, 115] on div "Civilité Monsieur Anis Prénom Ben Abdallah Nom" at bounding box center [641, 156] width 402 height 130
paste input "Anis Ben Abdallah <Anis.BENABDALLAH@mgs.com.tn>"
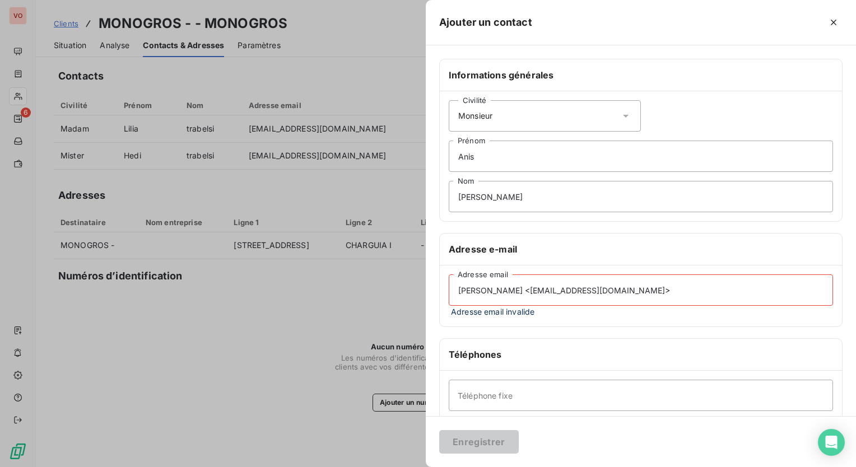
click at [529, 292] on input "Anis Ben Abdallah <Anis.BENABDALLAH@mgs.com.tn>" at bounding box center [641, 289] width 384 height 31
drag, startPoint x: 530, startPoint y: 291, endPoint x: 462, endPoint y: 293, distance: 68.4
click at [462, 293] on input "Anis Ben Abdallah <Anis.BENABDALLAH@mgs.com.tn>" at bounding box center [641, 289] width 384 height 31
click at [636, 286] on input "Anis.BENABDALLAH@mgs.com.tn>" at bounding box center [641, 289] width 384 height 31
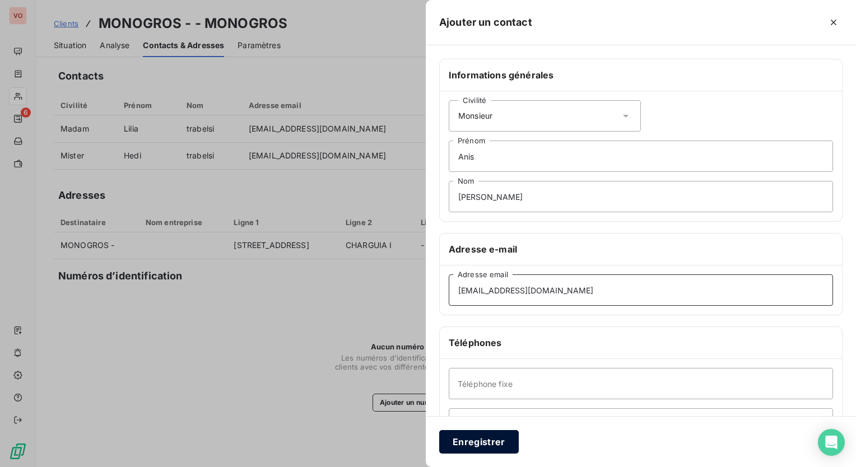
type input "Anis.BENABDALLAH@mgs.com.tn"
click at [493, 448] on button "Enregistrer" at bounding box center [479, 442] width 80 height 24
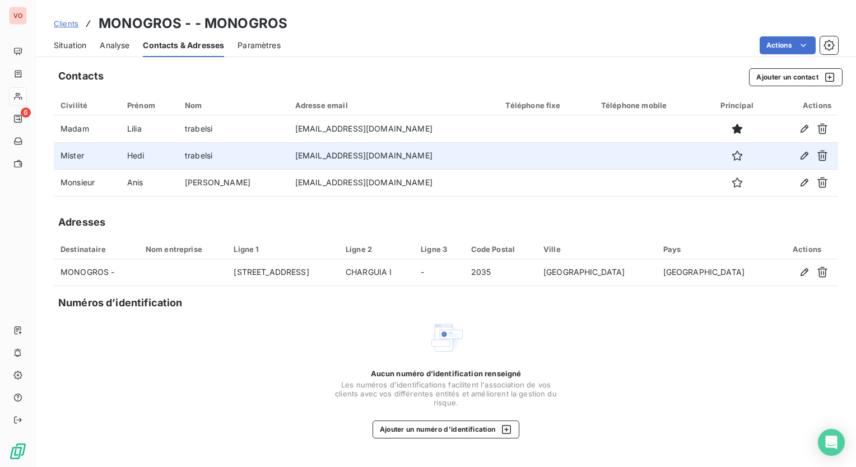
click at [562, 159] on td at bounding box center [545, 155] width 95 height 27
click at [731, 156] on icon "button" at bounding box center [736, 155] width 11 height 11
click at [293, 222] on div "Adresses" at bounding box center [446, 223] width 784 height 16
click at [800, 157] on icon "button" at bounding box center [804, 155] width 11 height 11
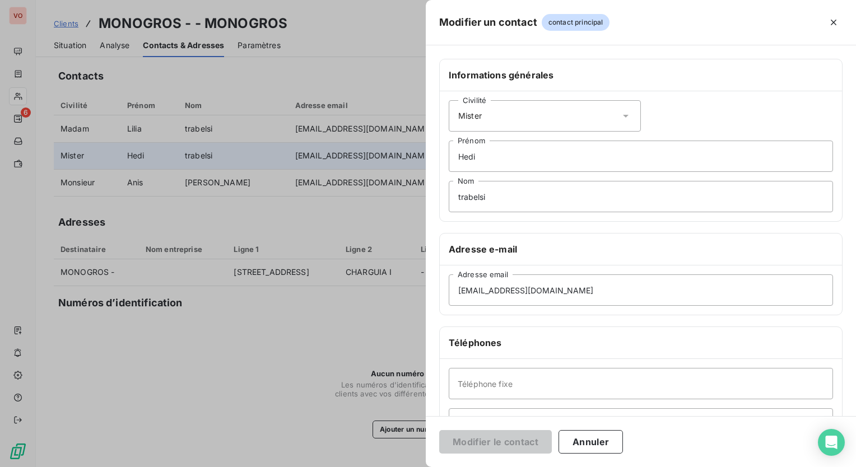
click at [621, 120] on icon at bounding box center [625, 115] width 11 height 11
click at [543, 161] on li "Monsieur" at bounding box center [545, 164] width 192 height 20
click at [543, 444] on button "Modifier le contact" at bounding box center [495, 442] width 113 height 24
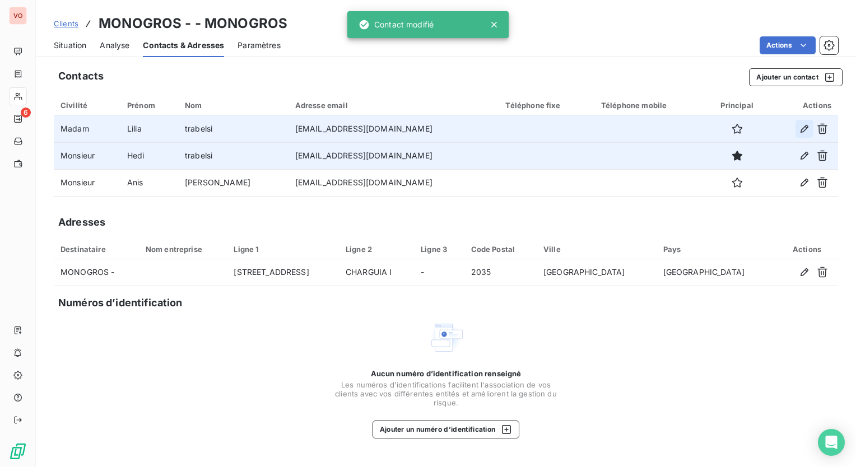
click at [800, 130] on icon "button" at bounding box center [804, 128] width 11 height 11
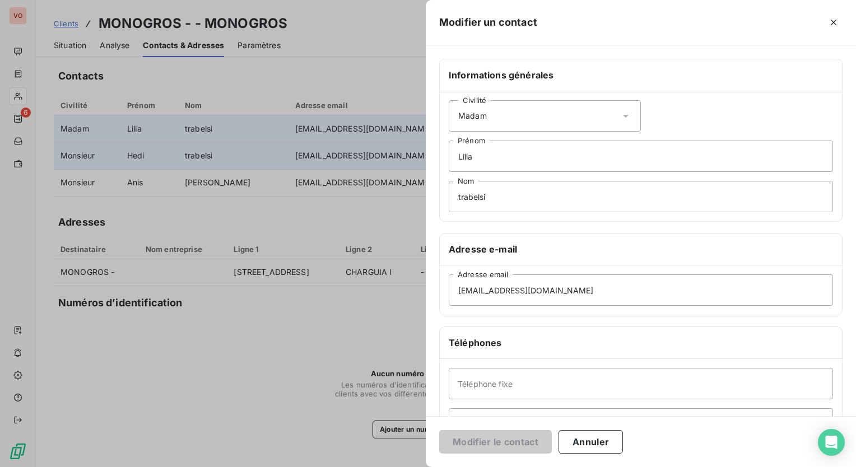
click at [626, 118] on icon at bounding box center [625, 115] width 11 height 11
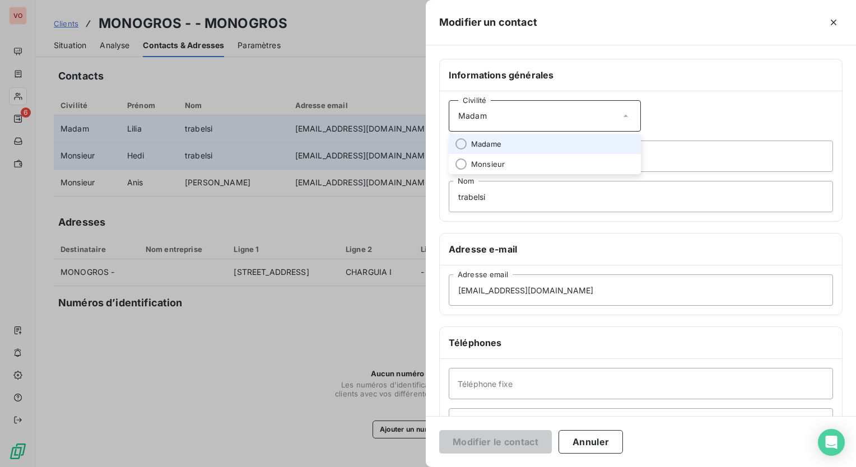
click at [542, 142] on li "Madame" at bounding box center [545, 144] width 192 height 20
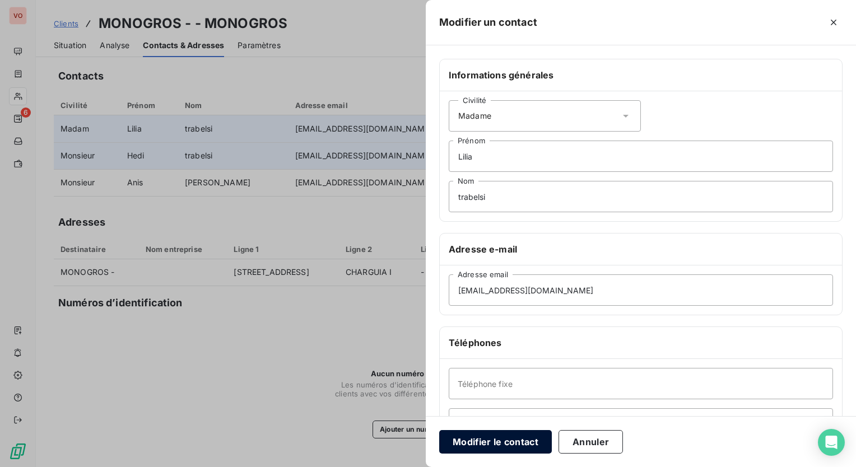
click at [512, 450] on button "Modifier le contact" at bounding box center [495, 442] width 113 height 24
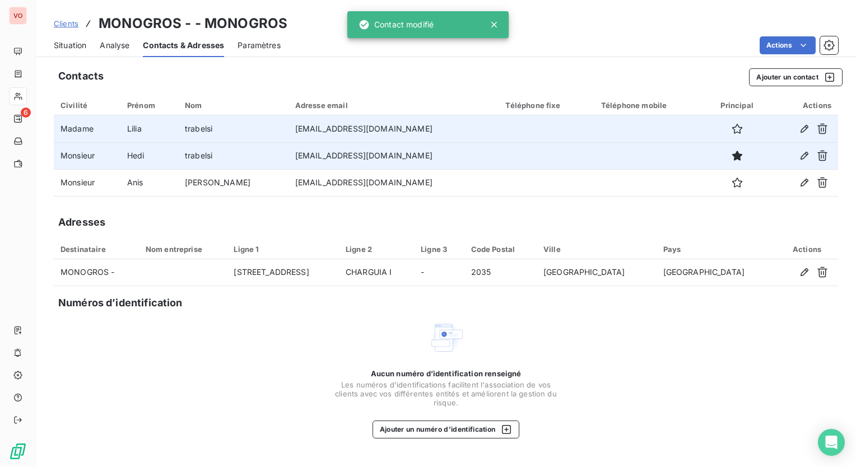
click at [287, 411] on div "Aucun numéro d’identification renseigné Les numéros d'identifications faciliten…" at bounding box center [446, 379] width 784 height 119
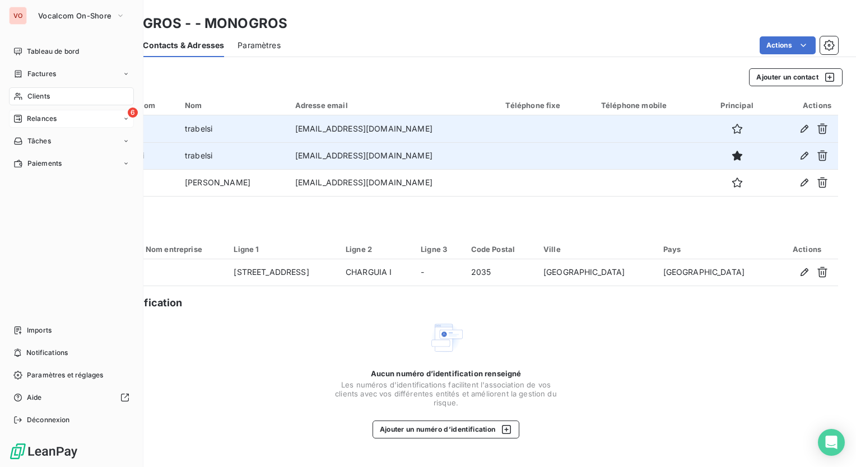
click at [25, 120] on div "Relances" at bounding box center [34, 119] width 43 height 10
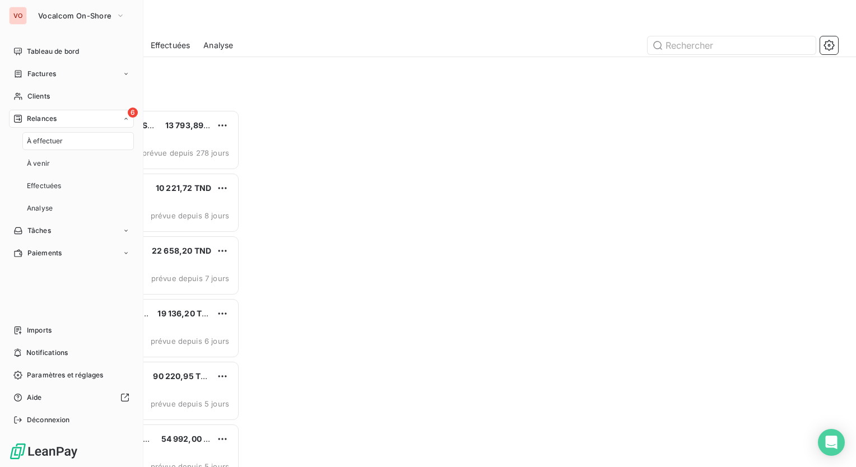
scroll to position [349, 177]
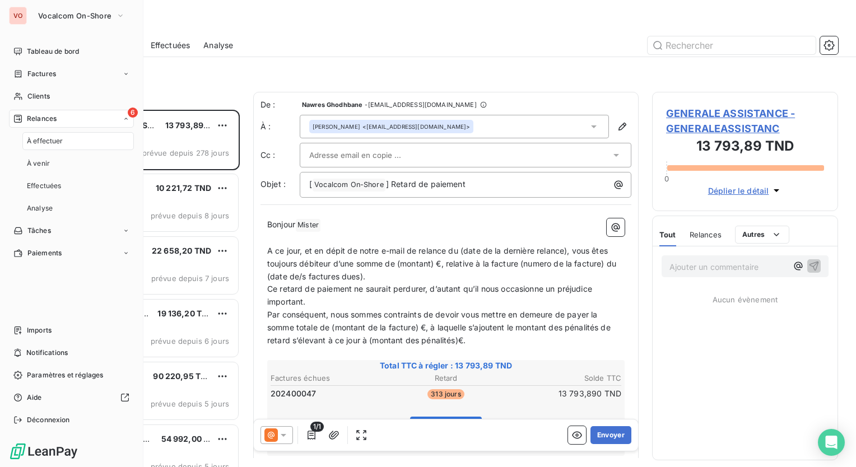
click at [41, 140] on span "À effectuer" at bounding box center [45, 141] width 36 height 10
